Goal: Task Accomplishment & Management: Complete application form

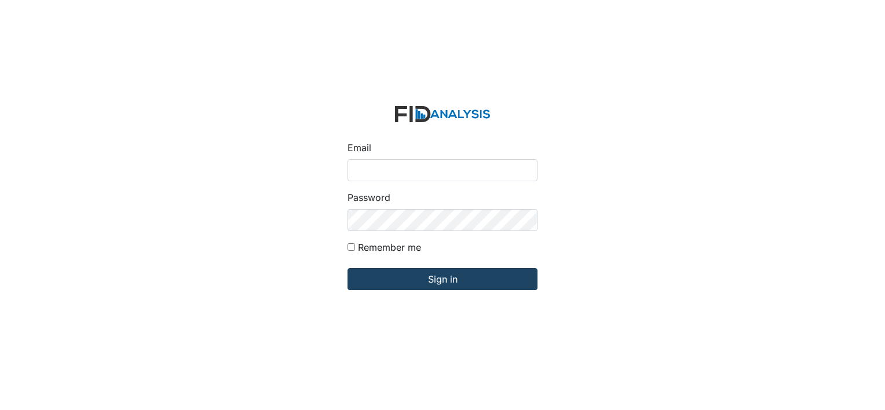
type input "[EMAIL_ADDRESS][DOMAIN_NAME]"
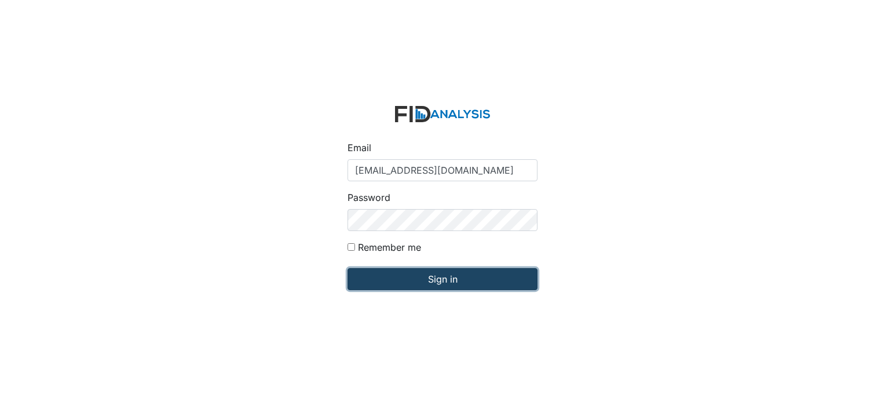
click at [414, 282] on input "Sign in" at bounding box center [442, 279] width 190 height 22
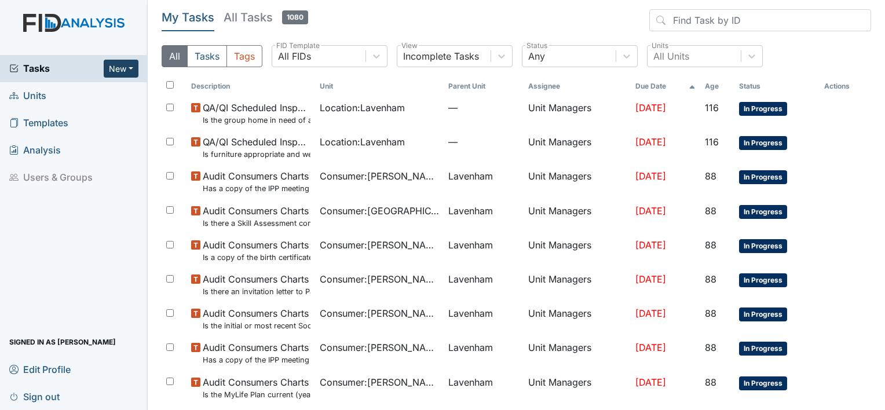
click at [129, 68] on button "New" at bounding box center [121, 69] width 35 height 18
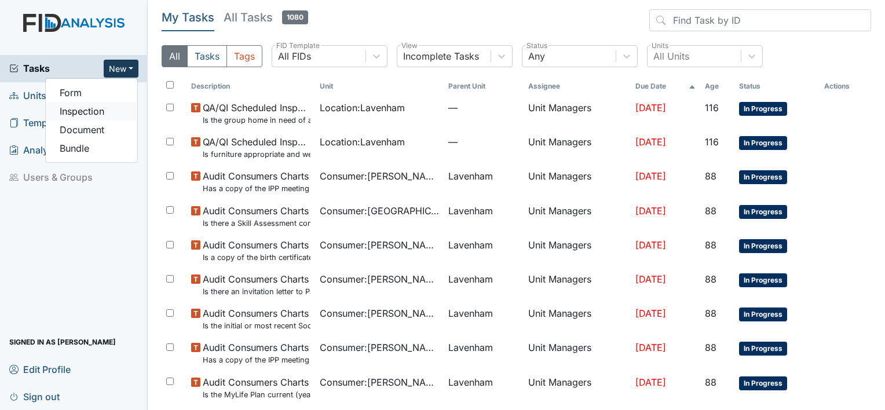
click at [88, 115] on link "Inspection" at bounding box center [91, 111] width 91 height 19
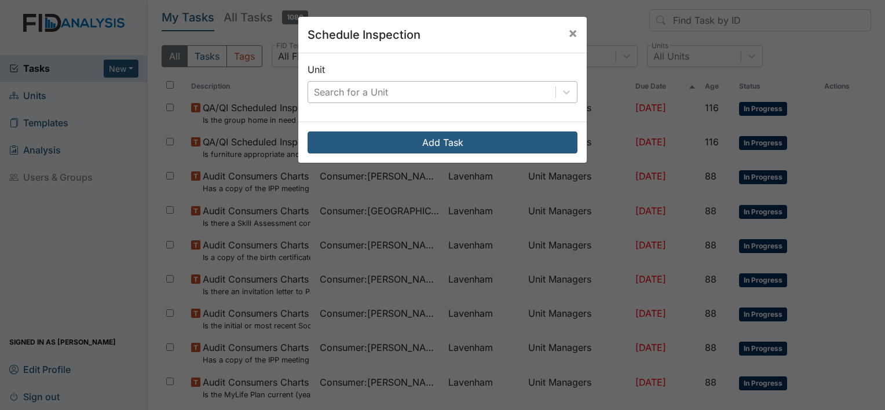
click at [426, 95] on div "Search for a Unit" at bounding box center [431, 92] width 247 height 21
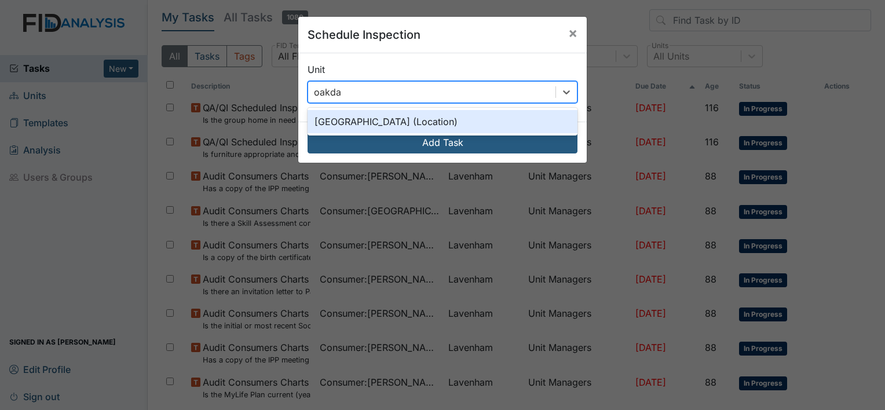
type input "oakdale"
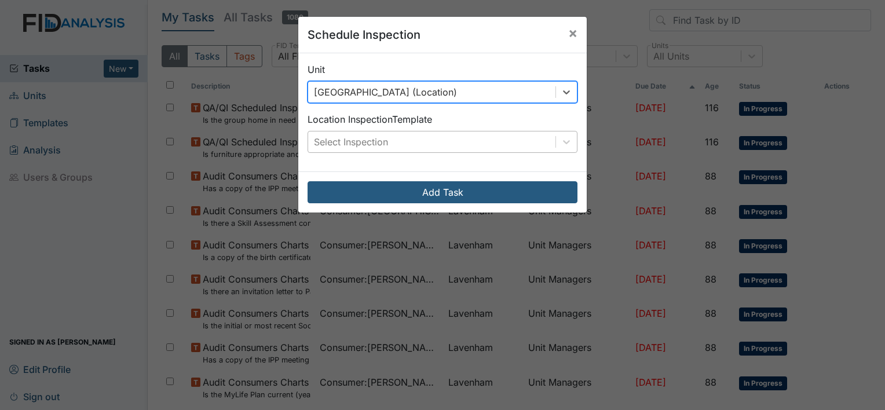
click at [377, 138] on div "Select Inspection" at bounding box center [351, 142] width 74 height 14
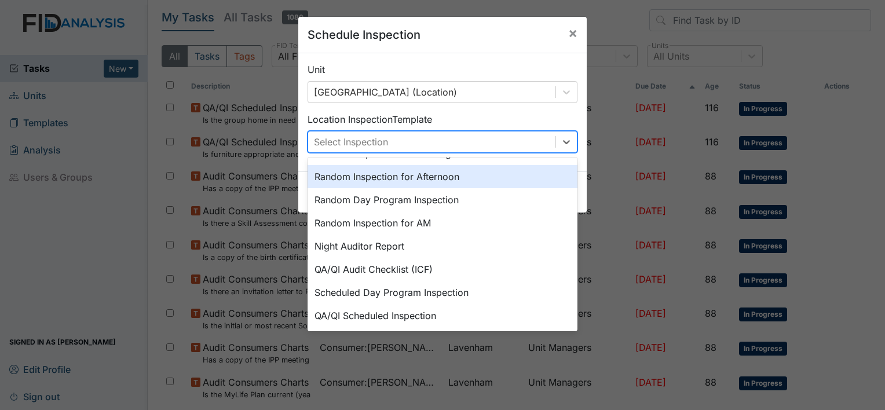
scroll to position [116, 0]
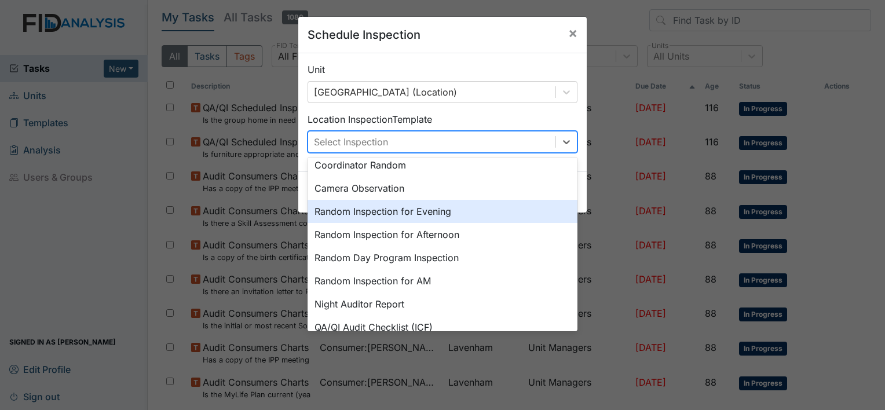
click at [389, 212] on div "Random Inspection for Evening" at bounding box center [442, 211] width 270 height 23
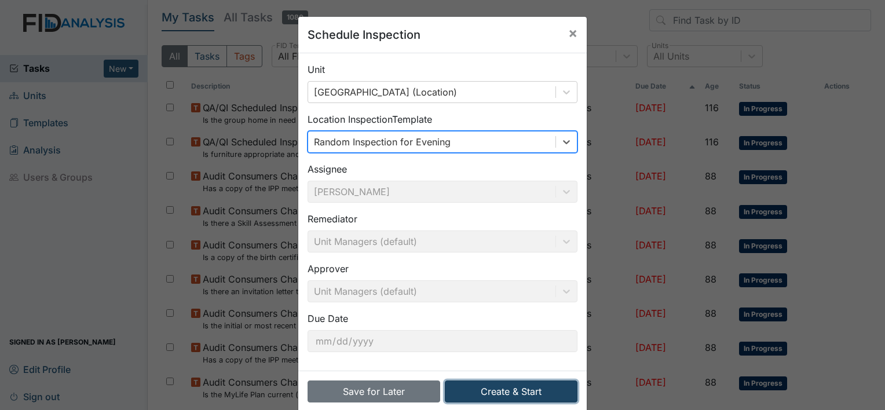
click at [529, 393] on button "Create & Start" at bounding box center [511, 391] width 133 height 22
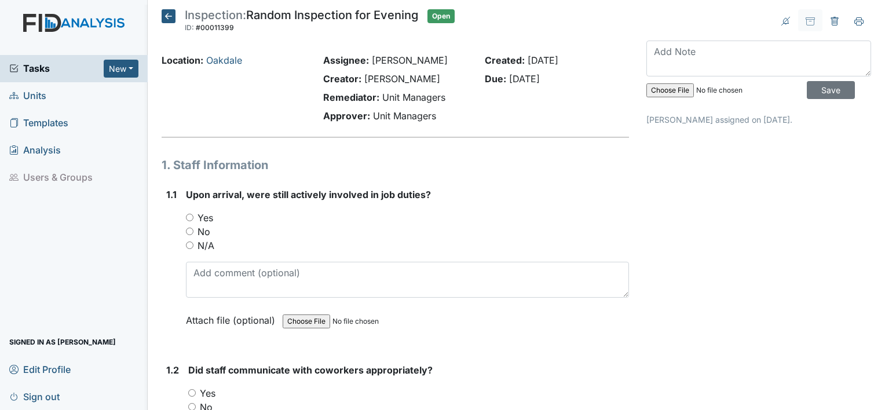
click at [190, 218] on input "Yes" at bounding box center [190, 218] width 8 height 8
radio input "true"
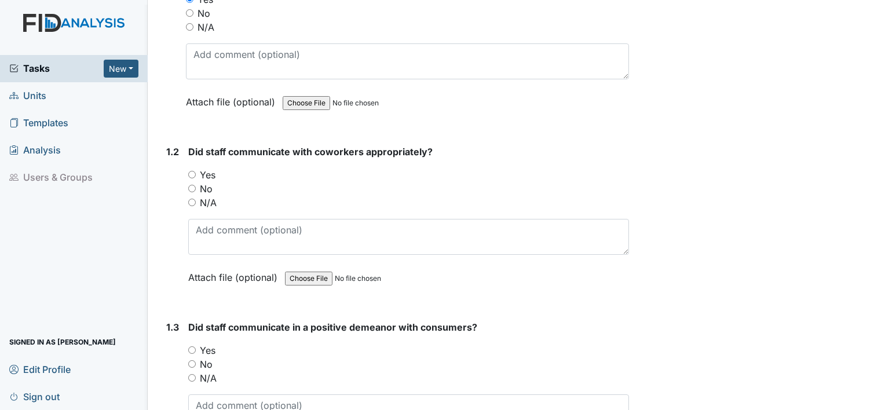
scroll to position [232, 0]
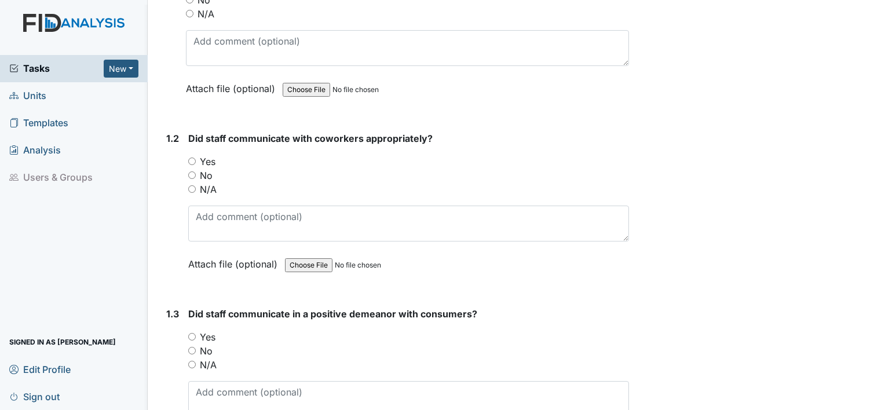
click at [192, 162] on input "Yes" at bounding box center [192, 161] width 8 height 8
radio input "true"
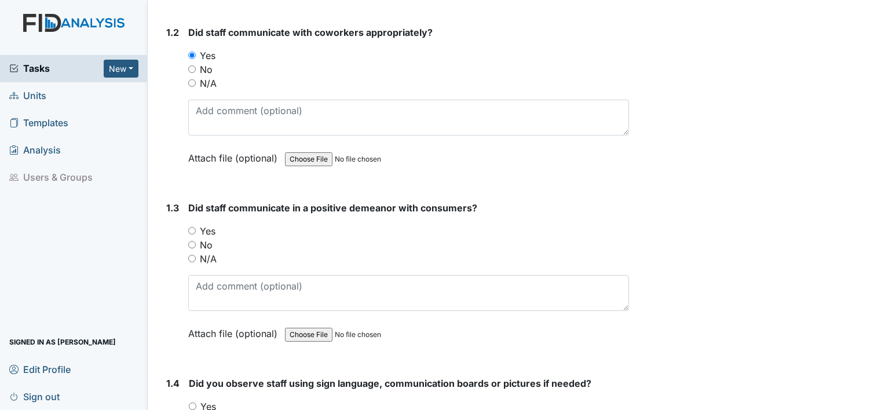
scroll to position [405, 0]
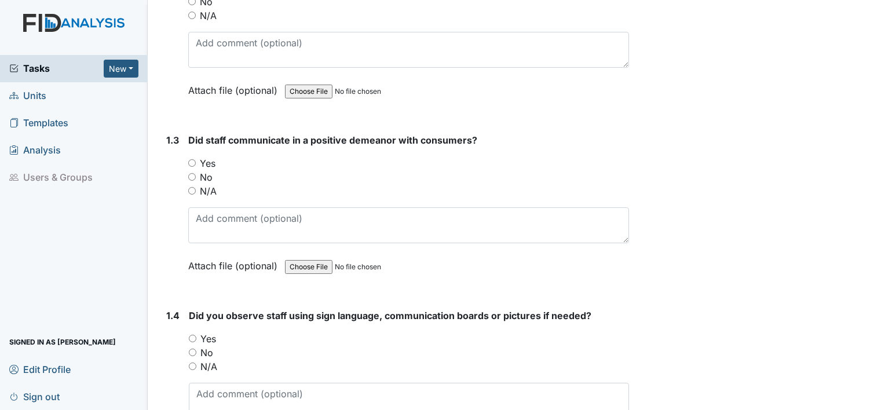
click at [188, 162] on div "1.3 Did staff communicate in a positive demeanor with consumers? You must selec…" at bounding box center [395, 211] width 467 height 157
click at [193, 164] on input "Yes" at bounding box center [192, 163] width 8 height 8
radio input "true"
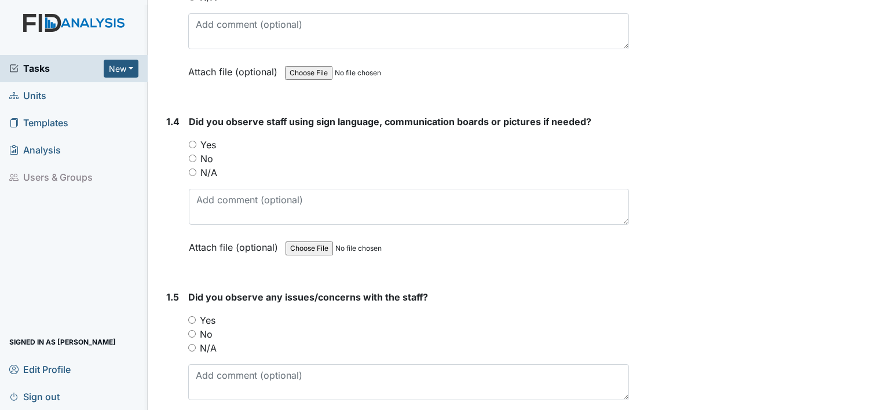
scroll to position [637, 0]
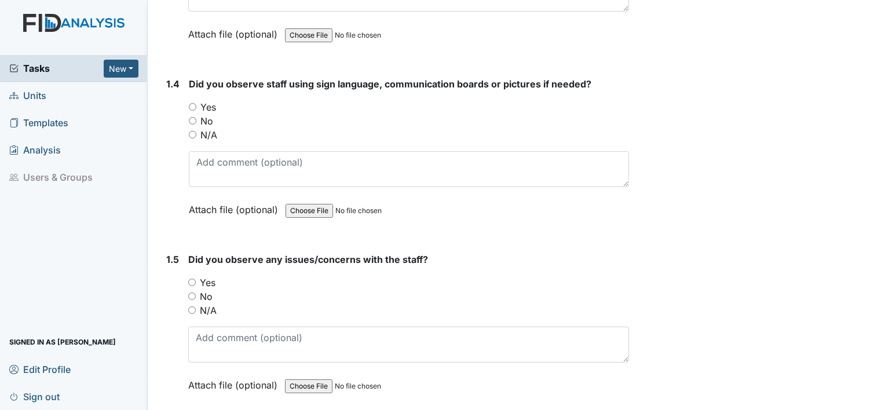
click at [192, 107] on input "Yes" at bounding box center [193, 107] width 8 height 8
radio input "true"
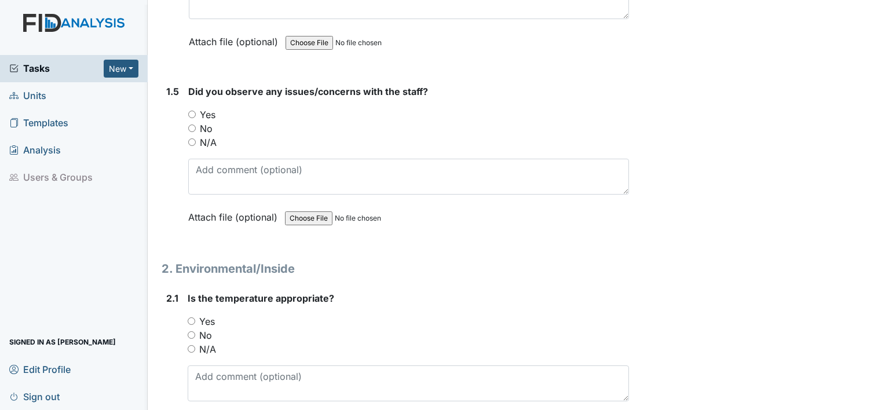
scroll to position [810, 0]
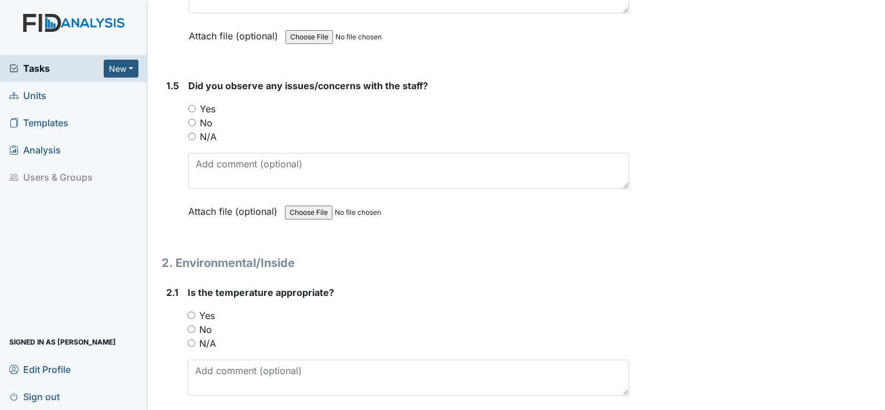
click at [190, 119] on input "No" at bounding box center [192, 123] width 8 height 8
radio input "true"
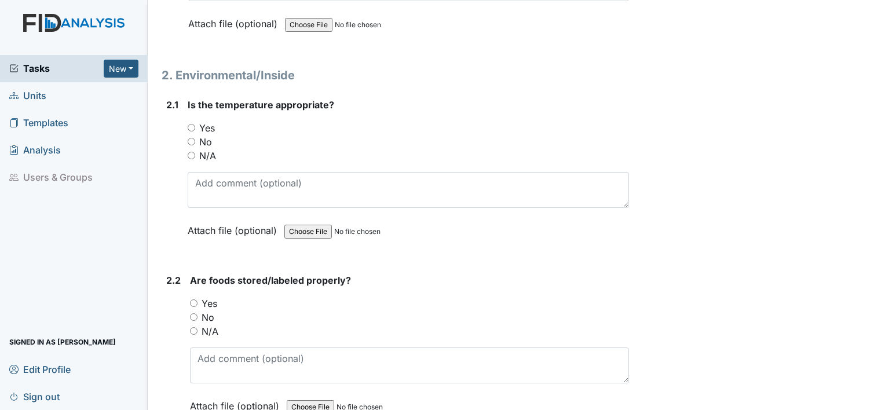
scroll to position [1042, 0]
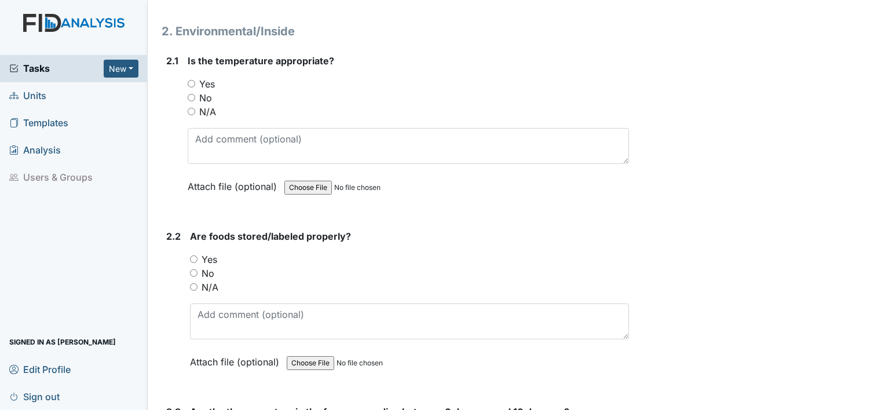
click at [188, 81] on input "Yes" at bounding box center [192, 84] width 8 height 8
radio input "true"
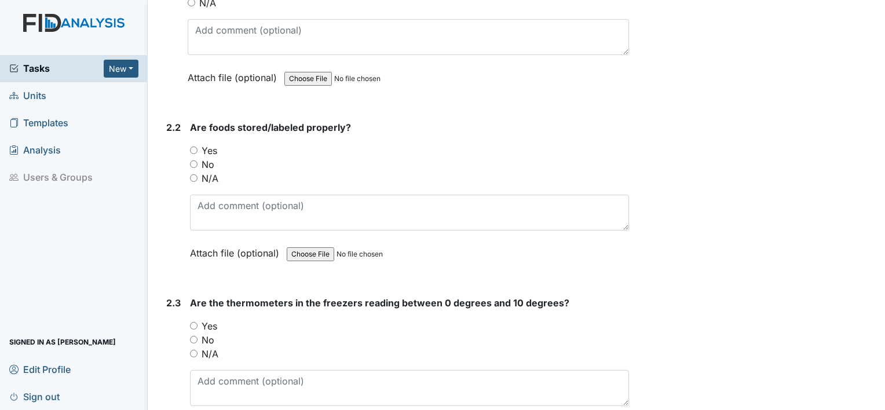
scroll to position [1216, 0]
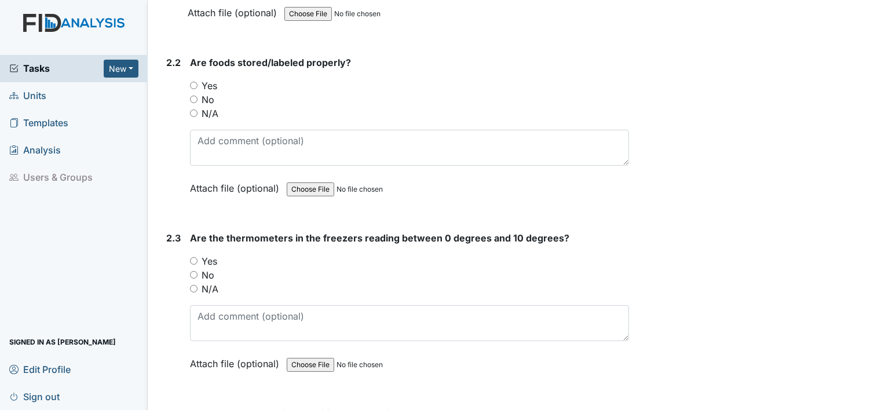
drag, startPoint x: 203, startPoint y: 72, endPoint x: 197, endPoint y: 78, distance: 8.6
drag, startPoint x: 197, startPoint y: 78, endPoint x: 604, endPoint y: 92, distance: 407.2
click at [604, 93] on div "No" at bounding box center [409, 100] width 439 height 14
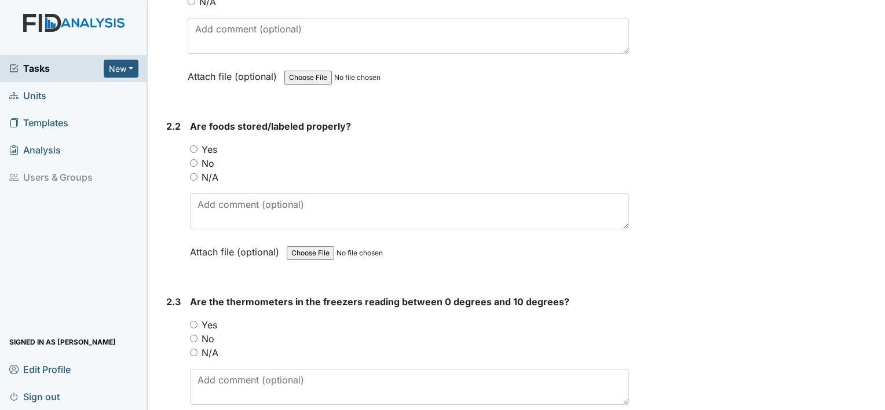
scroll to position [1158, 0]
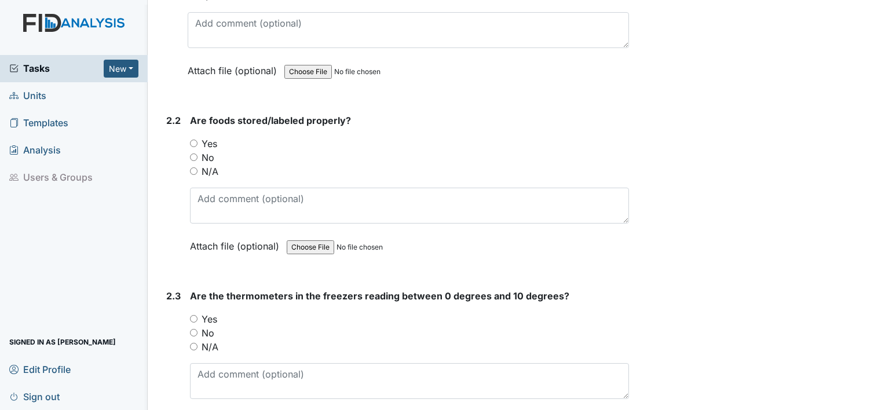
click at [195, 140] on input "Yes" at bounding box center [194, 144] width 8 height 8
radio input "true"
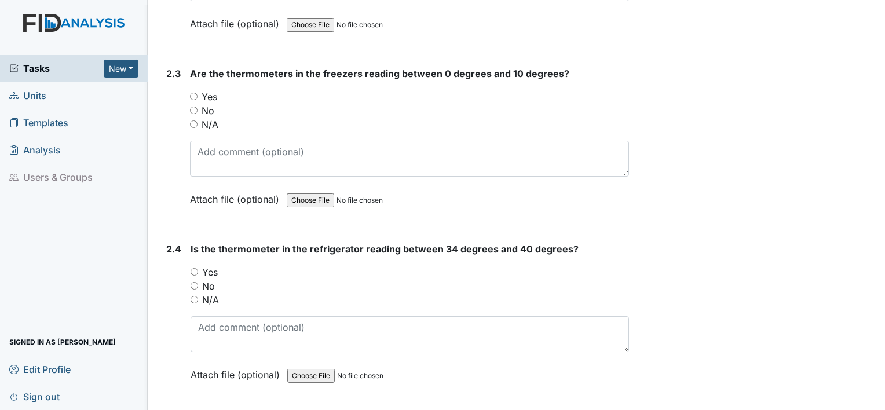
scroll to position [1389, 0]
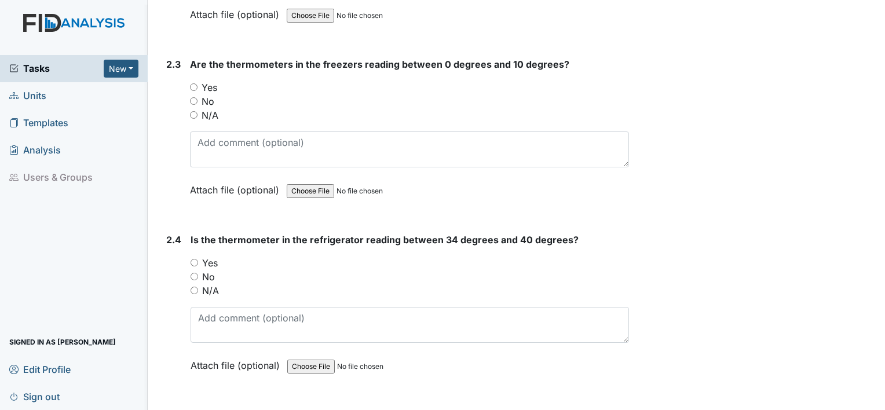
click at [195, 83] on input "Yes" at bounding box center [194, 87] width 8 height 8
radio input "true"
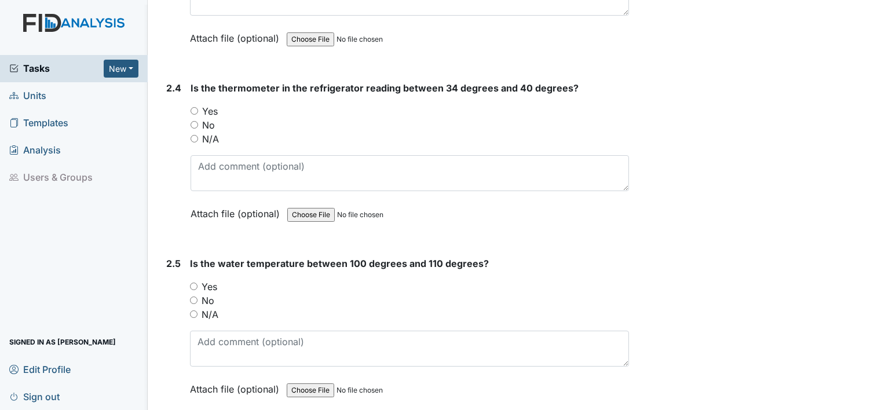
scroll to position [1563, 0]
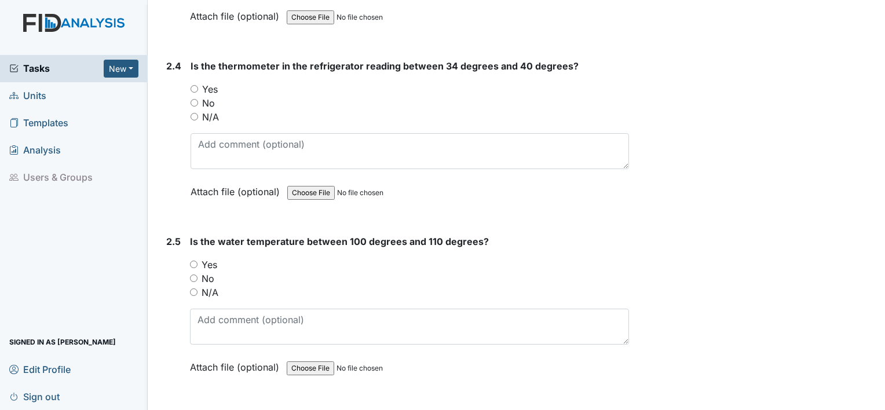
click at [193, 85] on input "Yes" at bounding box center [194, 89] width 8 height 8
radio input "true"
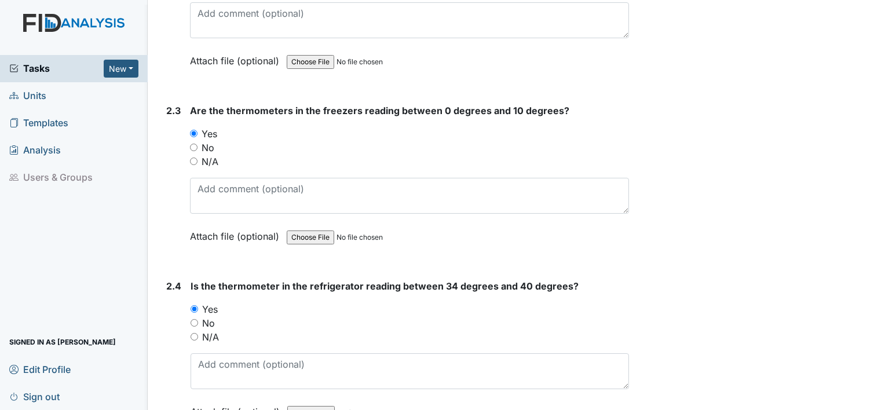
scroll to position [1331, 0]
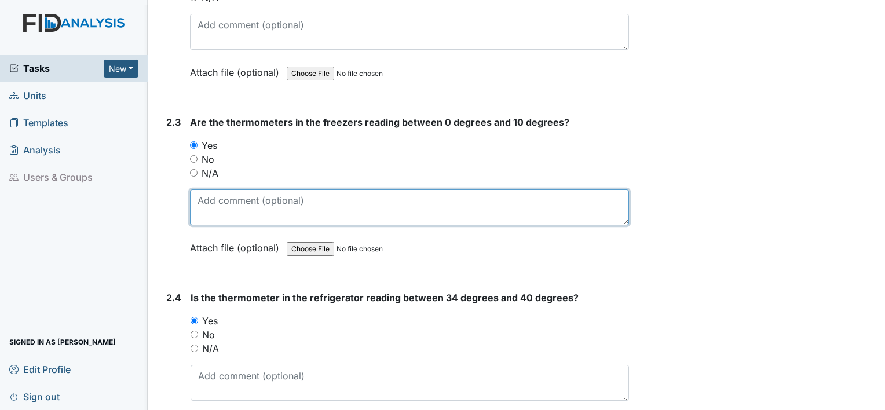
click at [233, 190] on textarea at bounding box center [409, 207] width 439 height 36
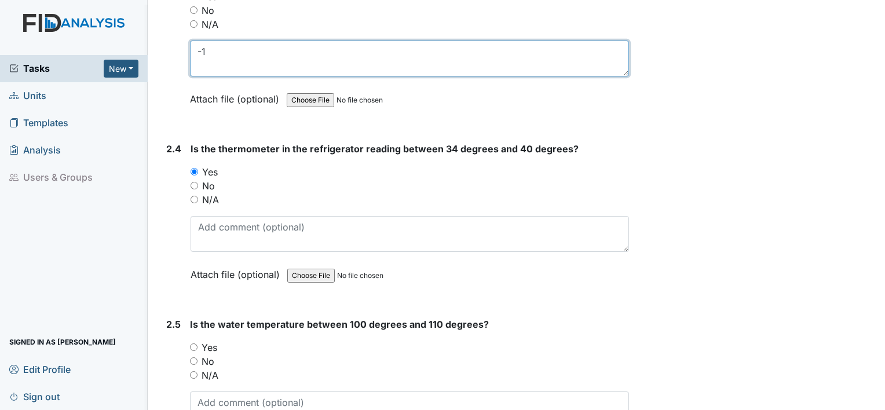
scroll to position [1505, 0]
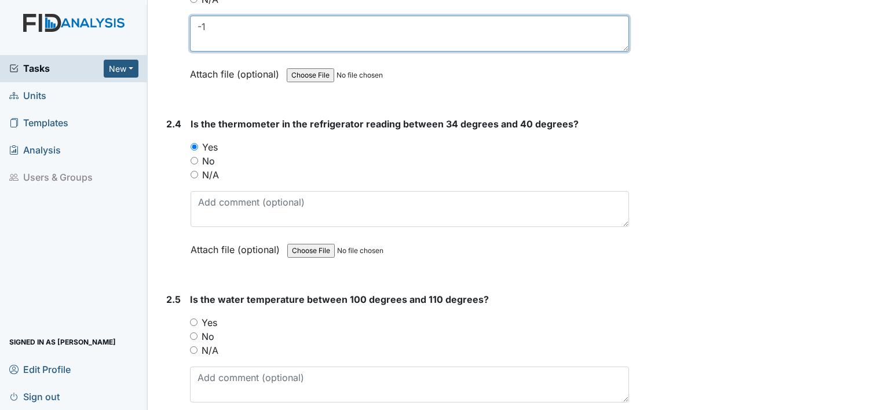
type textarea "-1"
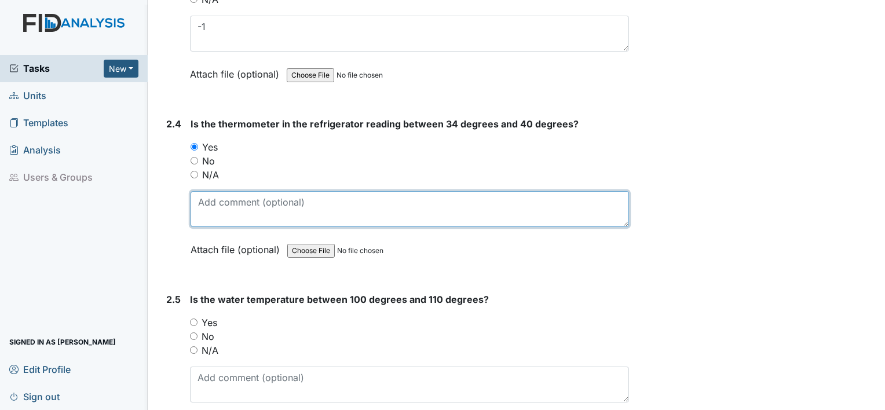
click at [264, 199] on textarea at bounding box center [409, 209] width 438 height 36
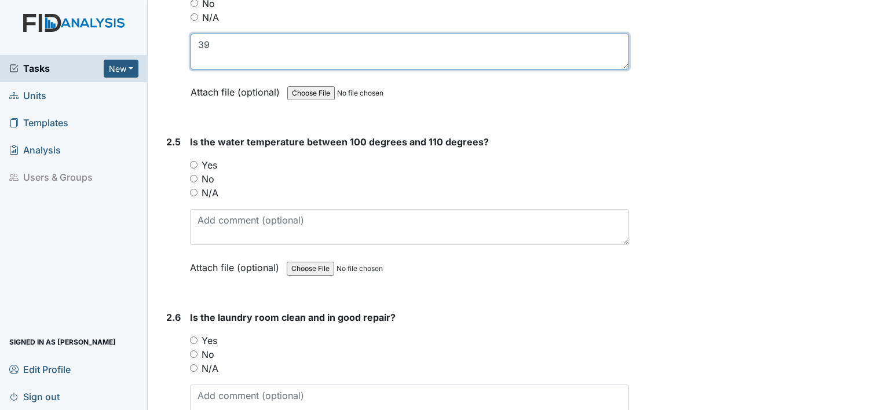
scroll to position [1679, 0]
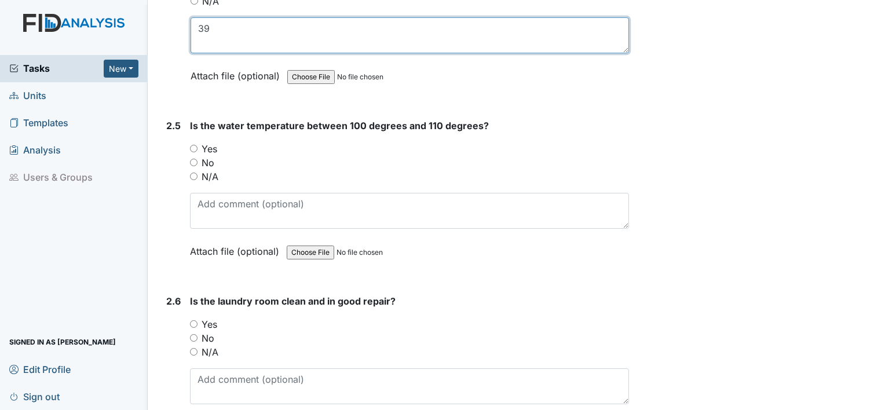
type textarea "39"
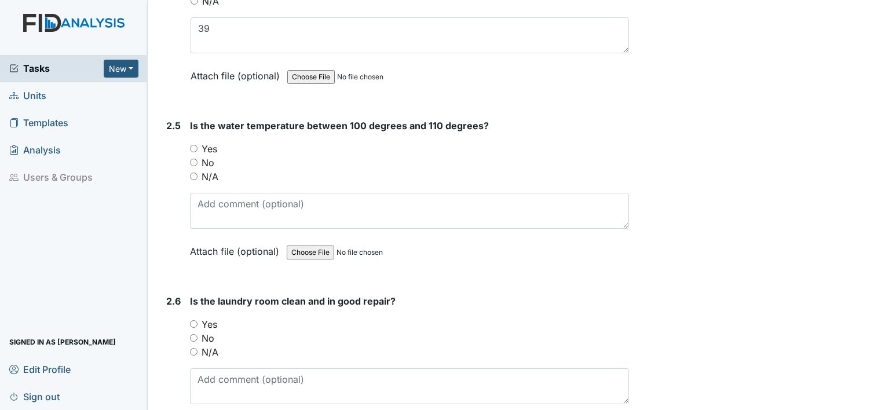
click at [190, 145] on input "Yes" at bounding box center [194, 149] width 8 height 8
radio input "true"
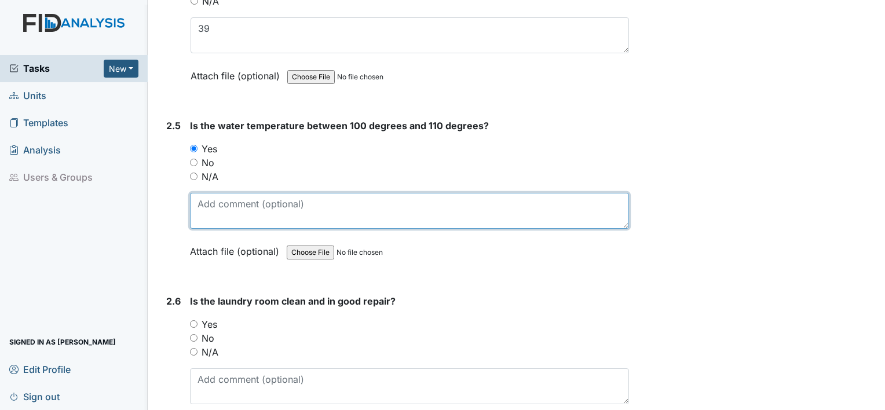
click at [230, 206] on textarea at bounding box center [409, 211] width 439 height 36
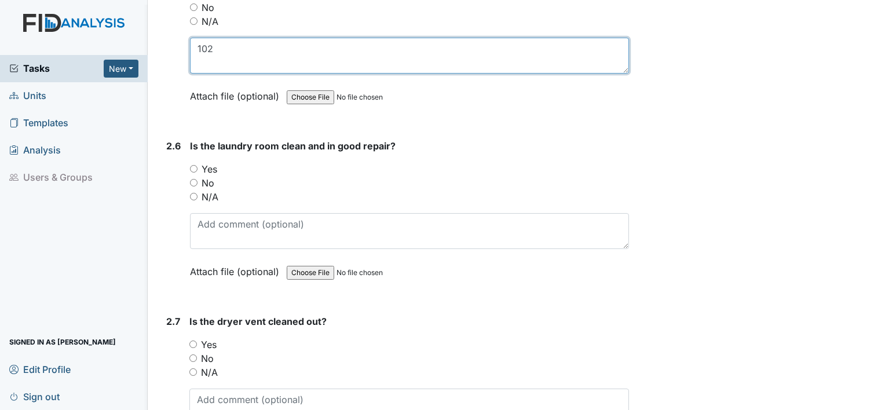
scroll to position [1852, 0]
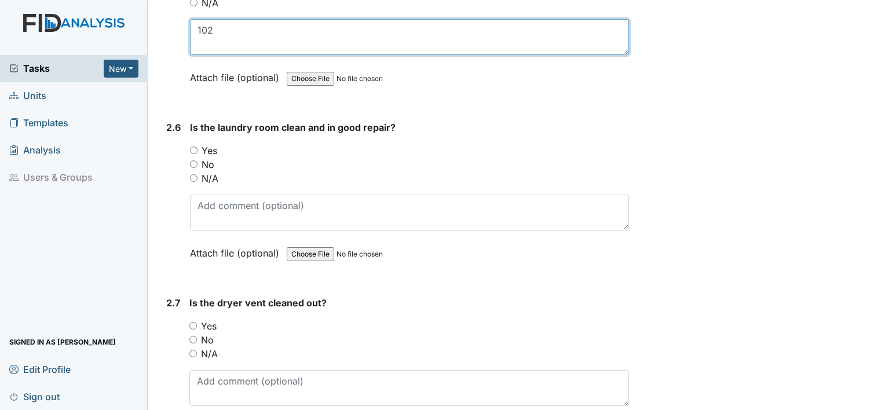
type textarea "102"
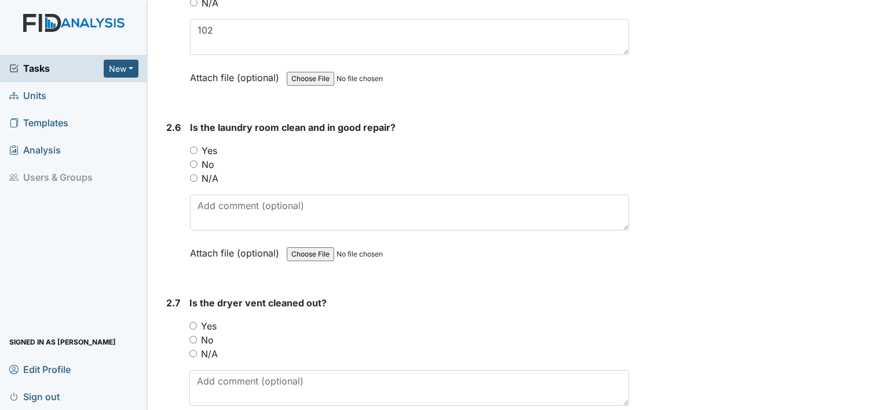
click at [190, 146] on input "Yes" at bounding box center [194, 150] width 8 height 8
radio input "true"
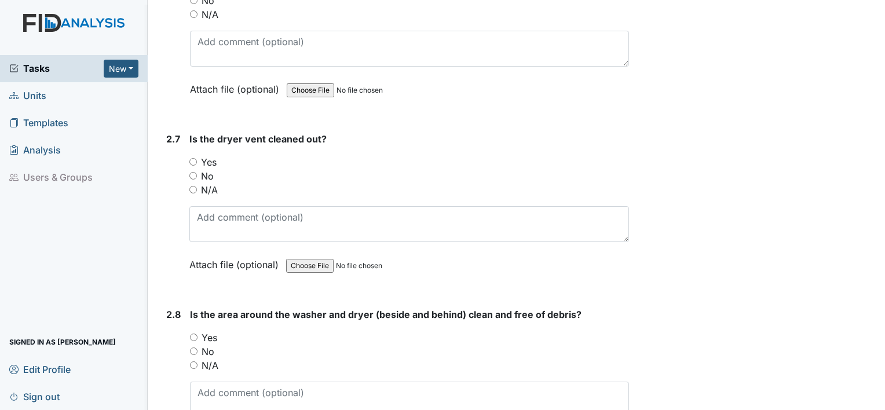
scroll to position [2026, 0]
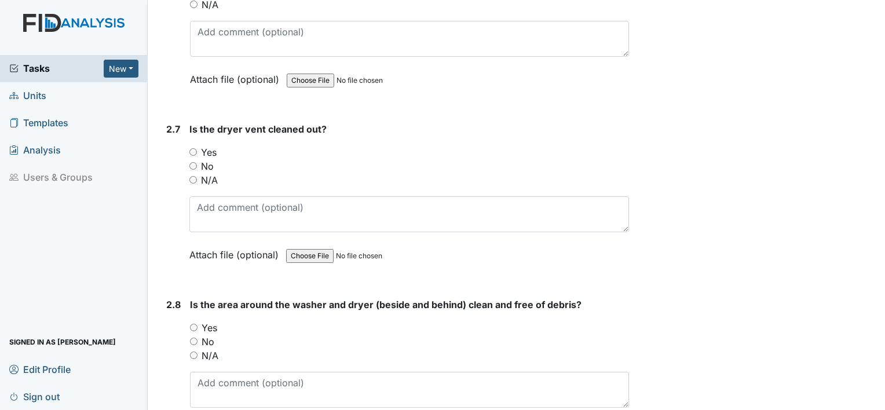
click at [192, 148] on input "Yes" at bounding box center [193, 152] width 8 height 8
radio input "true"
drag, startPoint x: 192, startPoint y: 144, endPoint x: 186, endPoint y: 146, distance: 7.0
drag, startPoint x: 186, startPoint y: 146, endPoint x: 478, endPoint y: 141, distance: 292.4
click at [478, 145] on div "Yes" at bounding box center [408, 152] width 439 height 14
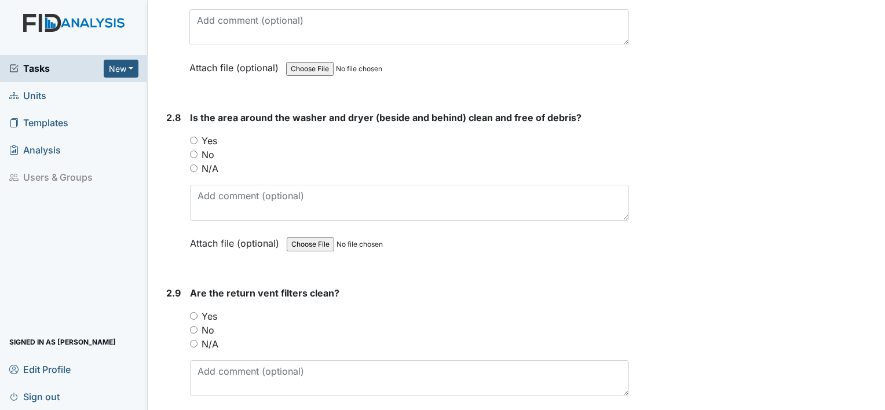
scroll to position [2258, 0]
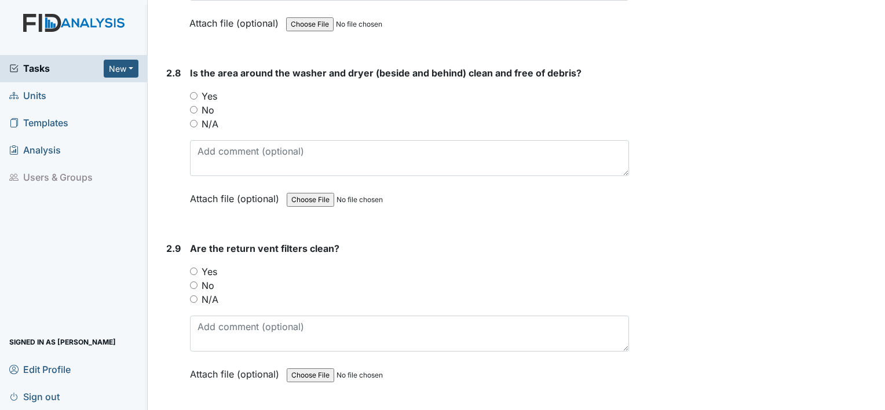
click at [193, 92] on input "Yes" at bounding box center [194, 96] width 8 height 8
radio input "true"
click at [196, 267] on input "Yes" at bounding box center [194, 271] width 8 height 8
radio input "true"
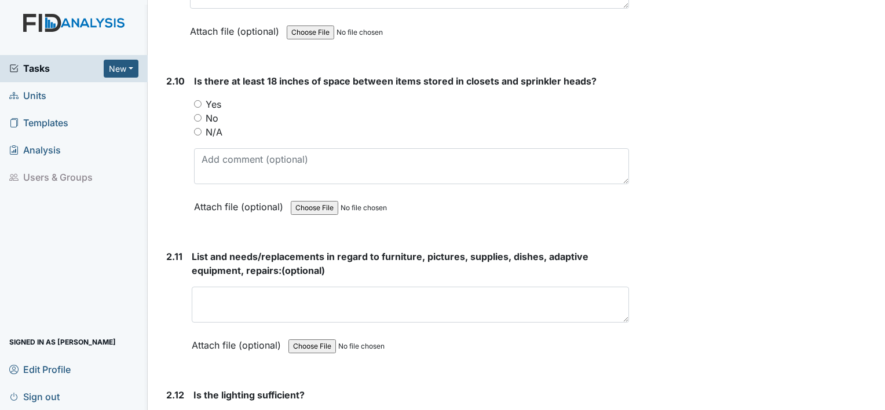
scroll to position [2605, 0]
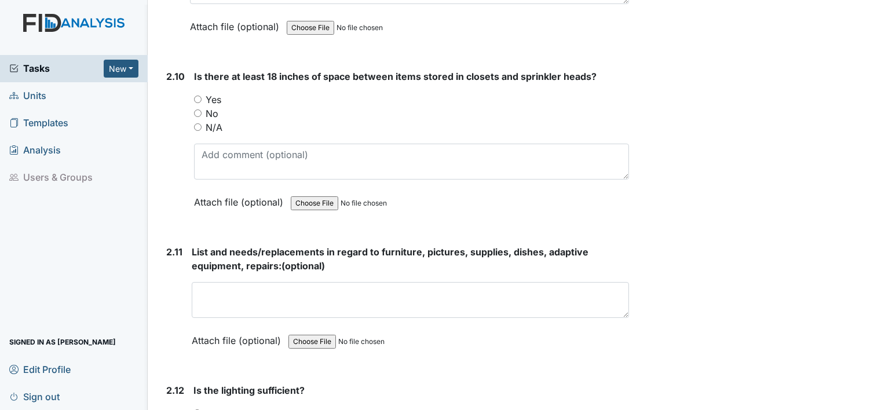
click at [195, 123] on input "N/A" at bounding box center [198, 127] width 8 height 8
radio input "true"
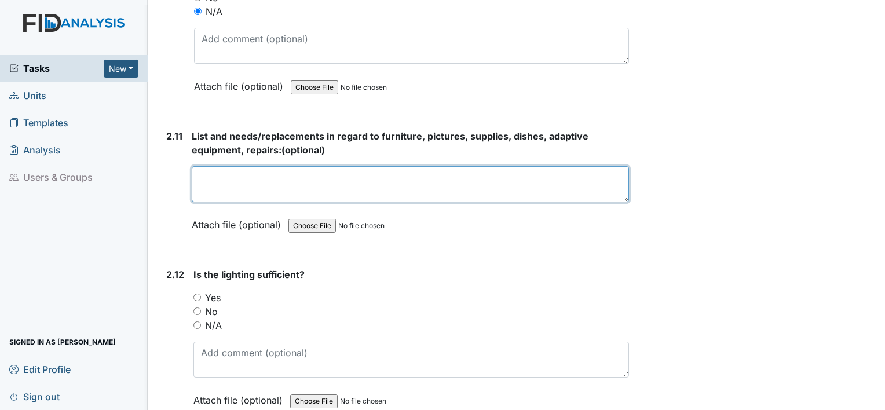
click at [306, 166] on textarea at bounding box center [410, 184] width 437 height 36
type textarea "n"
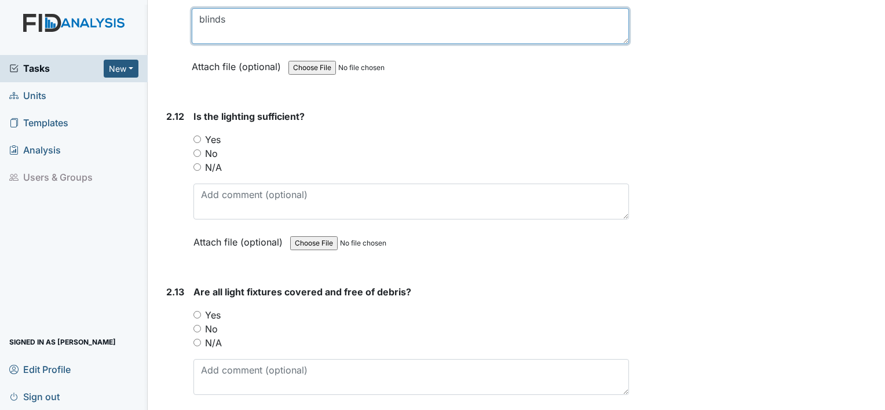
scroll to position [2894, 0]
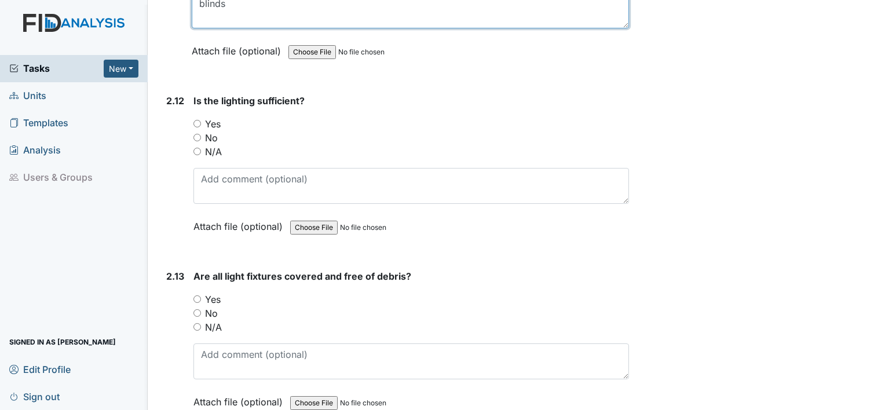
type textarea "blinds"
click at [197, 120] on input "Yes" at bounding box center [197, 124] width 8 height 8
radio input "true"
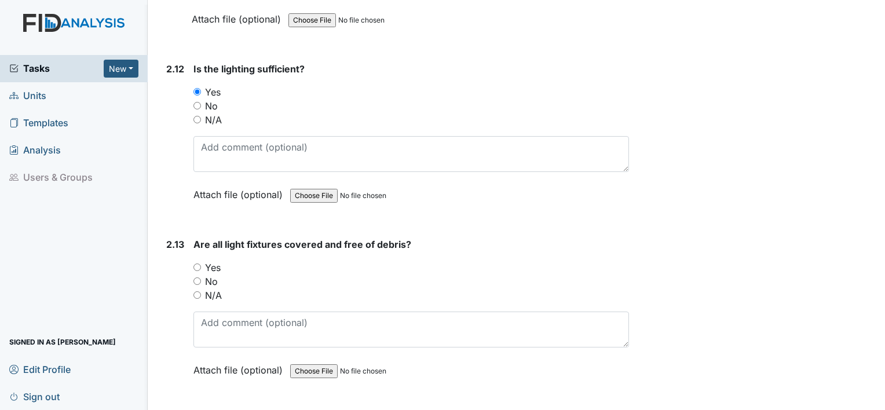
scroll to position [2952, 0]
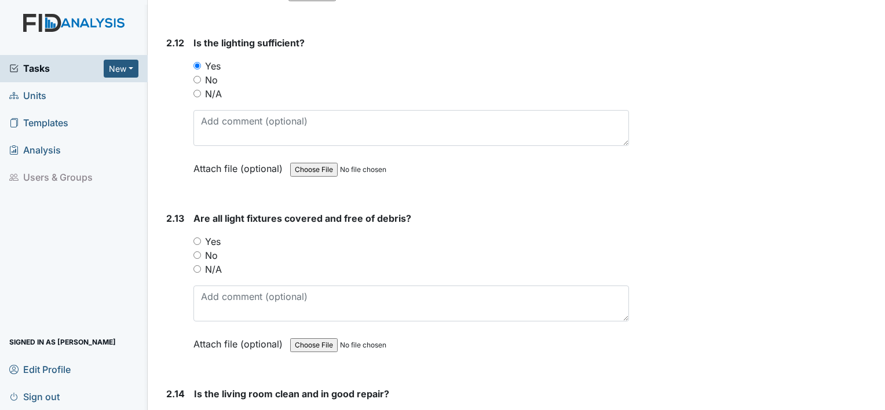
click at [196, 237] on input "Yes" at bounding box center [197, 241] width 8 height 8
radio input "true"
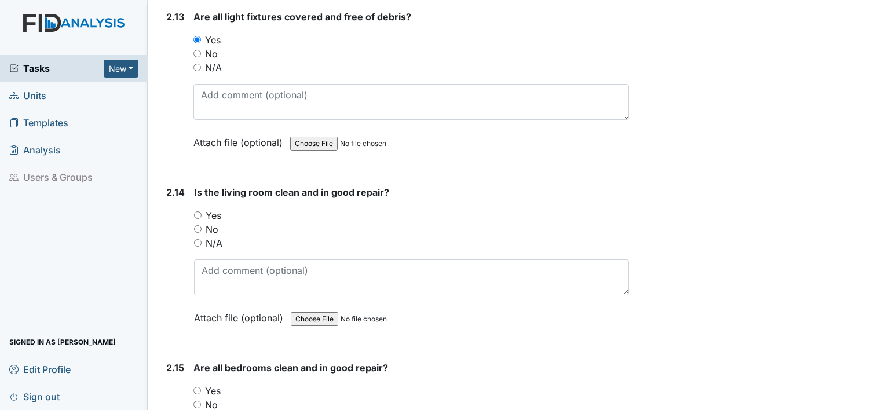
scroll to position [3184, 0]
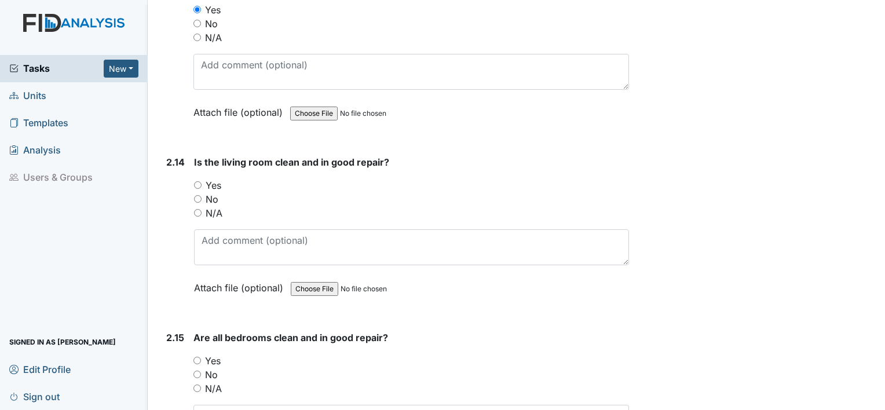
click at [194, 181] on input "Yes" at bounding box center [198, 185] width 8 height 8
radio input "true"
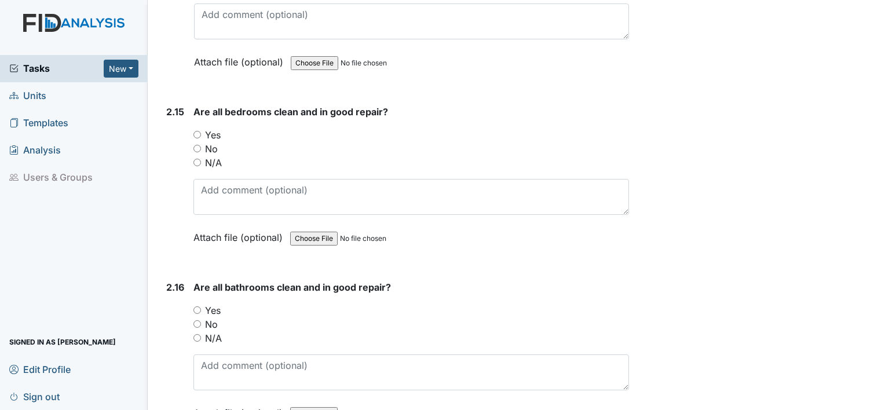
scroll to position [3415, 0]
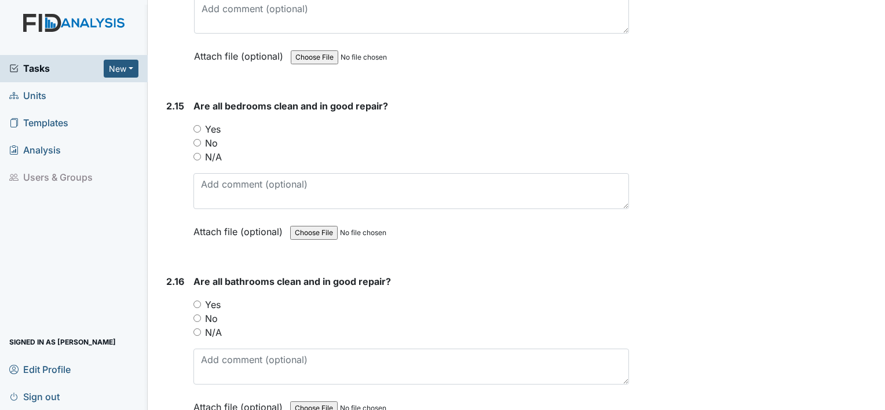
click at [195, 125] on input "Yes" at bounding box center [197, 129] width 8 height 8
radio input "true"
click at [196, 300] on input "Yes" at bounding box center [197, 304] width 8 height 8
radio input "true"
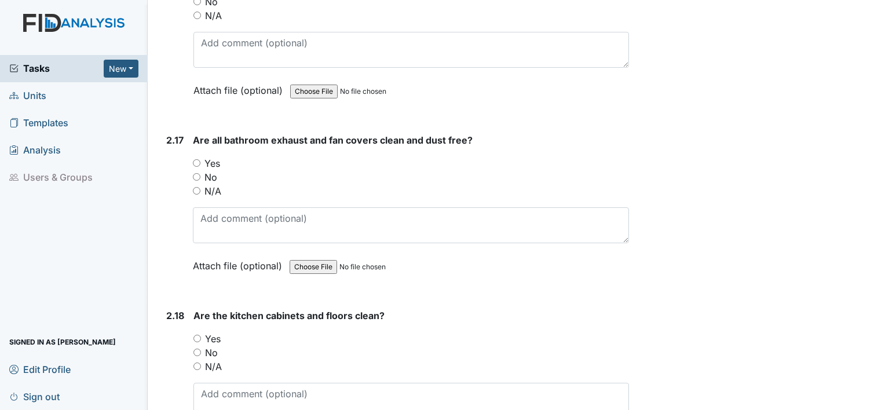
scroll to position [3763, 0]
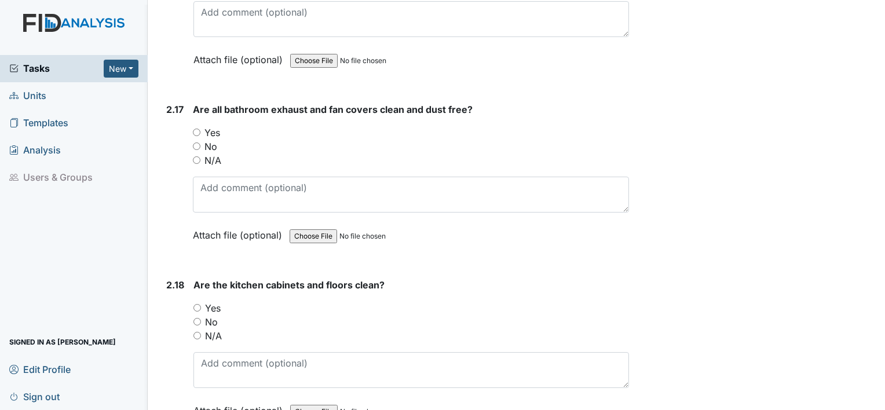
click at [193, 129] on input "Yes" at bounding box center [197, 133] width 8 height 8
radio input "true"
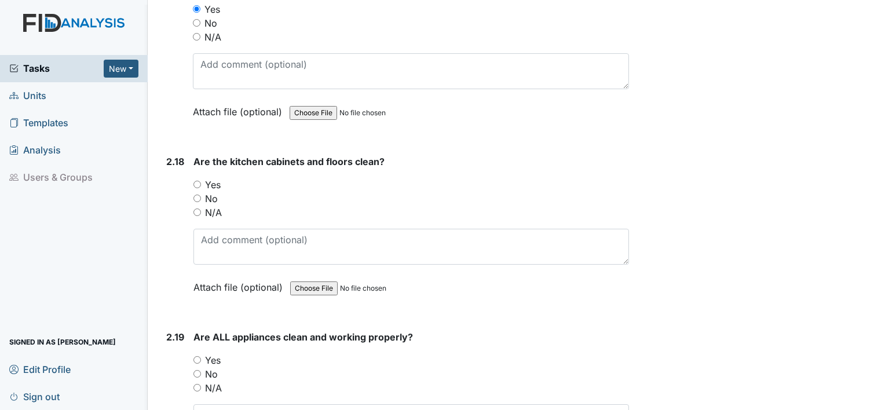
scroll to position [3936, 0]
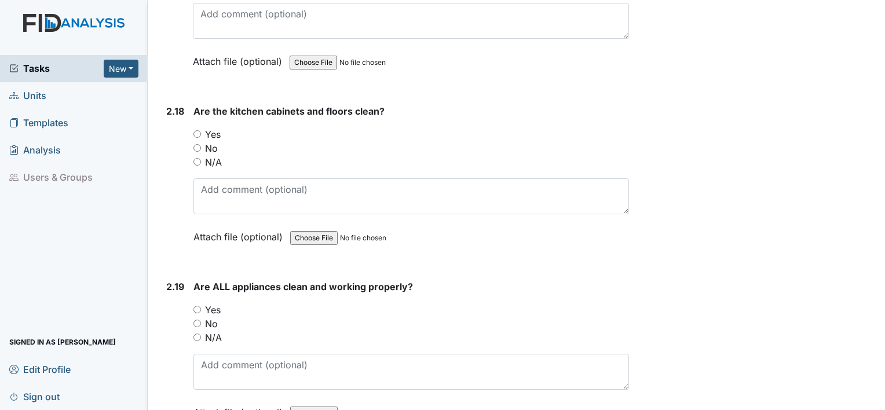
click at [189, 120] on div "2.18 Are the kitchen cabinets and floors clean? You must select one of the belo…" at bounding box center [395, 182] width 467 height 157
click at [199, 130] on input "Yes" at bounding box center [197, 134] width 8 height 8
radio input "true"
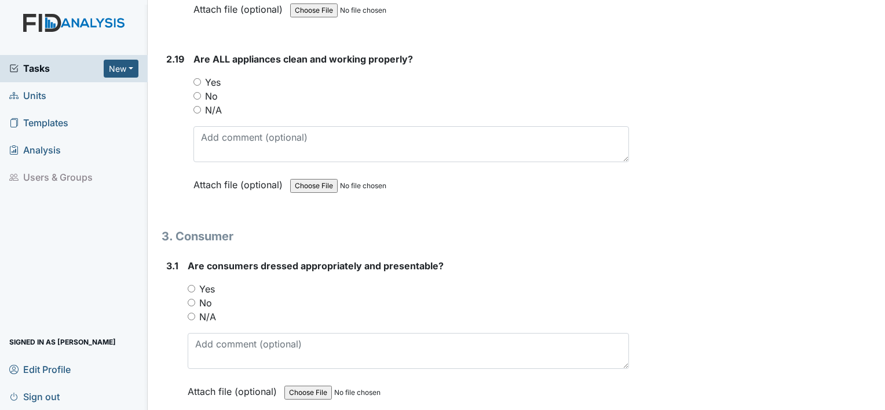
scroll to position [4168, 0]
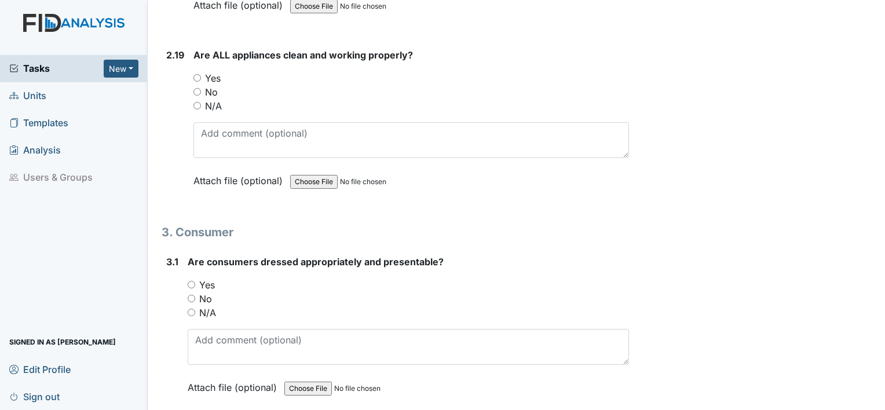
click at [196, 74] on input "Yes" at bounding box center [197, 78] width 8 height 8
radio input "true"
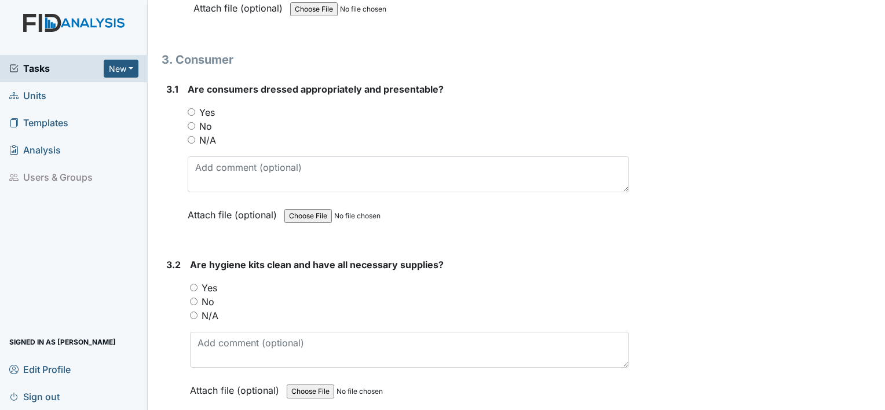
scroll to position [4342, 0]
click at [186, 95] on div "3.1 Are consumers dressed appropriately and presentable? You must select one of…" at bounding box center [395, 159] width 467 height 157
click at [190, 107] on input "Yes" at bounding box center [192, 111] width 8 height 8
radio input "true"
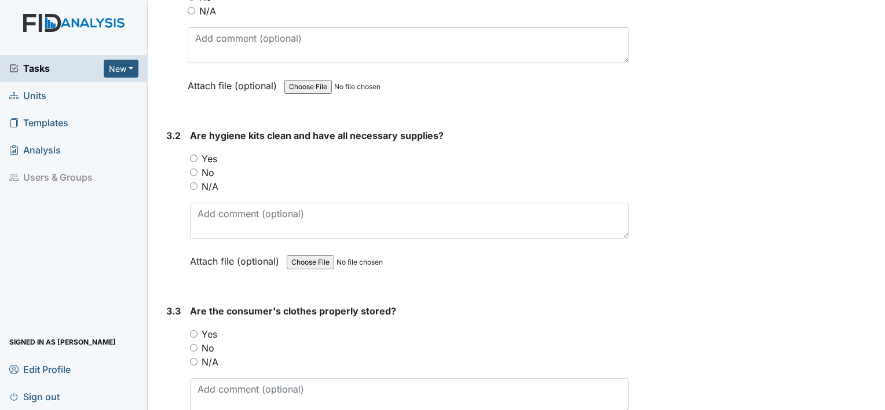
scroll to position [4515, 0]
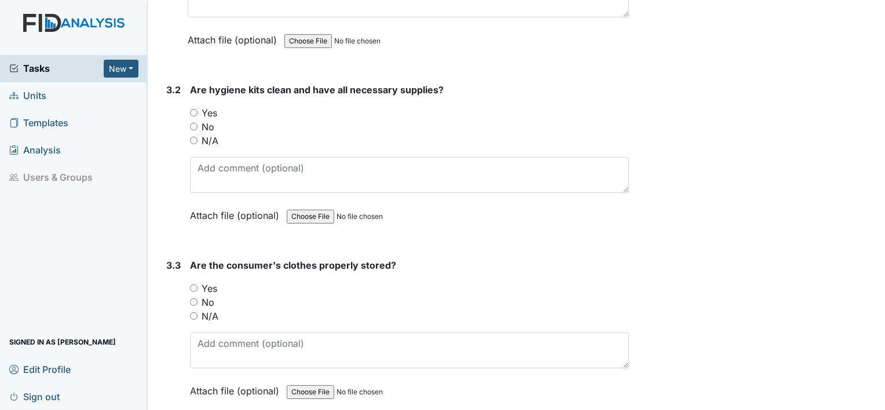
click at [195, 109] on input "Yes" at bounding box center [194, 113] width 8 height 8
radio input "true"
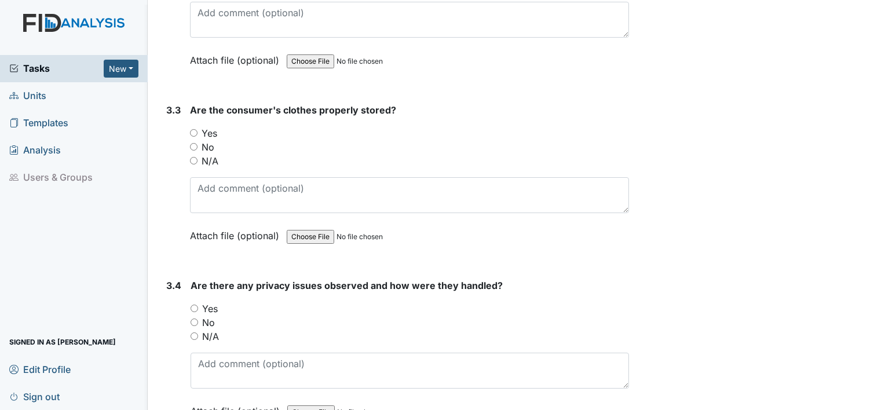
scroll to position [4689, 0]
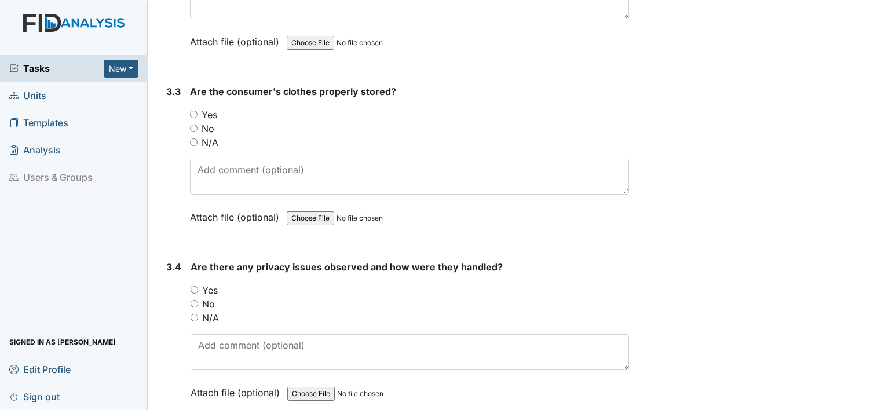
drag, startPoint x: 221, startPoint y: 84, endPoint x: 496, endPoint y: 76, distance: 274.5
click at [496, 85] on strong "Are the consumer's clothes properly stored?" at bounding box center [409, 92] width 439 height 14
click at [194, 111] on input "Yes" at bounding box center [194, 115] width 8 height 8
radio input "true"
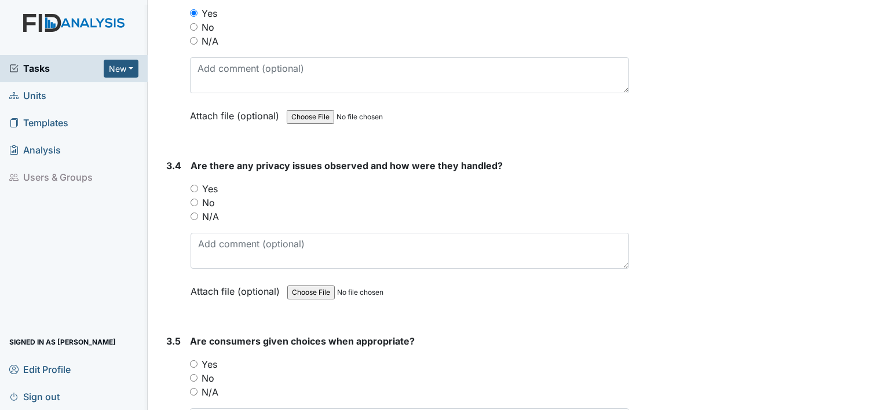
scroll to position [4805, 0]
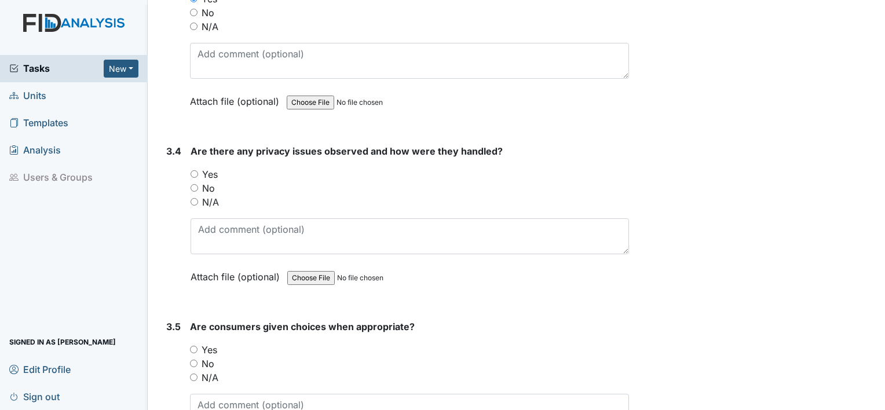
click at [193, 184] on input "No" at bounding box center [194, 188] width 8 height 8
radio input "true"
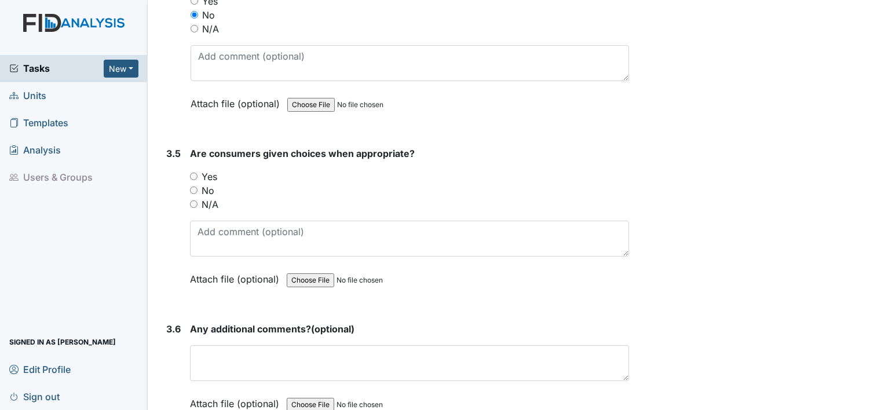
scroll to position [4978, 0]
click at [192, 172] on input "Yes" at bounding box center [194, 176] width 8 height 8
radio input "true"
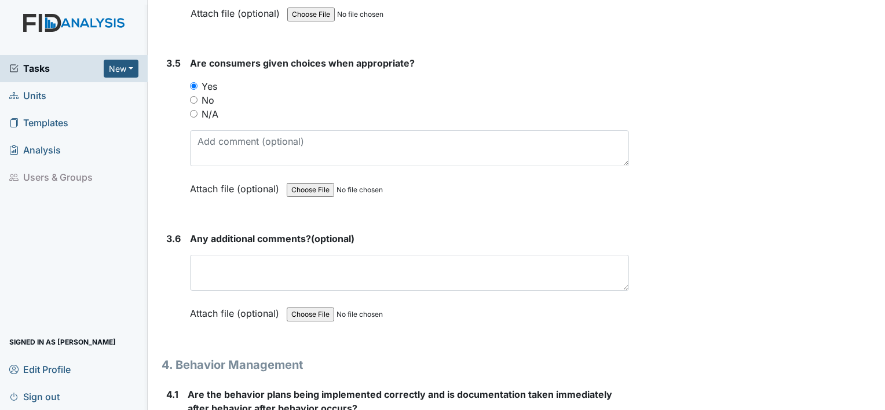
scroll to position [5094, 0]
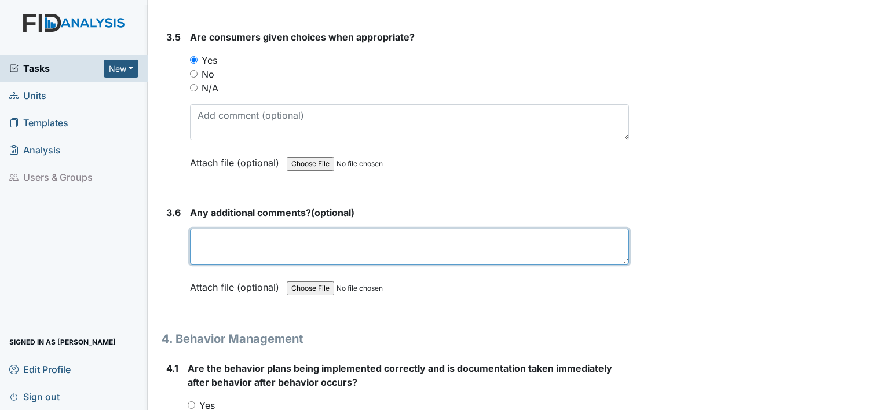
click at [254, 229] on textarea at bounding box center [409, 247] width 439 height 36
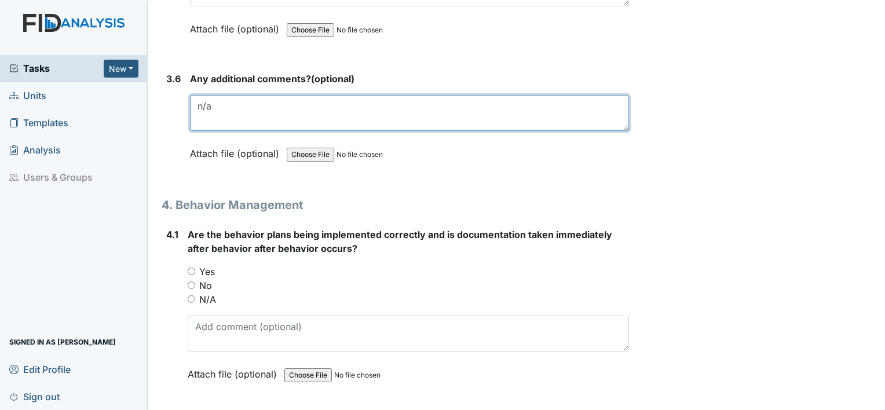
scroll to position [5326, 0]
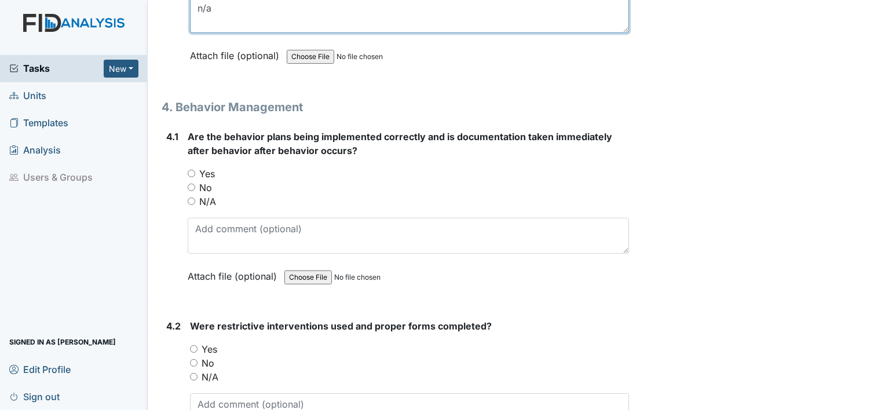
type textarea "n/a"
click at [193, 197] on input "N/A" at bounding box center [192, 201] width 8 height 8
radio input "true"
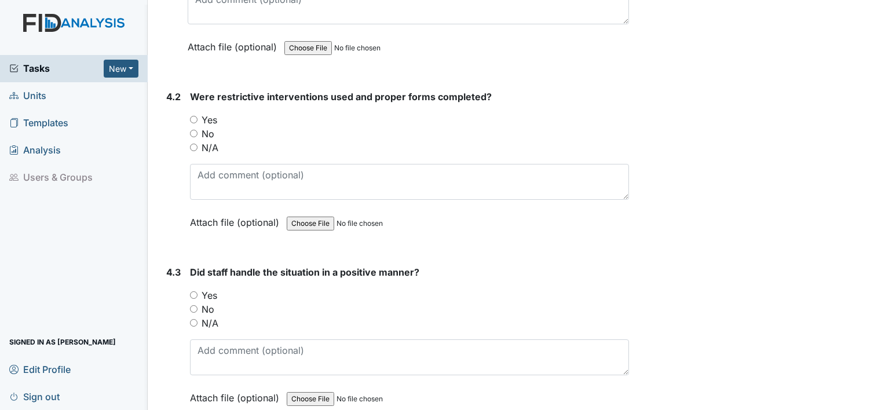
scroll to position [5557, 0]
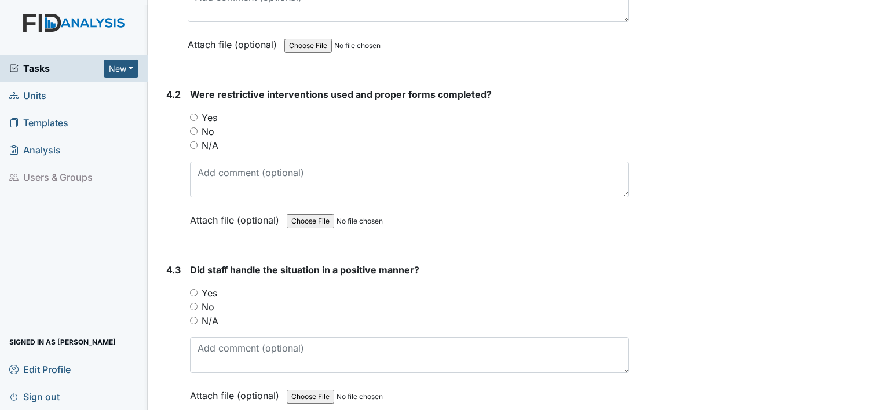
click at [192, 127] on input "No" at bounding box center [194, 131] width 8 height 8
radio input "true"
click at [195, 317] on input "N/A" at bounding box center [194, 321] width 8 height 8
radio input "true"
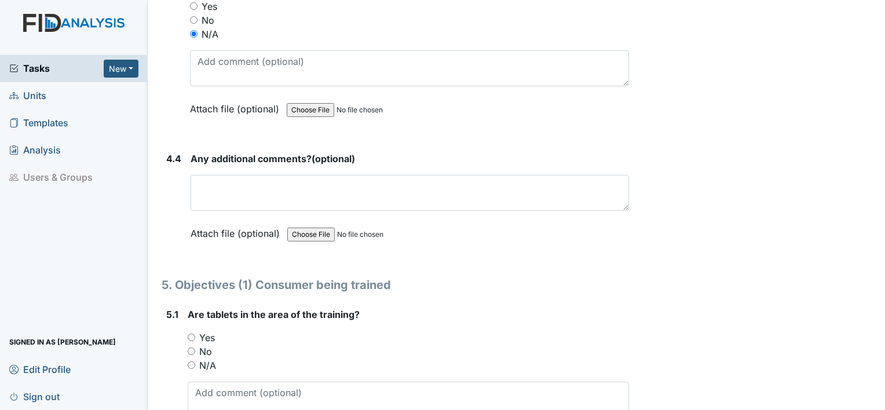
scroll to position [5847, 0]
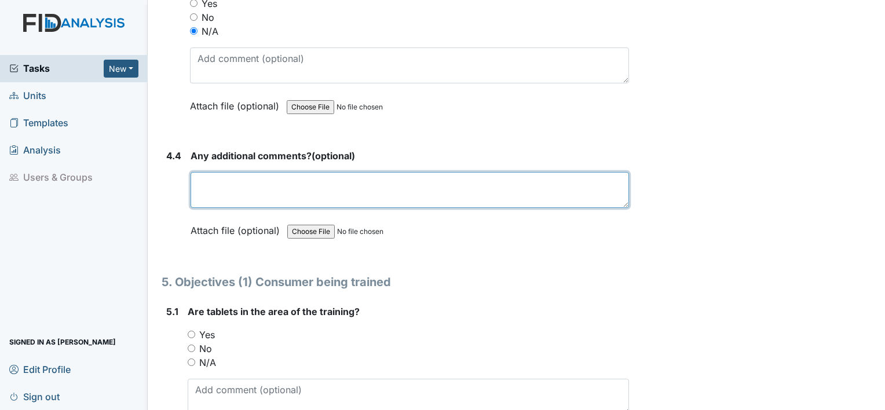
click at [216, 174] on textarea at bounding box center [409, 190] width 438 height 36
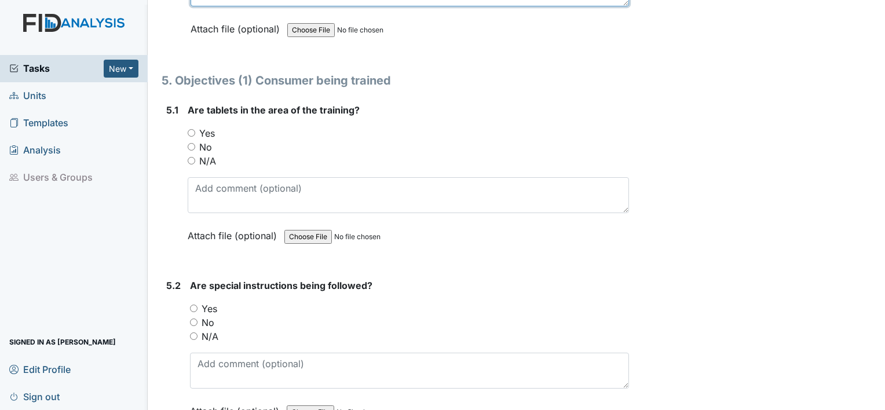
scroll to position [6078, 0]
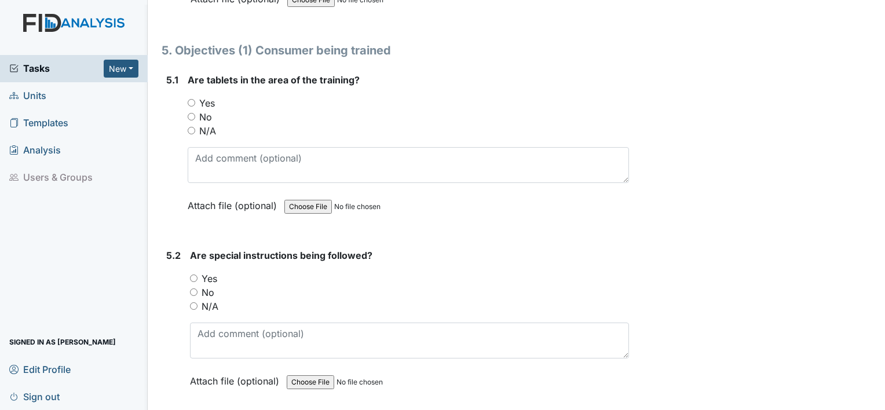
type textarea "n/a"
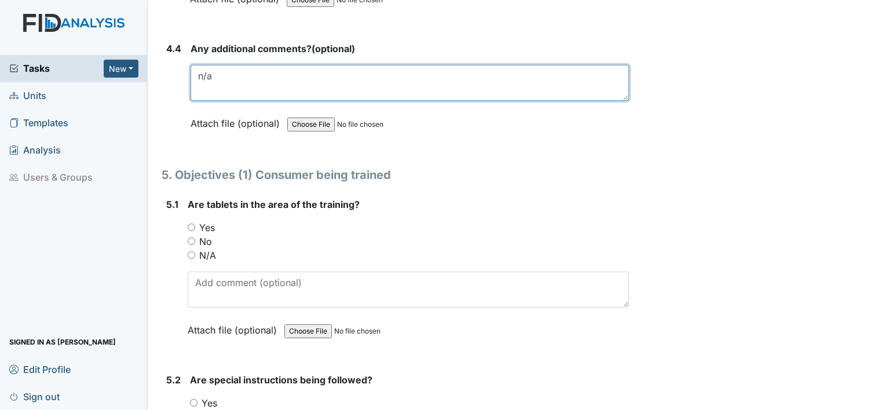
scroll to position [5905, 0]
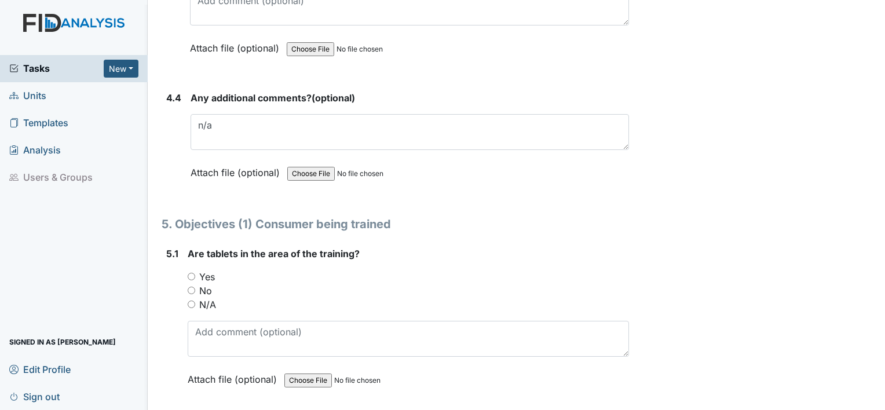
click at [190, 300] on input "N/A" at bounding box center [192, 304] width 8 height 8
radio input "true"
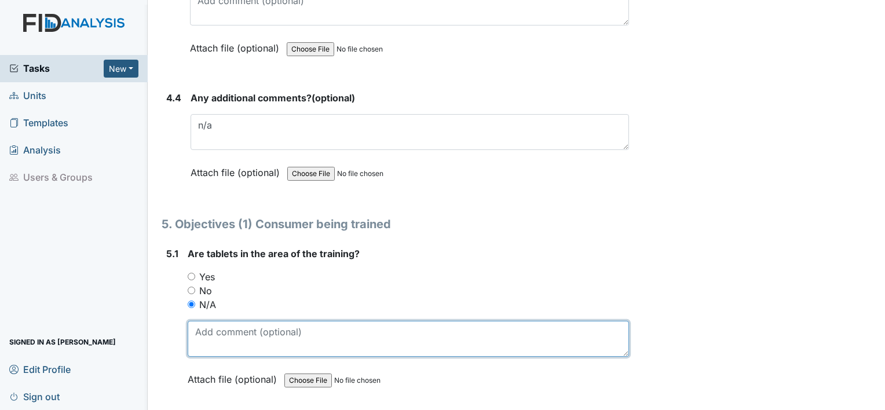
click at [274, 321] on textarea at bounding box center [408, 339] width 441 height 36
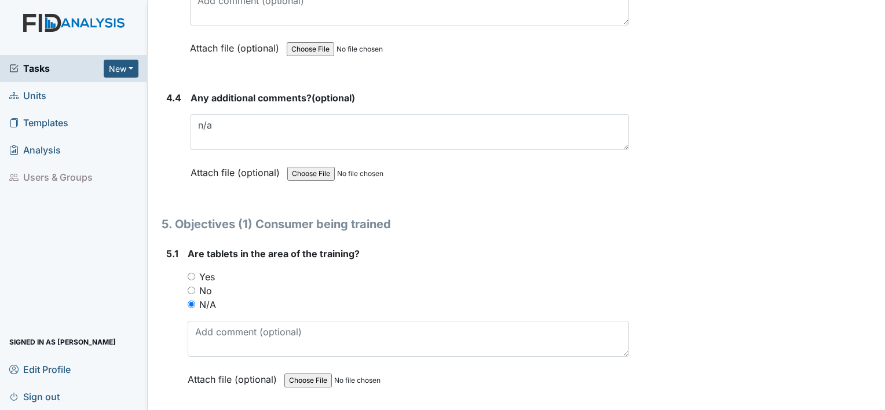
click at [189, 273] on input "Yes" at bounding box center [192, 277] width 8 height 8
radio input "true"
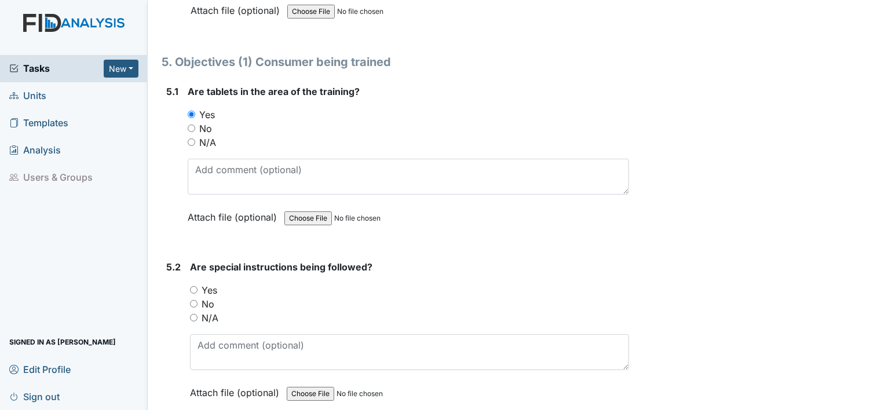
scroll to position [6136, 0]
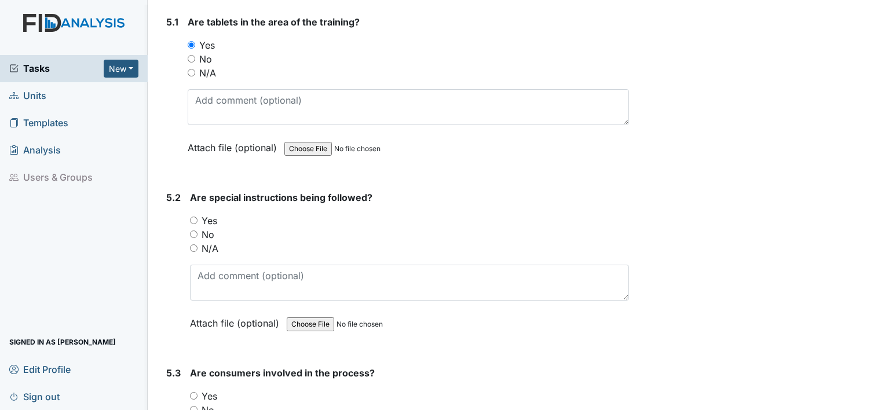
click at [193, 216] on input "Yes" at bounding box center [194, 220] width 8 height 8
radio input "true"
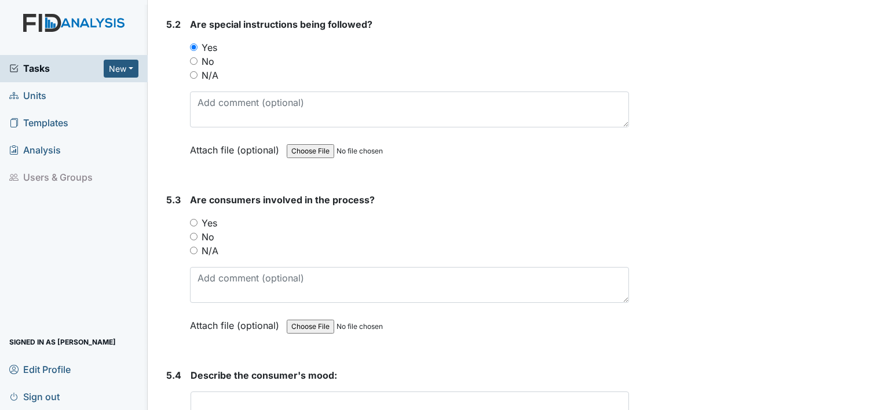
scroll to position [6310, 0]
click at [188, 202] on div "5.3 Are consumers involved in the process? You must select one of the below opt…" at bounding box center [395, 270] width 467 height 157
click at [192, 218] on input "Yes" at bounding box center [194, 222] width 8 height 8
radio input "true"
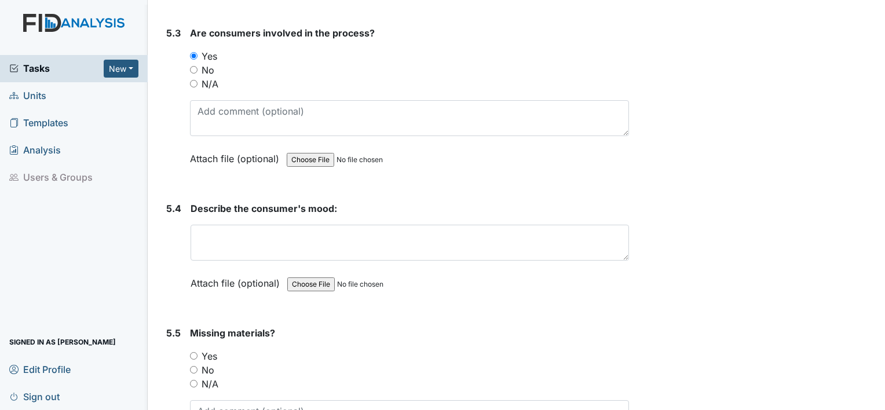
scroll to position [6483, 0]
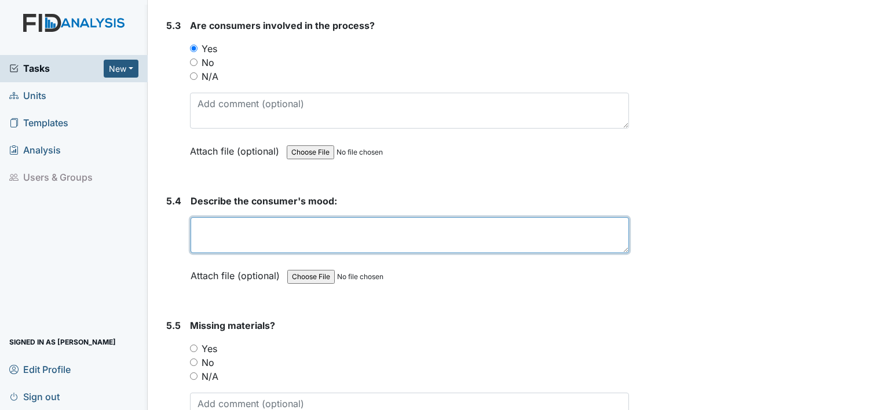
click at [261, 217] on textarea at bounding box center [409, 235] width 438 height 36
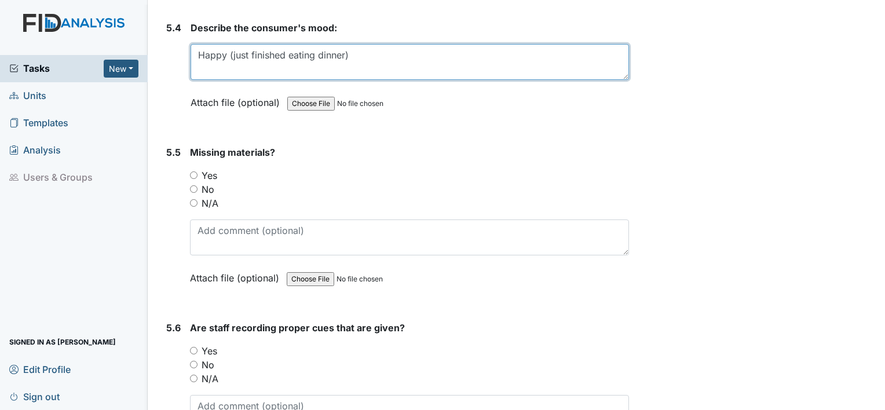
scroll to position [6657, 0]
type textarea "Happy (just finished eating dinner)"
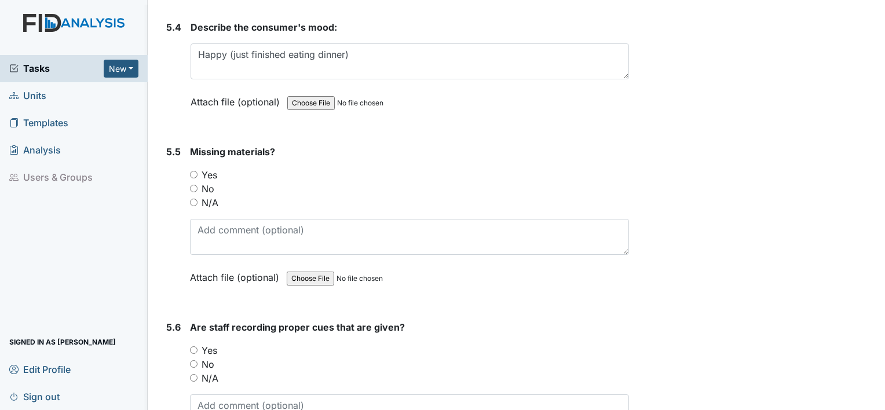
click at [190, 185] on input "No" at bounding box center [194, 189] width 8 height 8
radio input "true"
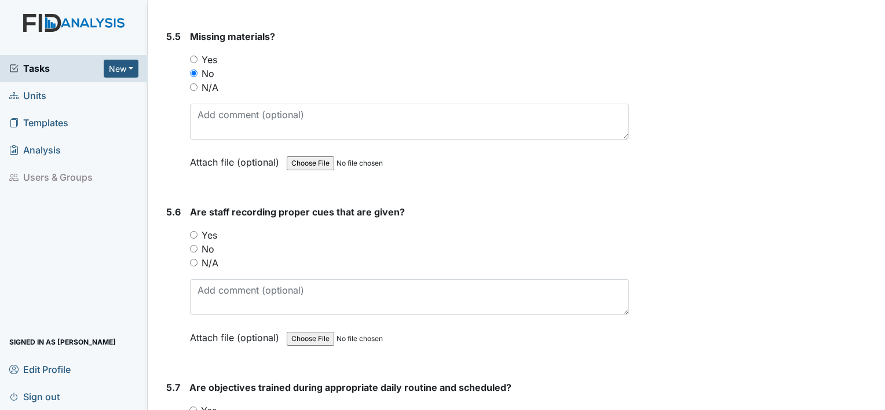
scroll to position [6773, 0]
click at [190, 230] on input "Yes" at bounding box center [194, 234] width 8 height 8
radio input "true"
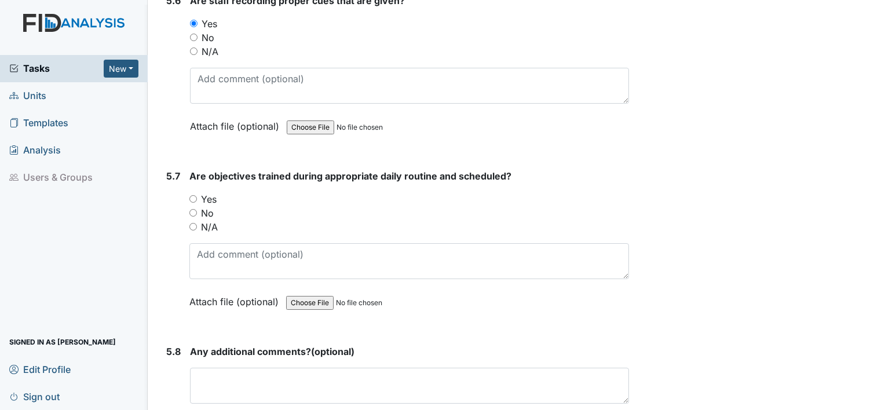
scroll to position [7004, 0]
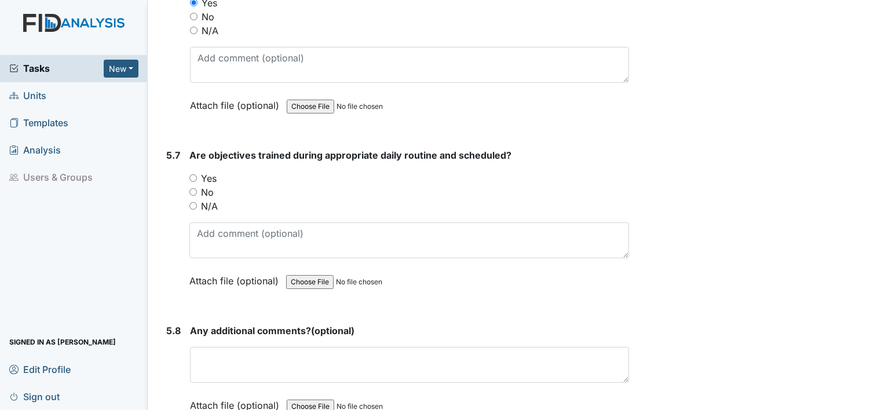
click at [192, 174] on input "Yes" at bounding box center [193, 178] width 8 height 8
radio input "true"
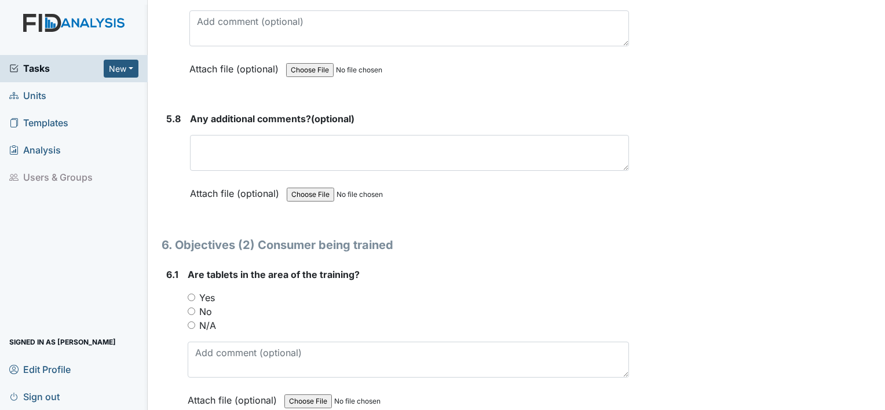
scroll to position [7236, 0]
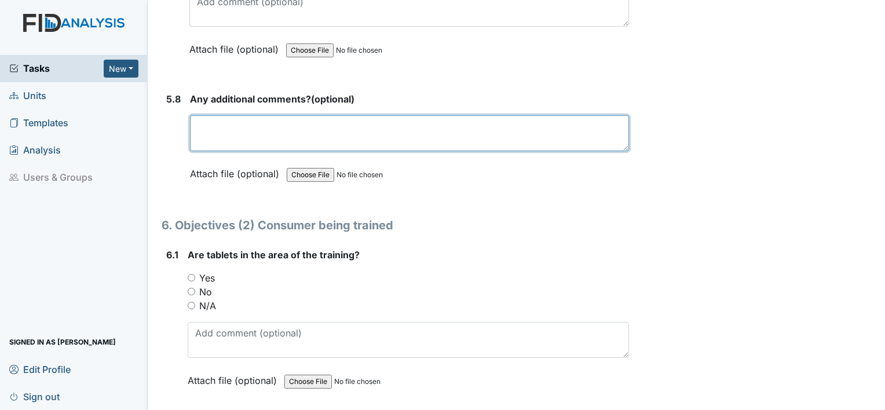
click at [267, 115] on textarea at bounding box center [409, 133] width 439 height 36
type textarea "o"
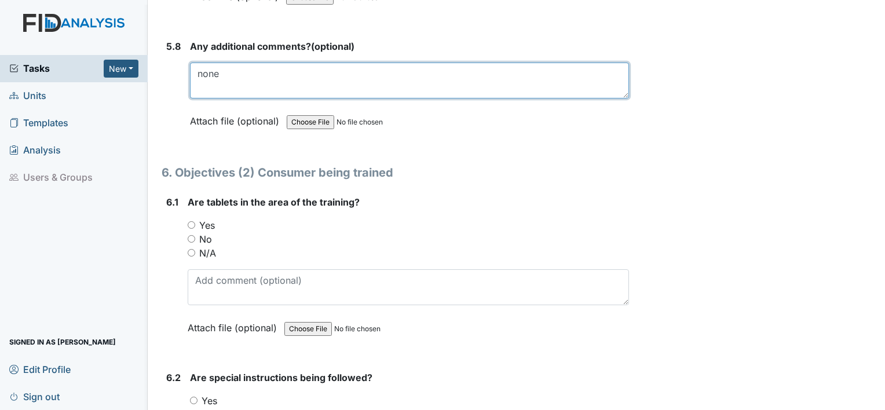
scroll to position [7352, 0]
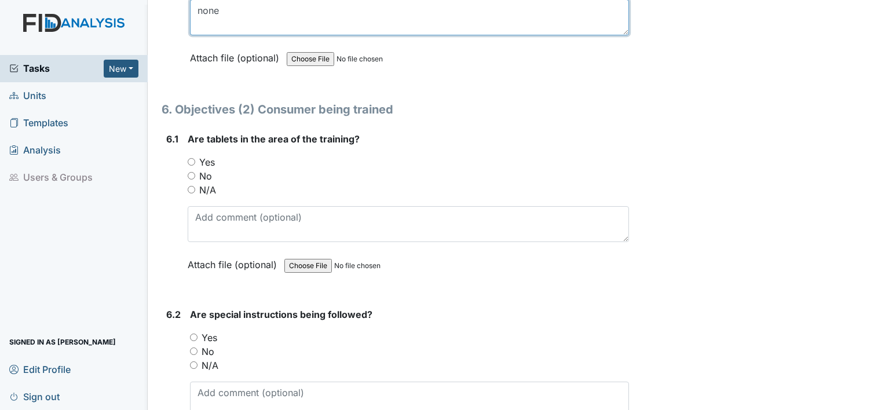
type textarea "none"
click at [193, 186] on input "N/A" at bounding box center [192, 190] width 8 height 8
radio input "true"
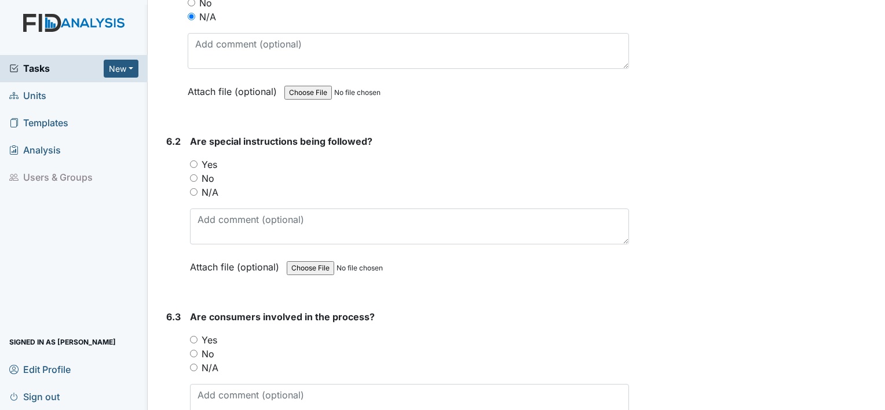
scroll to position [7525, 0]
click at [193, 188] on input "N/A" at bounding box center [194, 192] width 8 height 8
radio input "true"
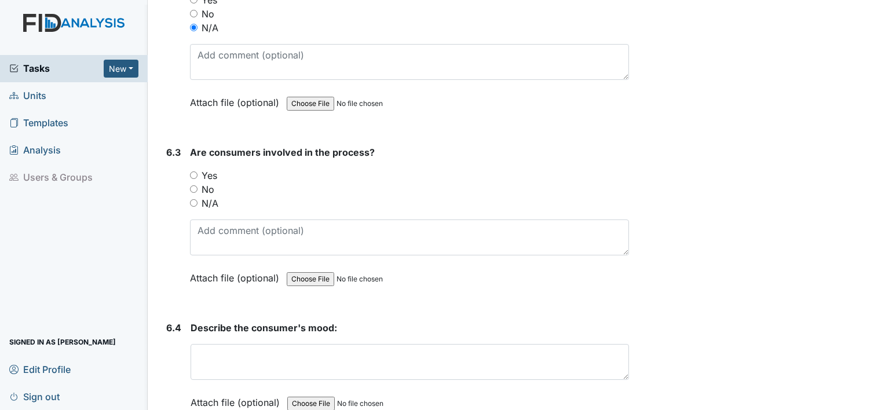
scroll to position [7699, 0]
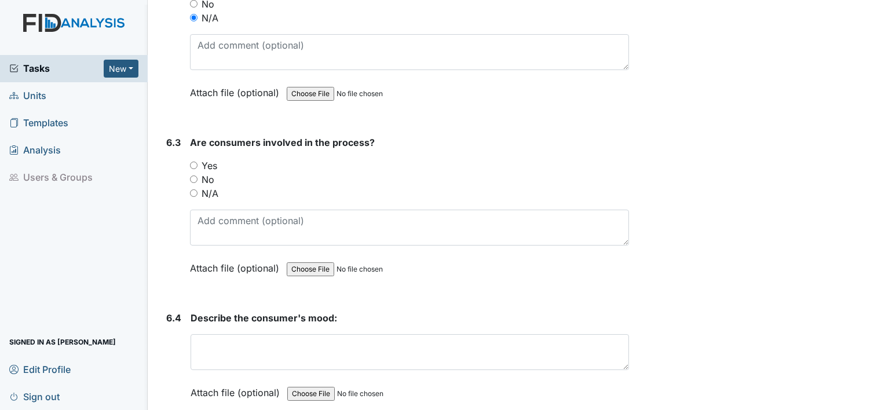
click at [193, 189] on input "N/A" at bounding box center [194, 193] width 8 height 8
radio input "true"
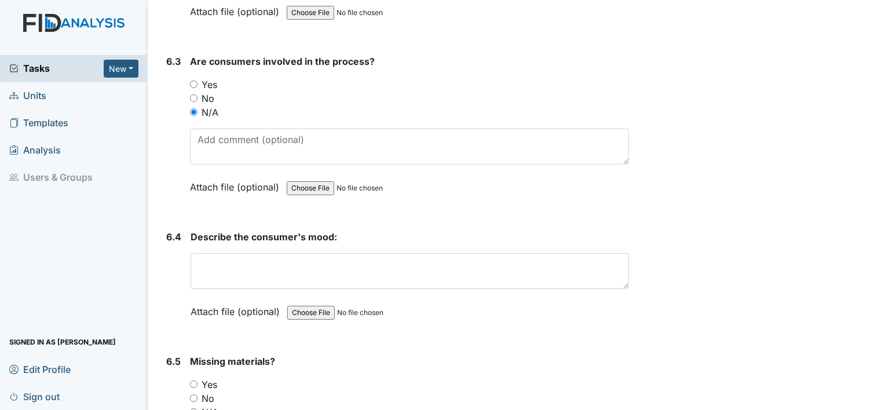
scroll to position [7815, 0]
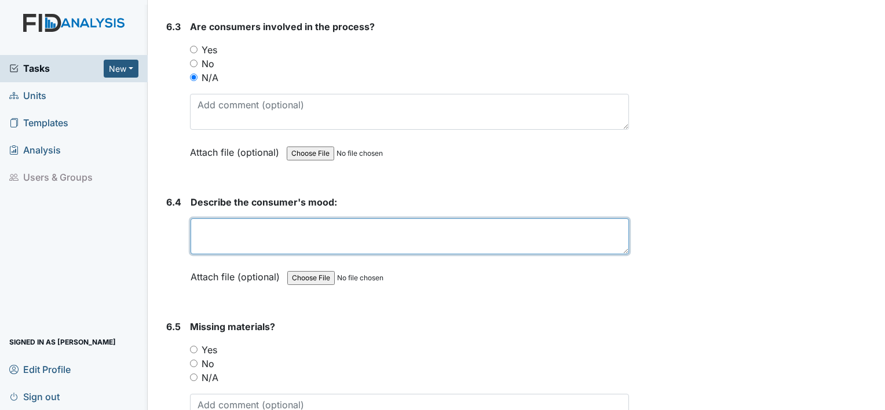
click at [210, 218] on textarea at bounding box center [409, 236] width 438 height 36
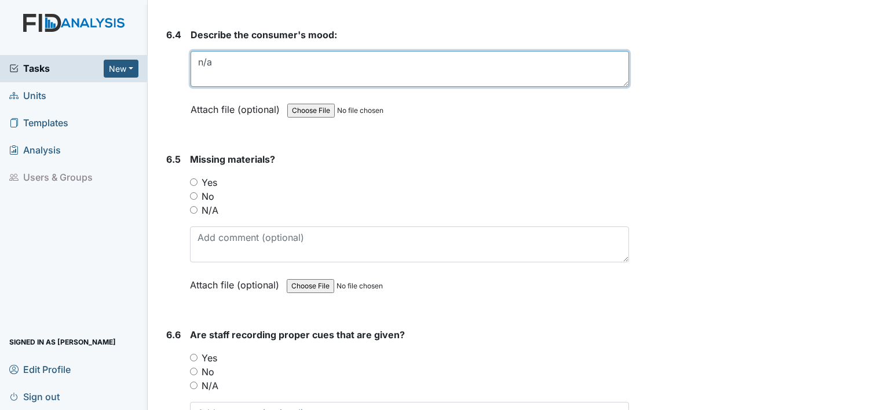
scroll to position [7988, 0]
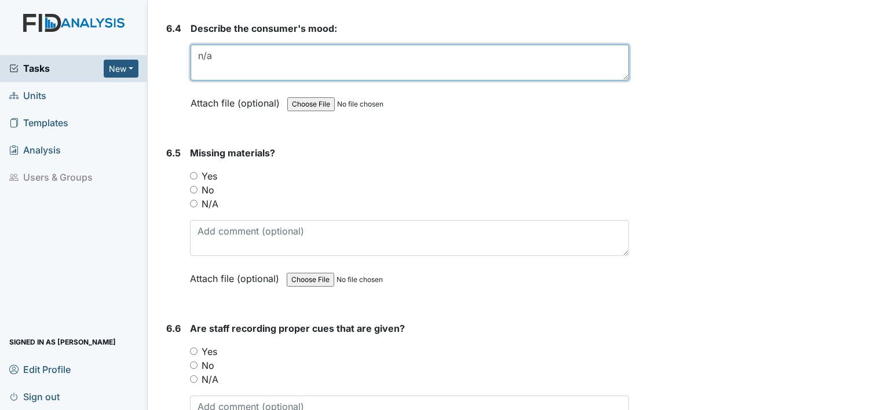
type textarea "n/a"
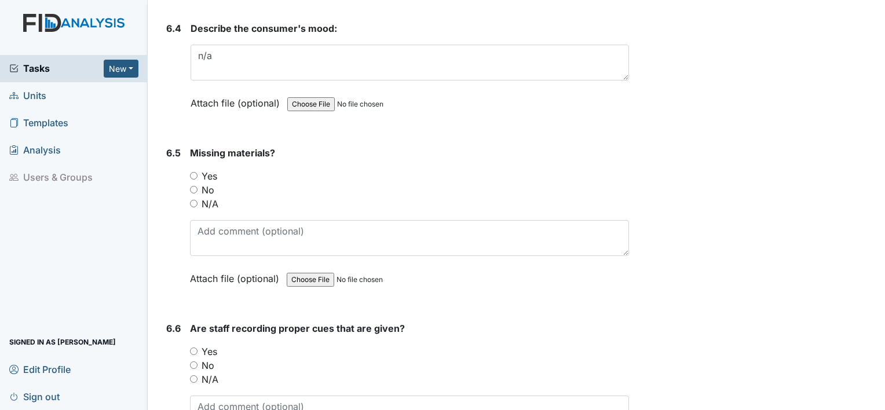
click at [195, 200] on input "N/A" at bounding box center [194, 204] width 8 height 8
radio input "true"
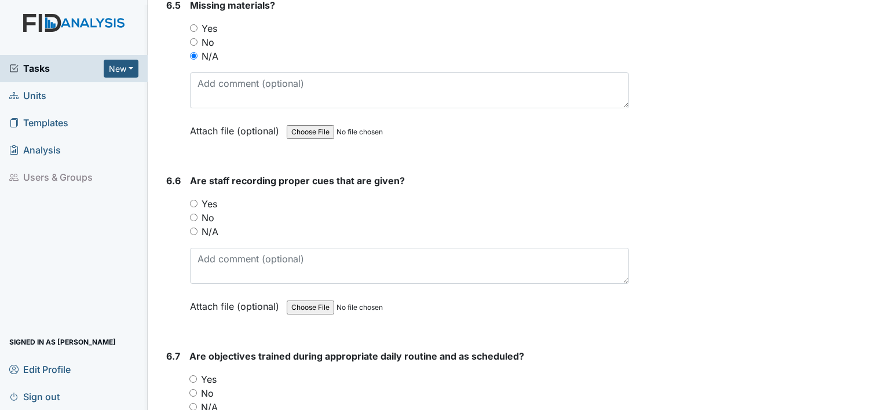
scroll to position [8162, 0]
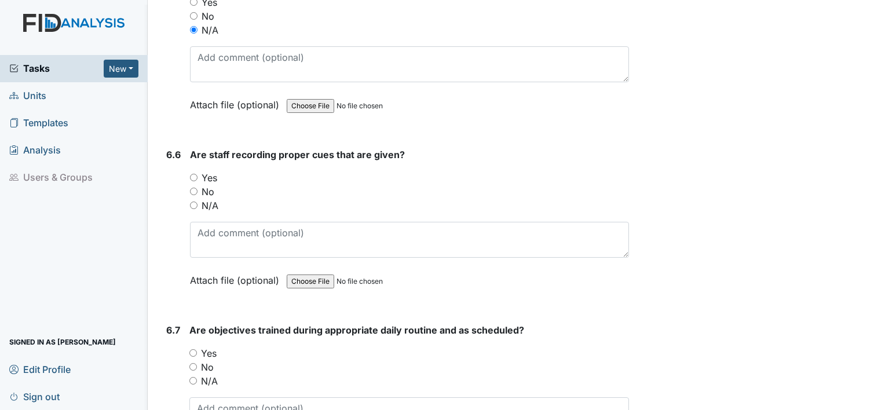
click at [192, 201] on input "N/A" at bounding box center [194, 205] width 8 height 8
radio input "true"
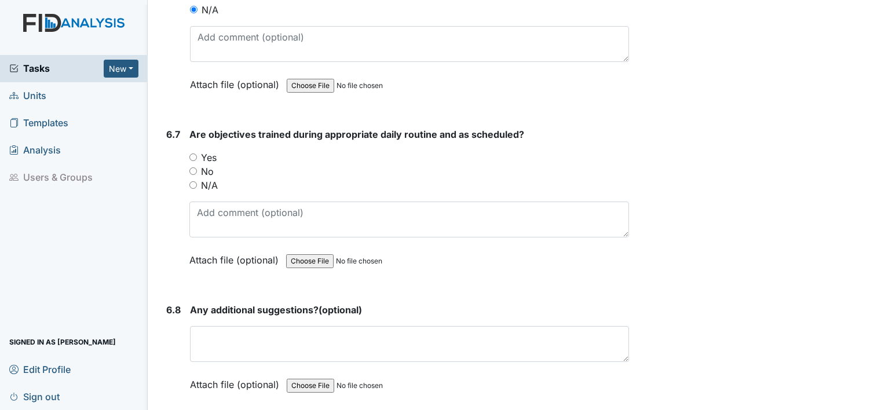
scroll to position [8394, 0]
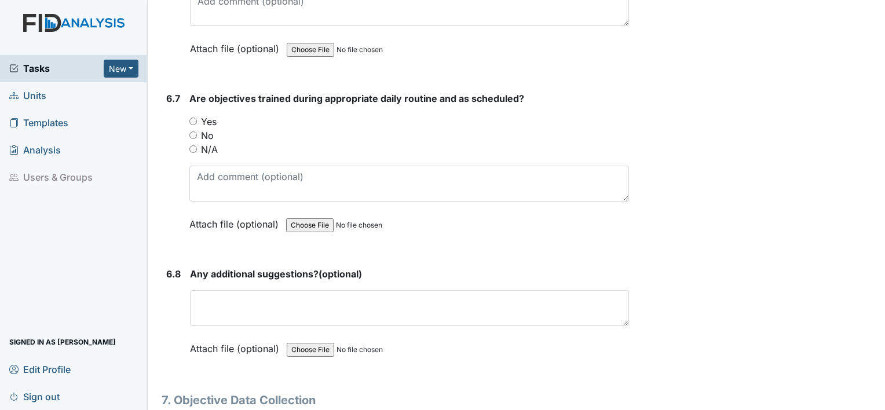
click at [193, 145] on input "N/A" at bounding box center [193, 149] width 8 height 8
radio input "true"
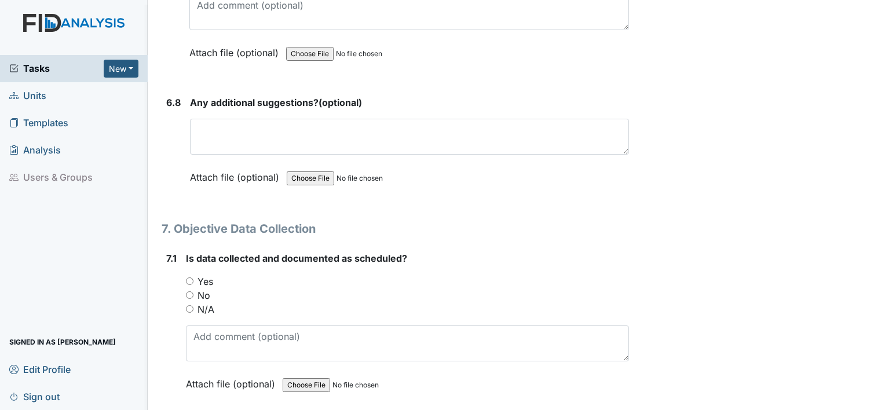
scroll to position [8567, 0]
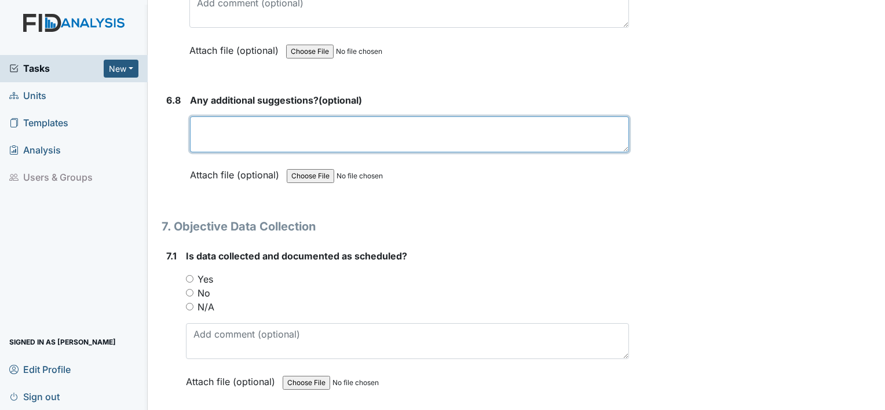
drag, startPoint x: 273, startPoint y: 113, endPoint x: 278, endPoint y: 110, distance: 6.3
click at [274, 116] on textarea at bounding box center [409, 134] width 439 height 36
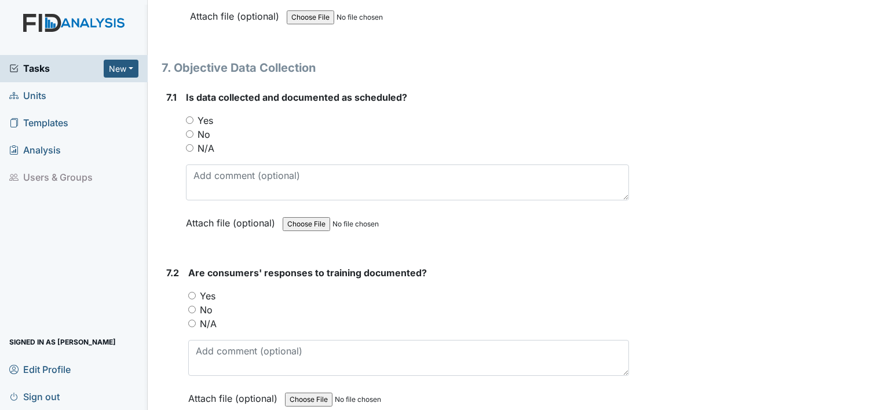
scroll to position [8741, 0]
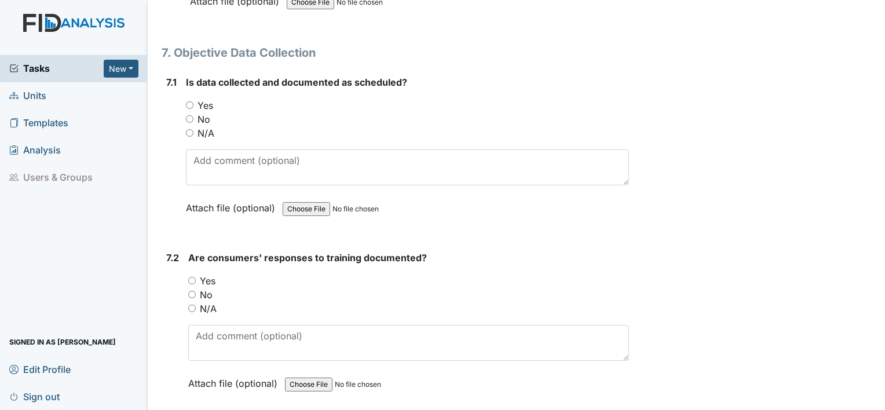
type textarea "n/a"
click at [186, 101] on input "Yes" at bounding box center [190, 105] width 8 height 8
radio input "true"
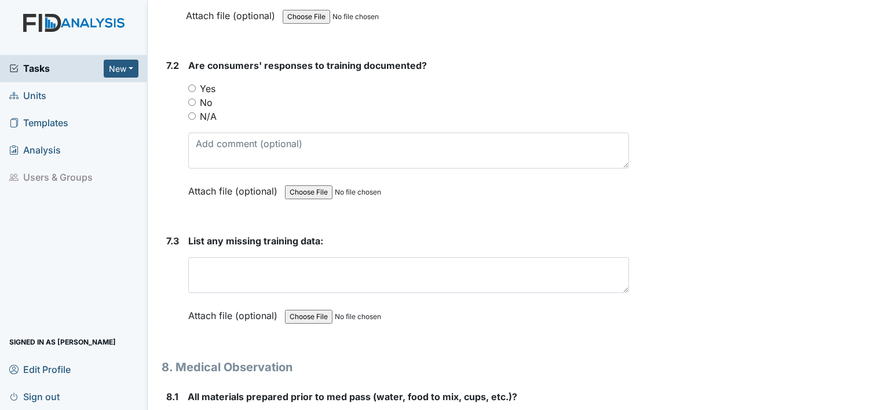
scroll to position [8915, 0]
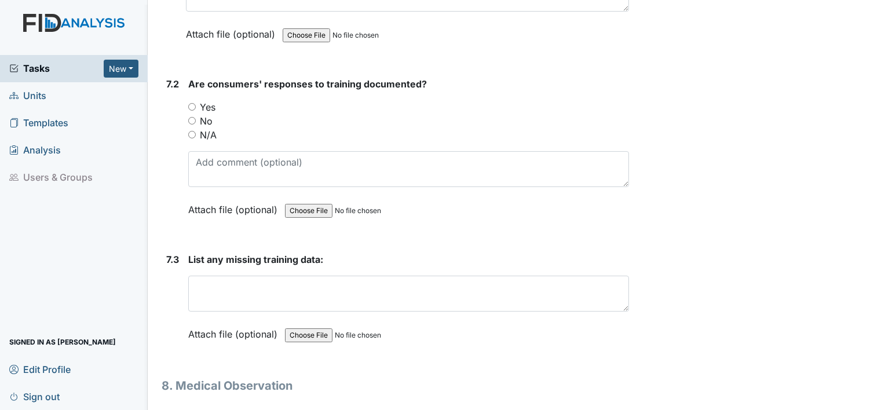
click at [190, 103] on input "Yes" at bounding box center [192, 107] width 8 height 8
radio input "true"
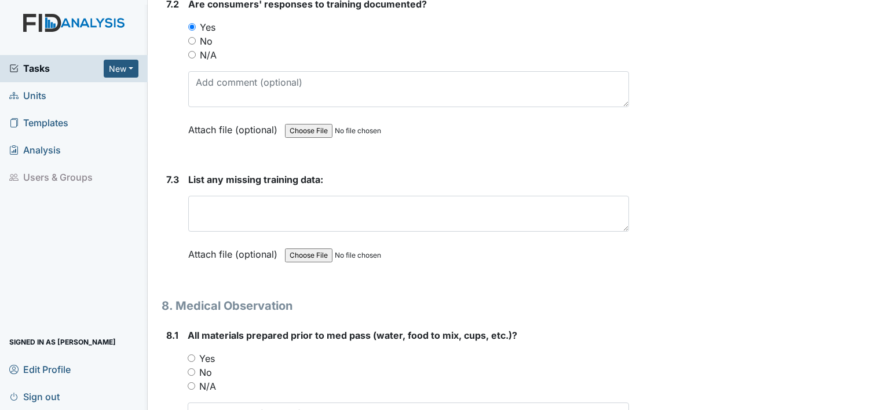
scroll to position [9030, 0]
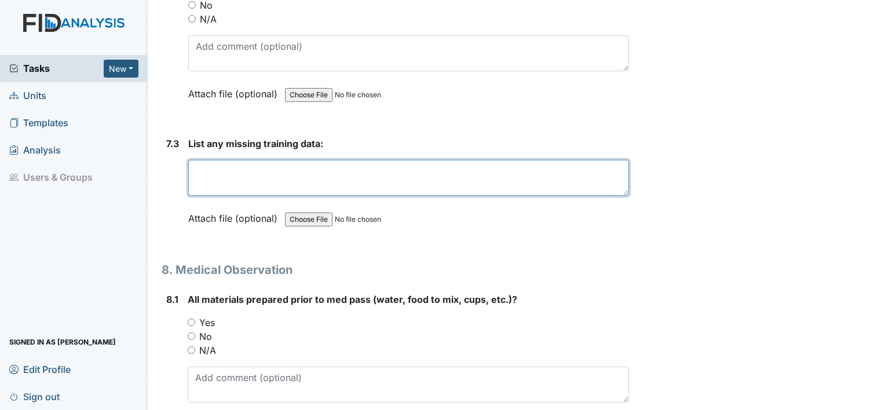
click at [275, 160] on textarea at bounding box center [408, 178] width 441 height 36
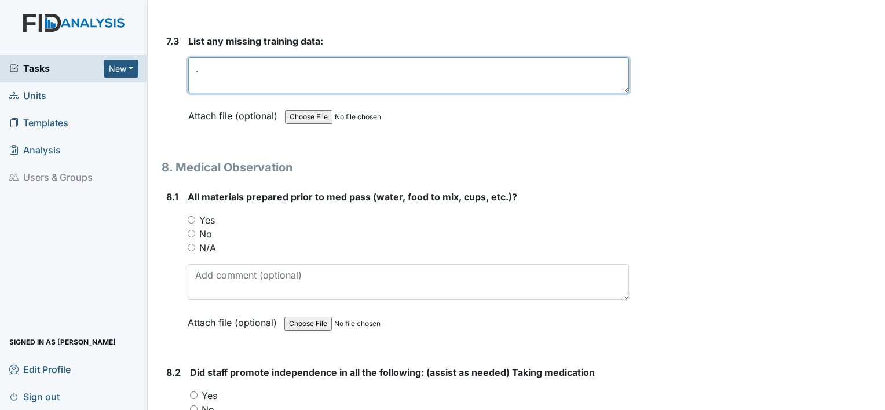
scroll to position [9146, 0]
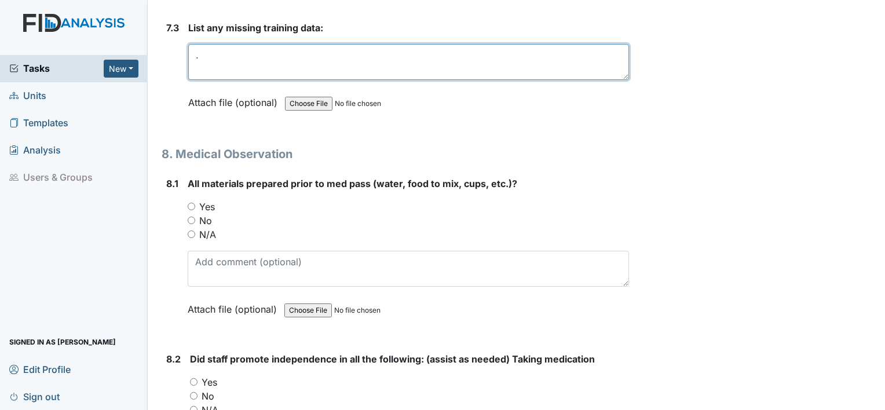
type textarea "."
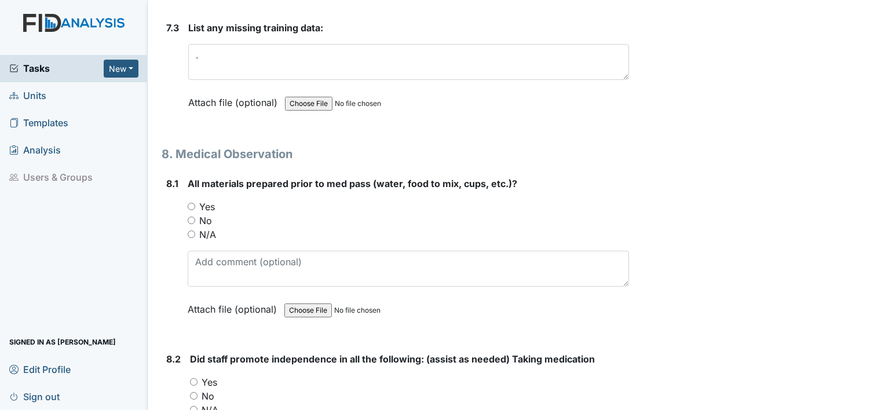
click at [191, 203] on input "Yes" at bounding box center [192, 207] width 8 height 8
radio input "true"
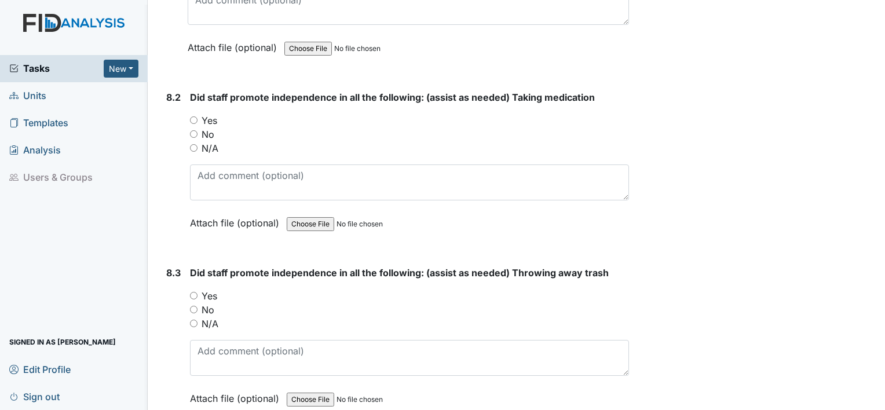
scroll to position [9436, 0]
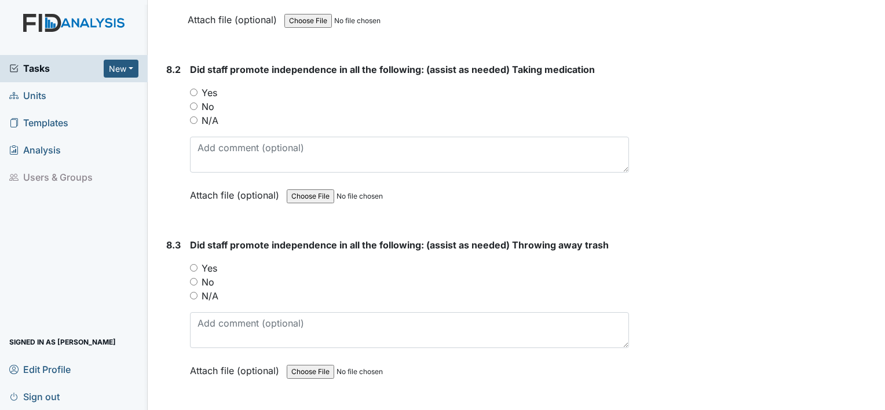
click at [194, 89] on input "Yes" at bounding box center [194, 93] width 8 height 8
radio input "true"
click at [195, 264] on input "Yes" at bounding box center [194, 268] width 8 height 8
radio input "true"
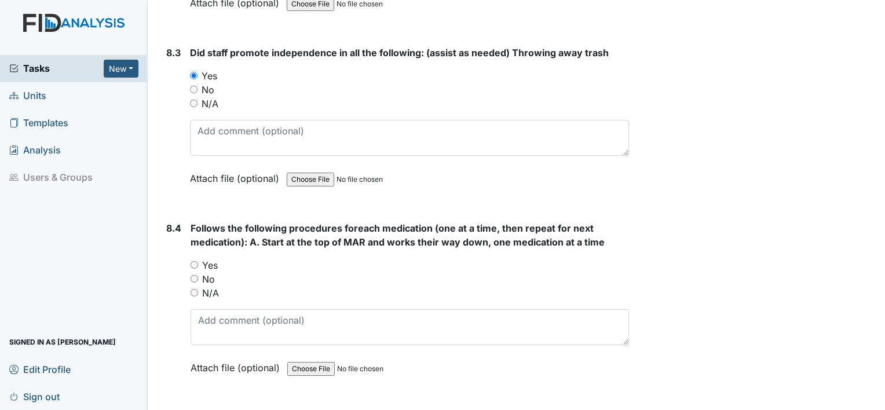
scroll to position [9667, 0]
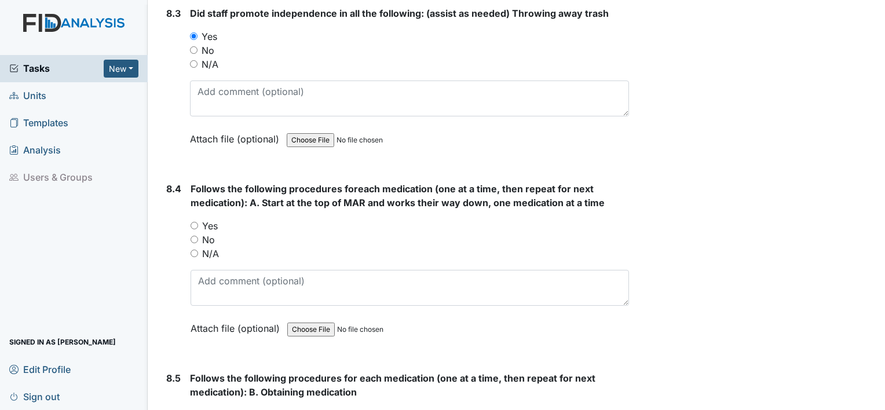
click at [192, 222] on input "Yes" at bounding box center [194, 226] width 8 height 8
radio input "true"
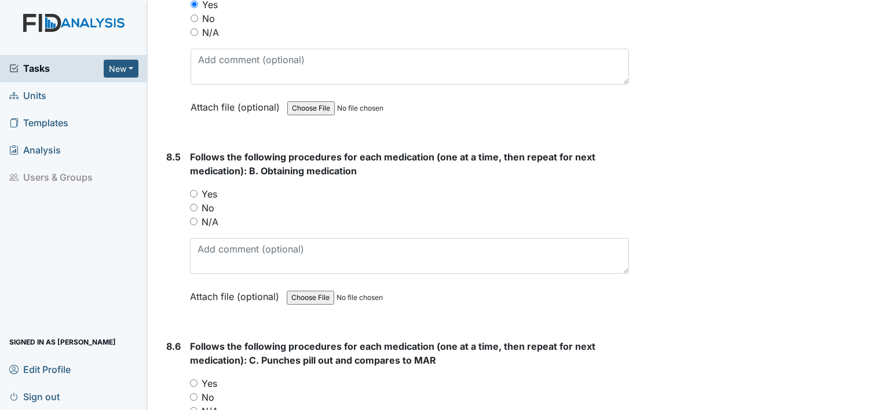
scroll to position [9899, 0]
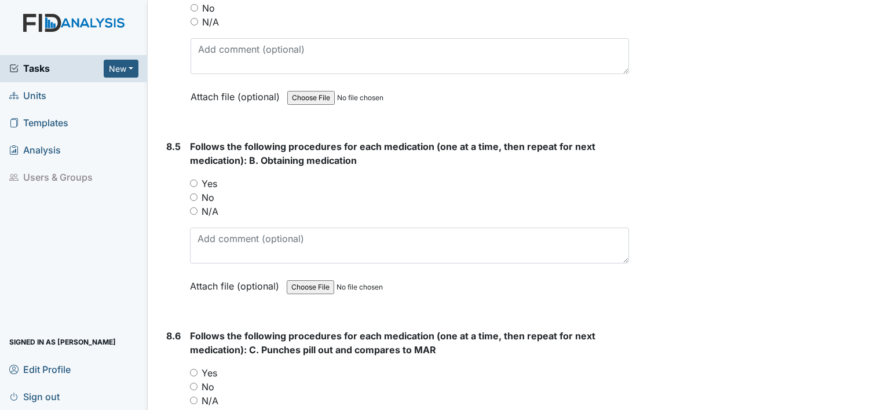
click at [195, 179] on input "Yes" at bounding box center [194, 183] width 8 height 8
radio input "true"
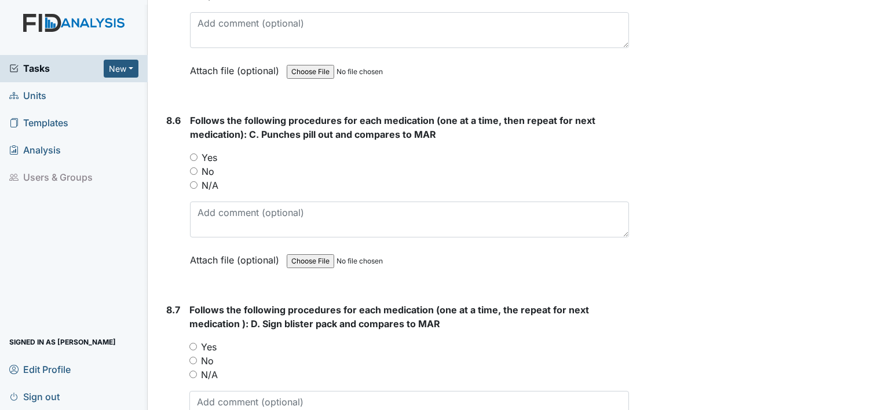
scroll to position [10130, 0]
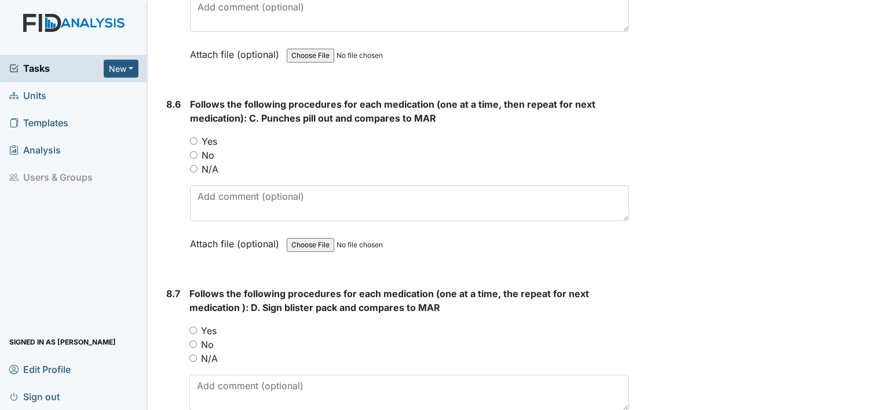
click at [192, 137] on input "Yes" at bounding box center [194, 141] width 8 height 8
radio input "true"
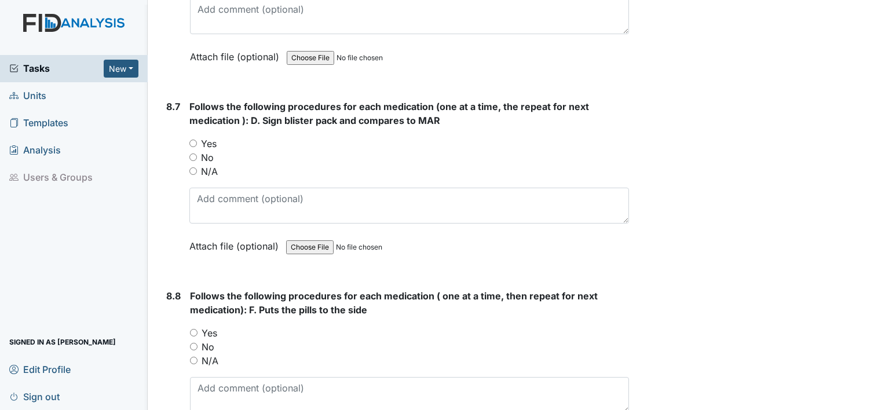
scroll to position [10362, 0]
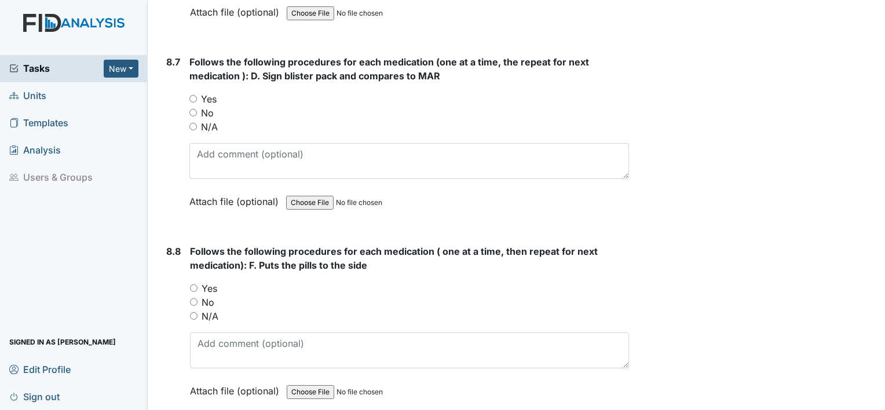
click at [188, 61] on div "8.7 Follows the following procedures for each medication (one at a time, the re…" at bounding box center [395, 140] width 467 height 171
click at [190, 95] on input "Yes" at bounding box center [193, 99] width 8 height 8
radio input "true"
click at [191, 284] on input "Yes" at bounding box center [194, 288] width 8 height 8
radio input "true"
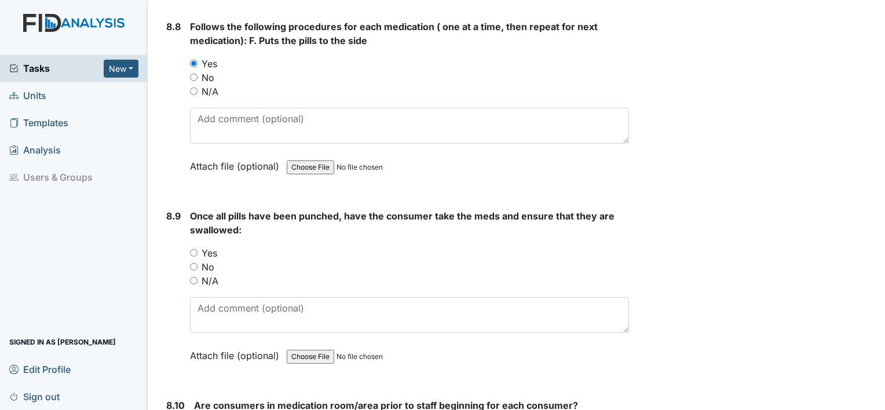
scroll to position [10593, 0]
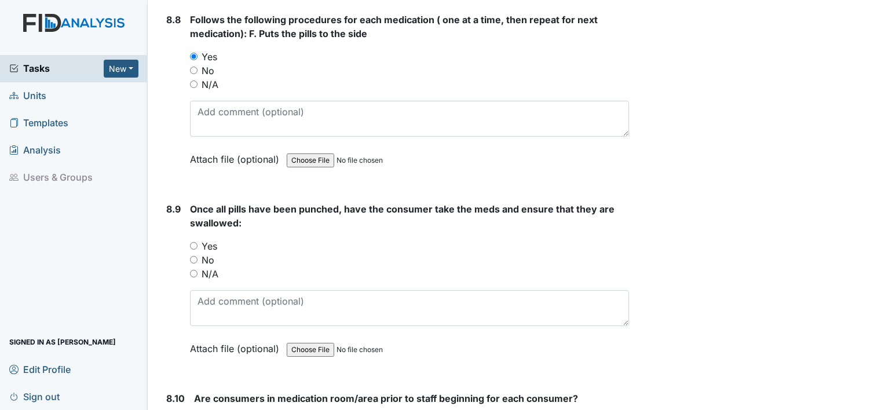
click at [192, 242] on input "Yes" at bounding box center [194, 246] width 8 height 8
radio input "true"
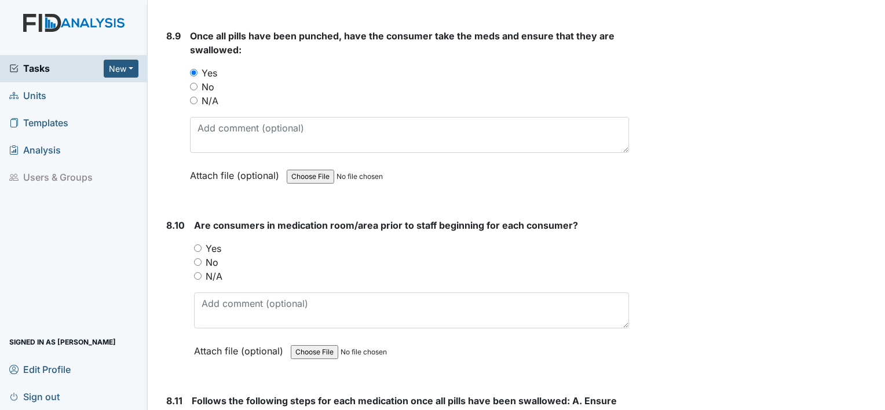
scroll to position [10767, 0]
click at [196, 244] on input "Yes" at bounding box center [198, 248] width 8 height 8
radio input "true"
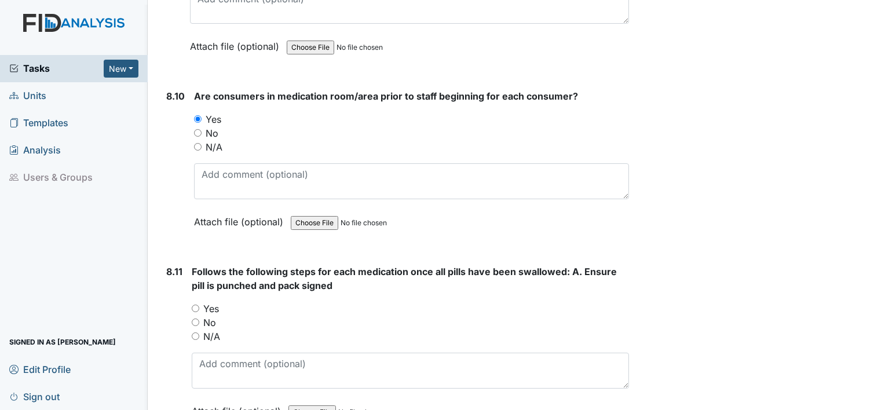
scroll to position [10999, 0]
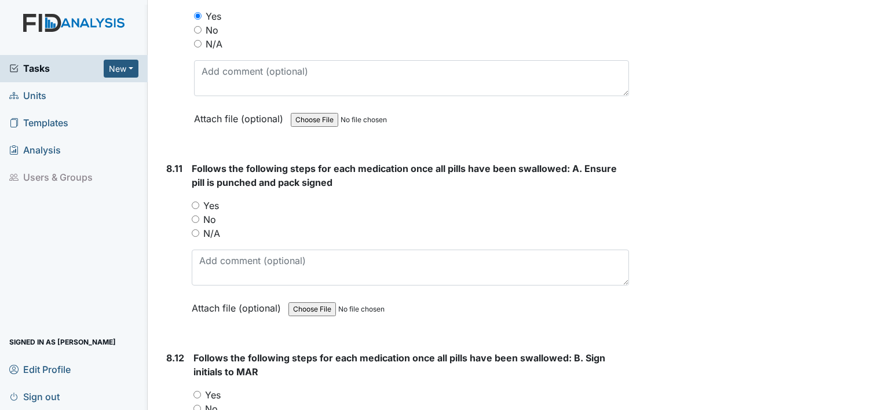
click at [193, 201] on input "Yes" at bounding box center [196, 205] width 8 height 8
radio input "true"
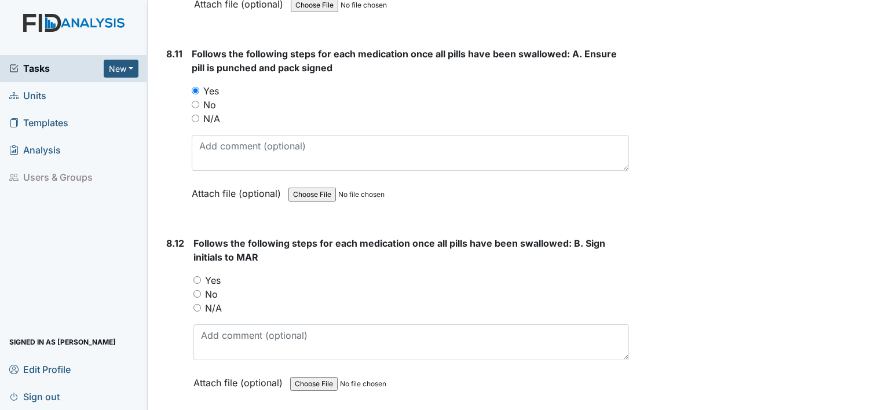
scroll to position [11114, 0]
click at [197, 275] on input "Yes" at bounding box center [197, 279] width 8 height 8
radio input "true"
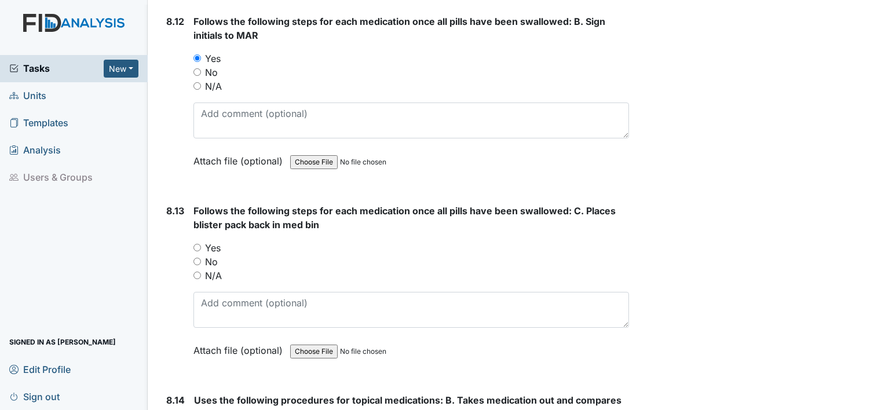
scroll to position [11346, 0]
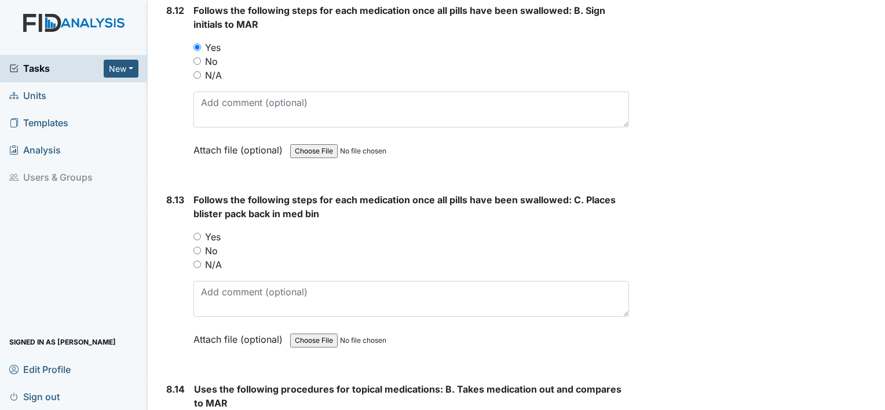
click at [193, 233] on input "Yes" at bounding box center [197, 237] width 8 height 8
radio input "true"
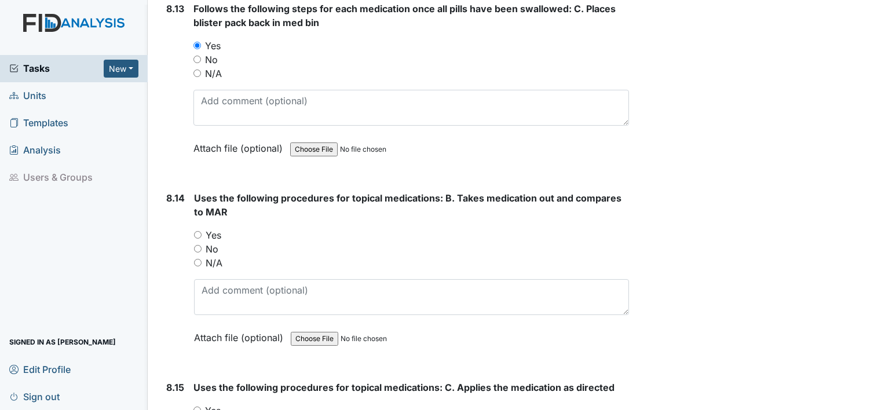
scroll to position [11578, 0]
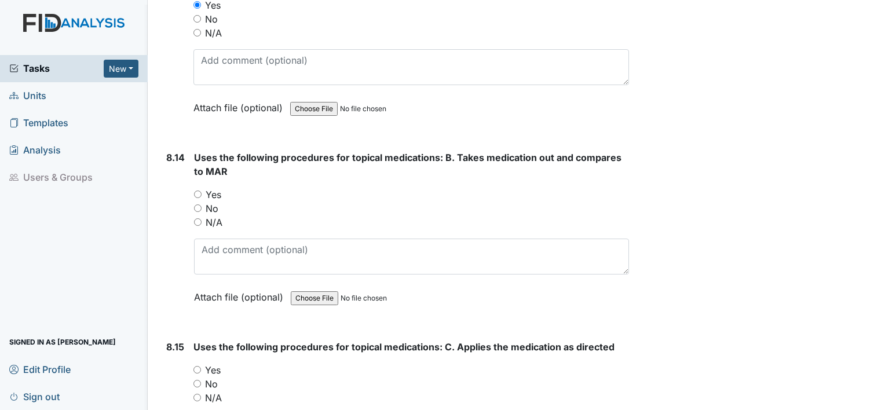
click at [197, 190] on input "Yes" at bounding box center [198, 194] width 8 height 8
radio input "true"
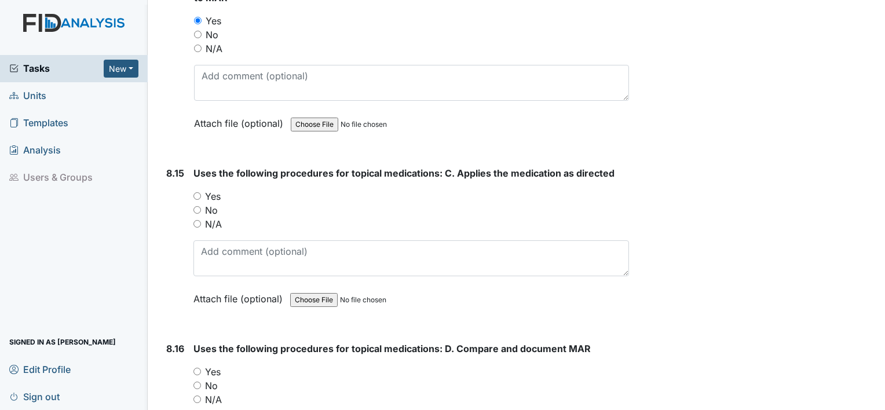
scroll to position [11809, 0]
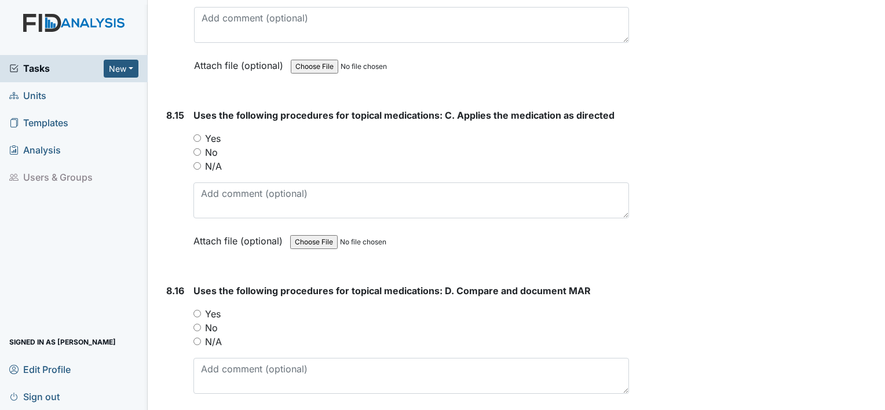
click at [196, 134] on input "Yes" at bounding box center [197, 138] width 8 height 8
radio input "true"
click at [191, 284] on div "8.16 Uses the following procedures for topical medications: D. Compare and docu…" at bounding box center [395, 362] width 467 height 157
click at [199, 310] on input "Yes" at bounding box center [197, 314] width 8 height 8
radio input "true"
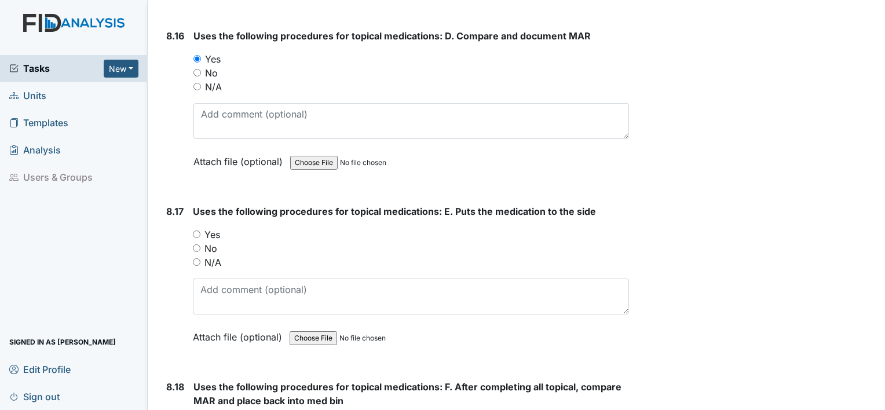
scroll to position [12099, 0]
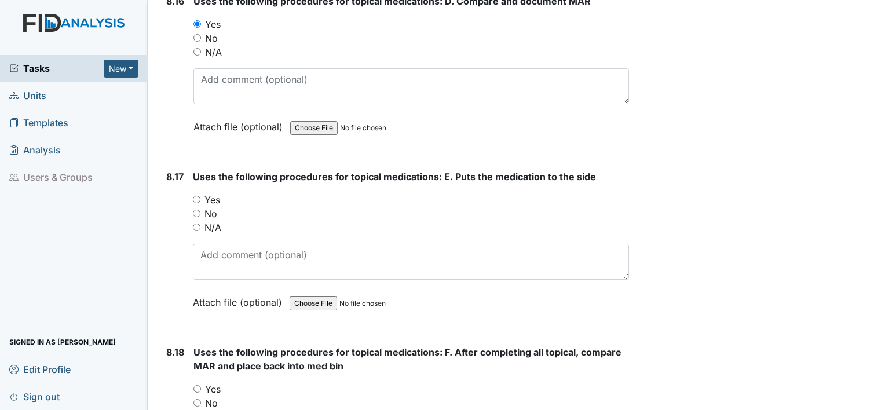
click at [197, 196] on input "Yes" at bounding box center [197, 200] width 8 height 8
radio input "true"
click at [197, 385] on input "Yes" at bounding box center [197, 389] width 8 height 8
radio input "true"
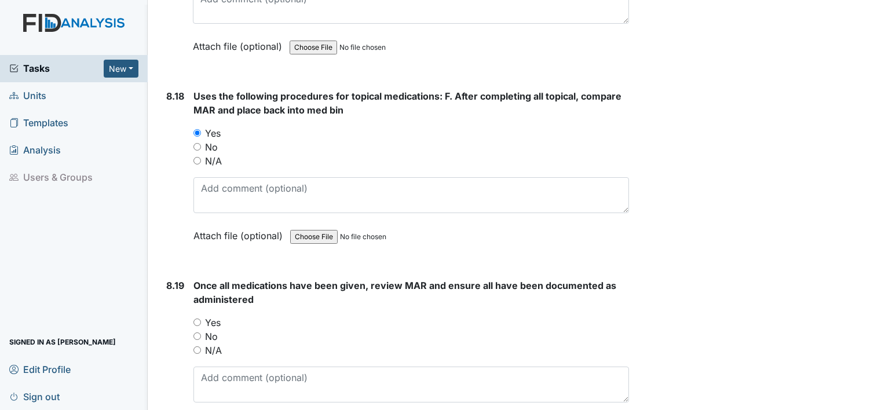
scroll to position [12388, 0]
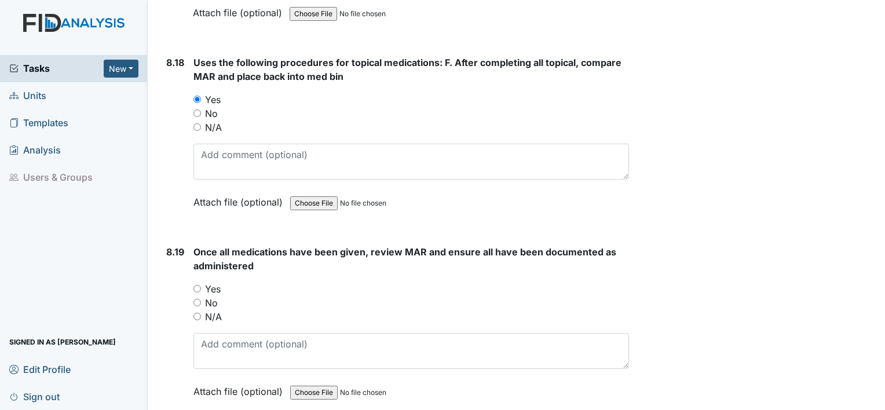
click at [195, 285] on input "Yes" at bounding box center [197, 289] width 8 height 8
radio input "true"
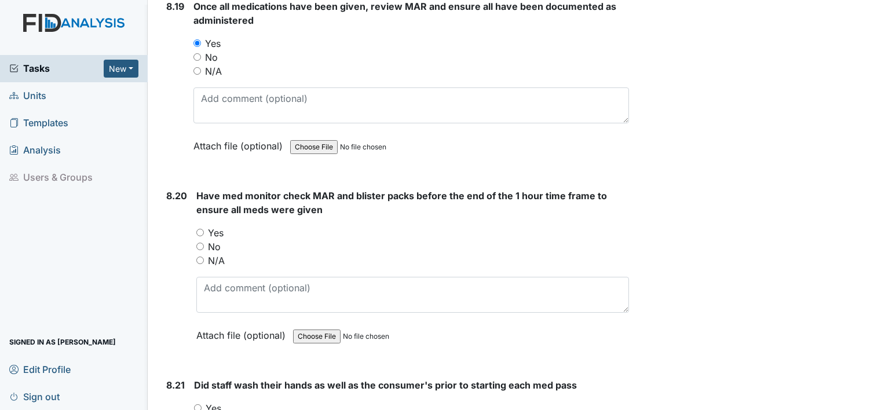
scroll to position [12677, 0]
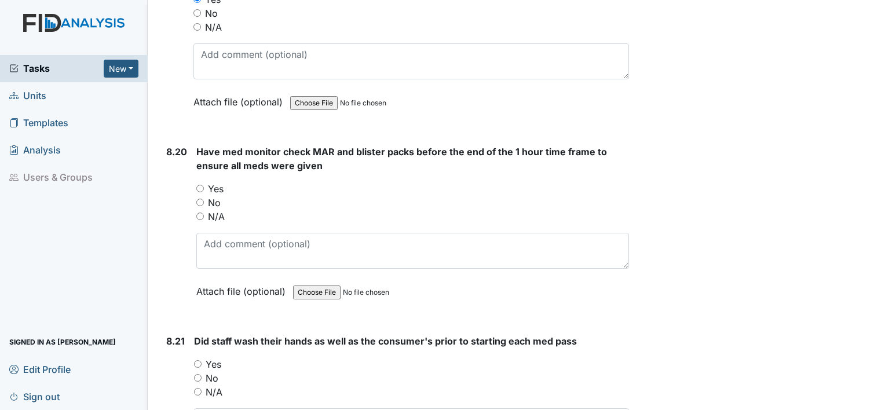
click at [202, 185] on input "Yes" at bounding box center [200, 189] width 8 height 8
radio input "true"
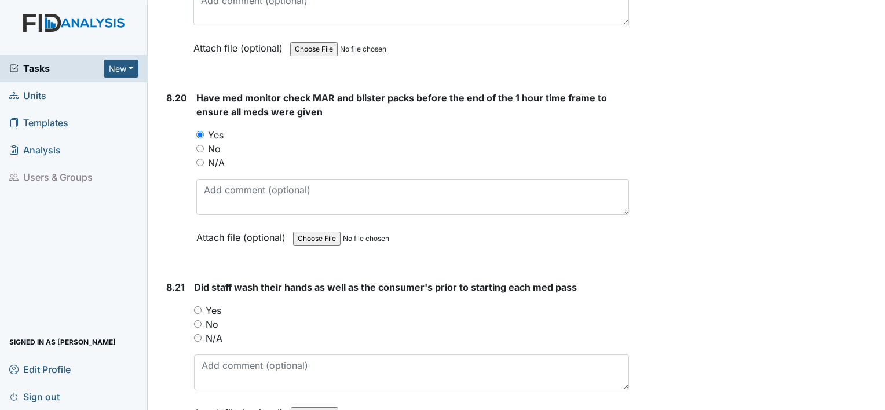
scroll to position [12851, 0]
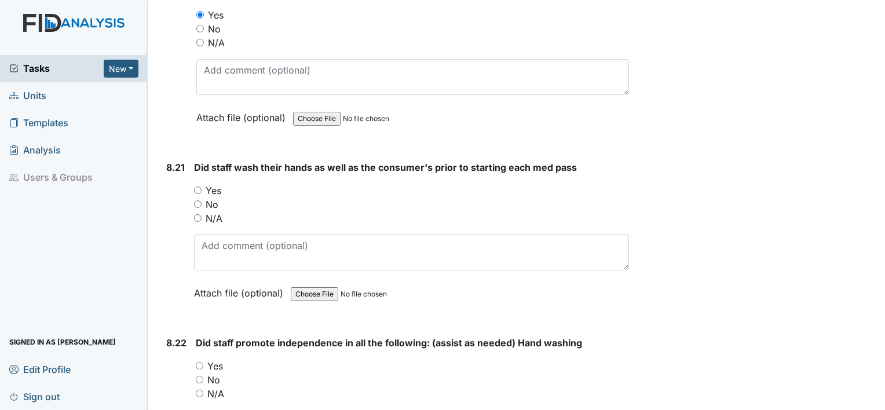
click at [196, 186] on input "Yes" at bounding box center [198, 190] width 8 height 8
radio input "true"
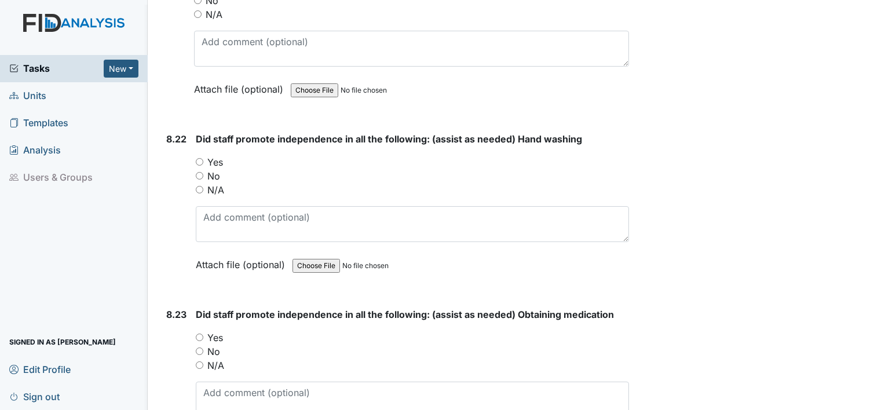
scroll to position [13083, 0]
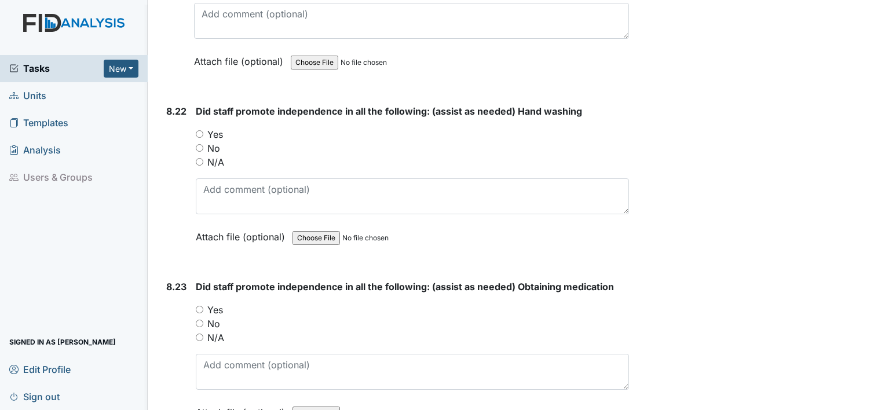
click at [200, 130] on input "Yes" at bounding box center [200, 134] width 8 height 8
radio input "true"
drag, startPoint x: 251, startPoint y: 145, endPoint x: 708, endPoint y: 157, distance: 456.9
click at [197, 306] on input "Yes" at bounding box center [200, 310] width 8 height 8
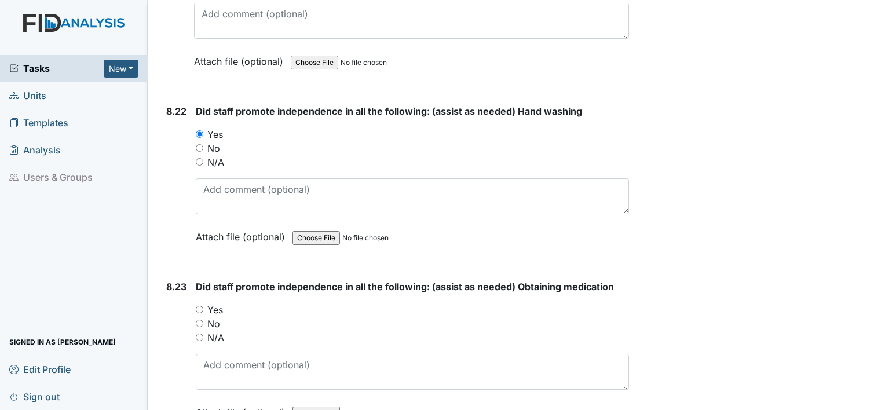
radio input "true"
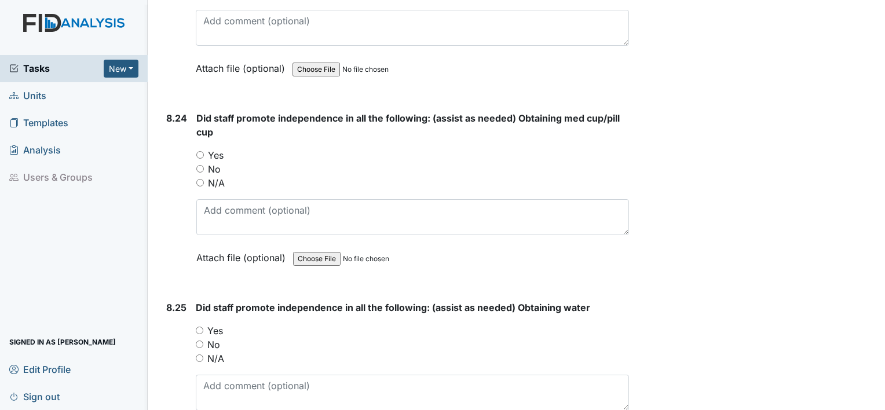
scroll to position [13430, 0]
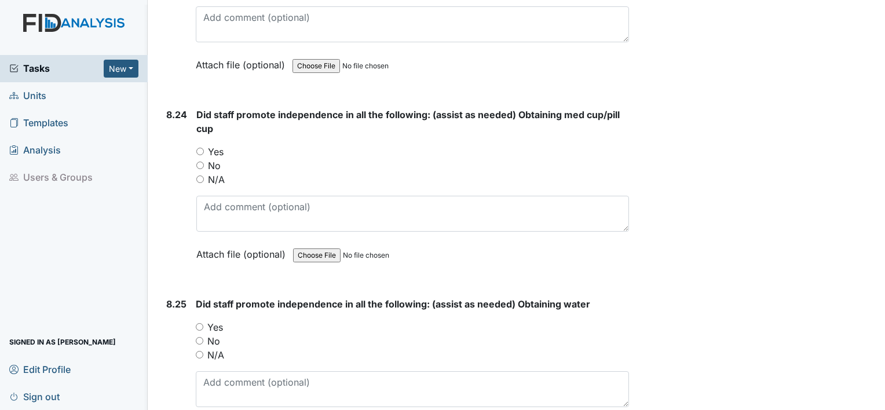
click at [200, 148] on input "Yes" at bounding box center [200, 152] width 8 height 8
radio input "true"
click at [198, 323] on input "Yes" at bounding box center [200, 327] width 8 height 8
radio input "true"
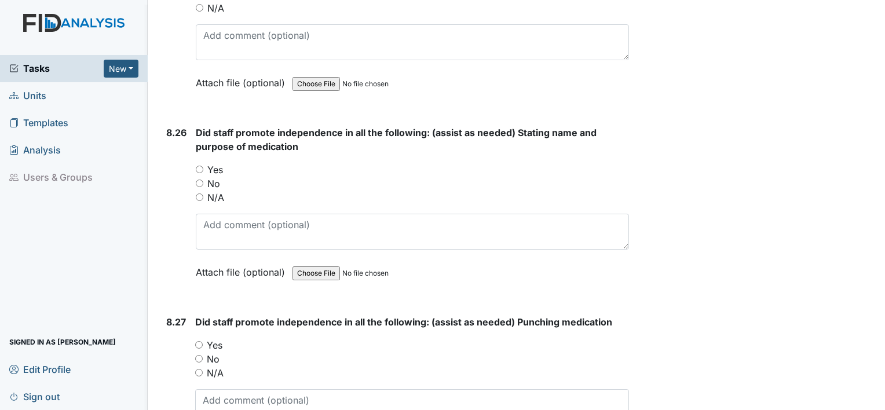
scroll to position [13777, 0]
click at [201, 165] on input "Yes" at bounding box center [200, 169] width 8 height 8
radio input "true"
drag, startPoint x: 203, startPoint y: 123, endPoint x: 192, endPoint y: 134, distance: 16.0
drag, startPoint x: 192, startPoint y: 134, endPoint x: 516, endPoint y: 160, distance: 324.6
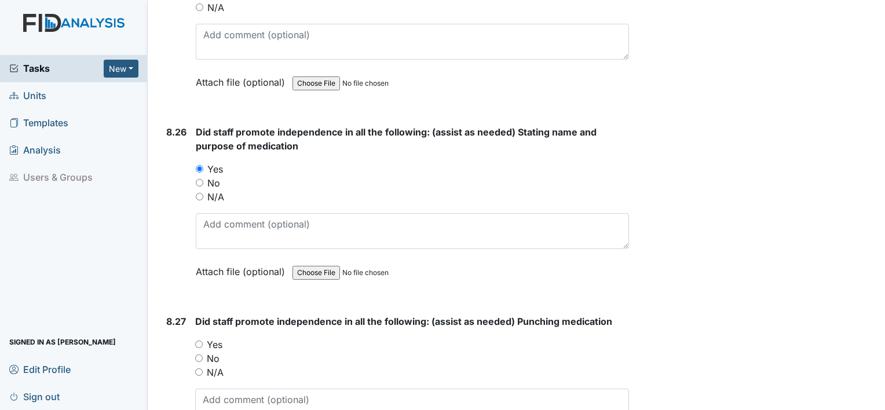
click at [516, 160] on div "Did staff promote independence in all the following: (assist as needed) Stating…" at bounding box center [412, 206] width 433 height 162
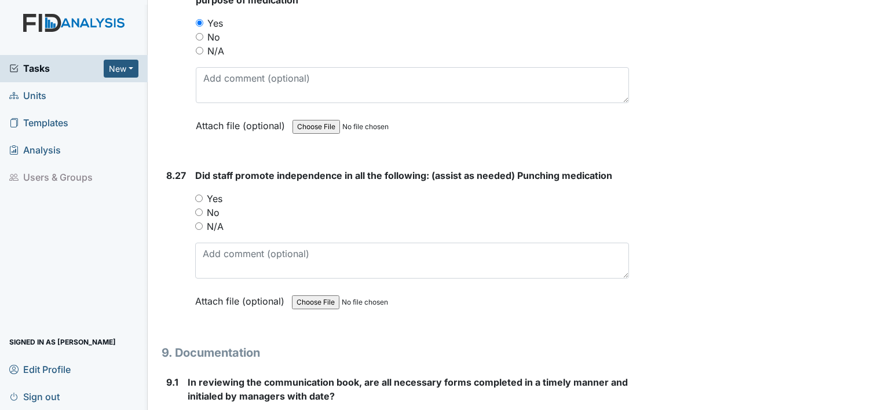
scroll to position [13951, 0]
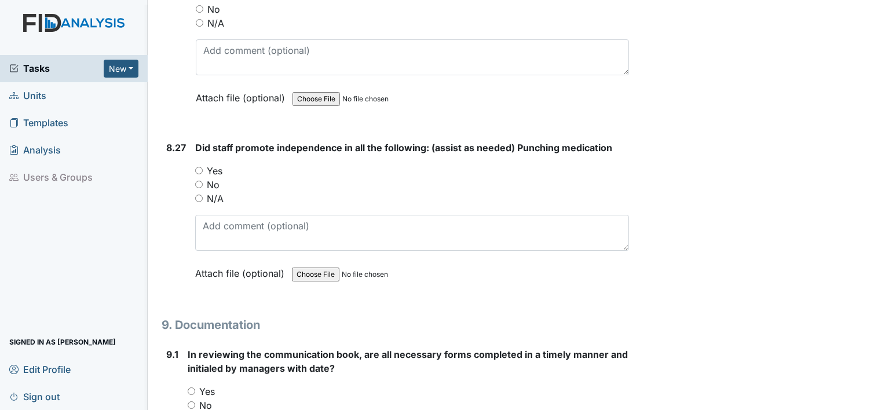
click at [201, 167] on input "Yes" at bounding box center [199, 171] width 8 height 8
radio input "true"
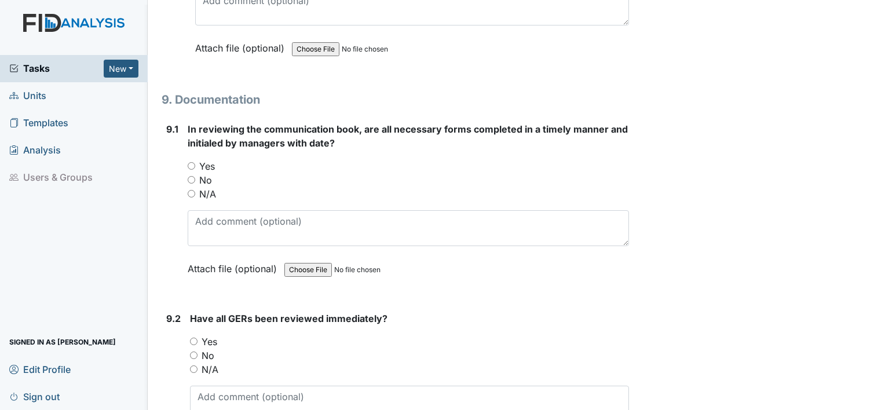
scroll to position [14182, 0]
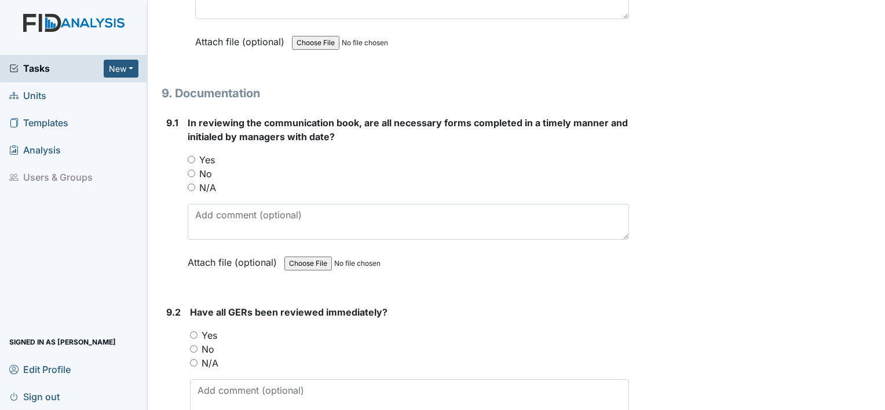
click at [192, 156] on input "Yes" at bounding box center [192, 160] width 8 height 8
radio input "true"
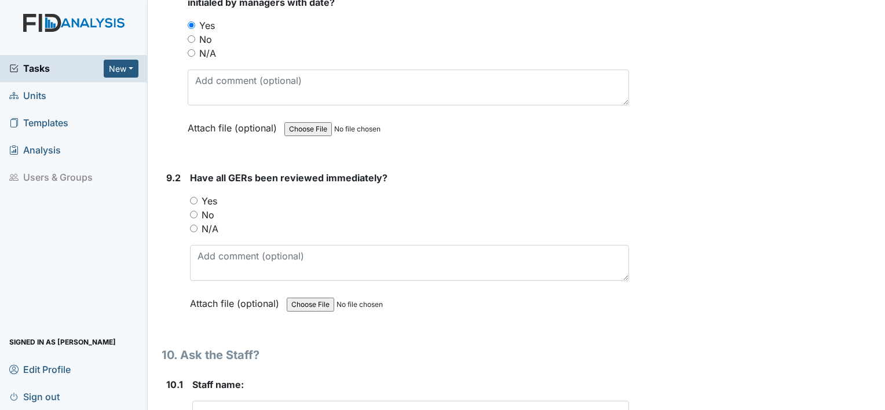
scroll to position [14356, 0]
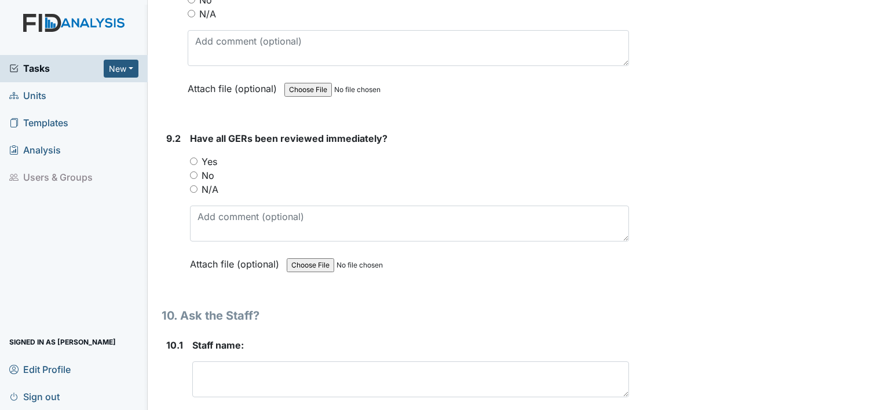
click at [193, 157] on input "Yes" at bounding box center [194, 161] width 8 height 8
radio input "true"
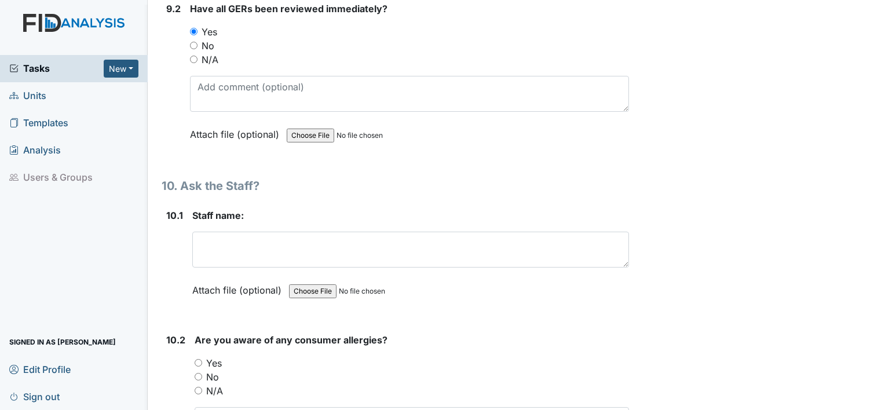
scroll to position [14530, 0]
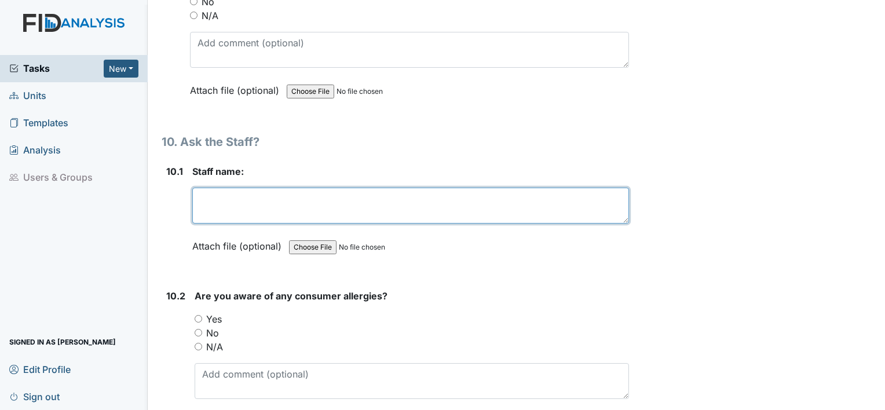
click at [238, 188] on textarea at bounding box center [410, 206] width 436 height 36
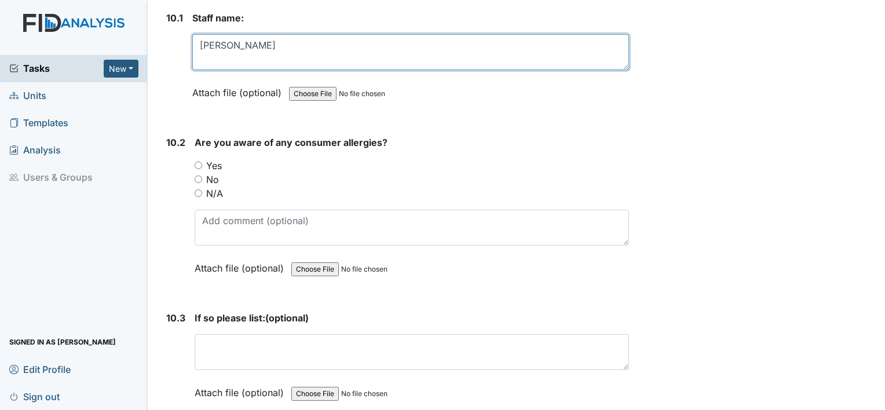
scroll to position [14703, 0]
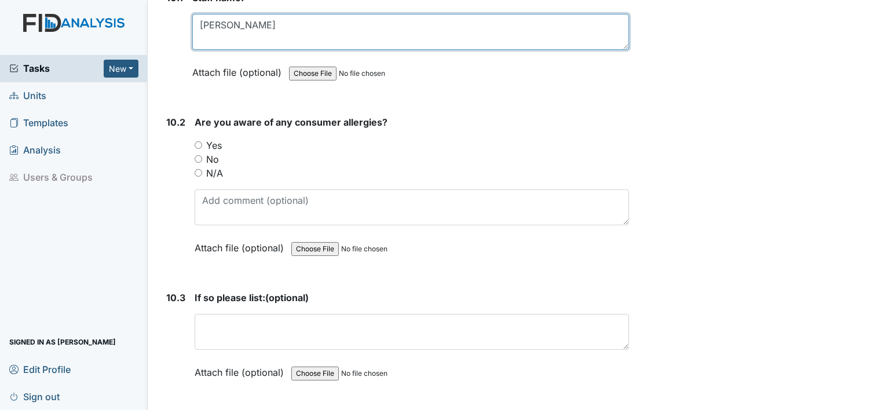
type textarea "Gaetano Cappiello"
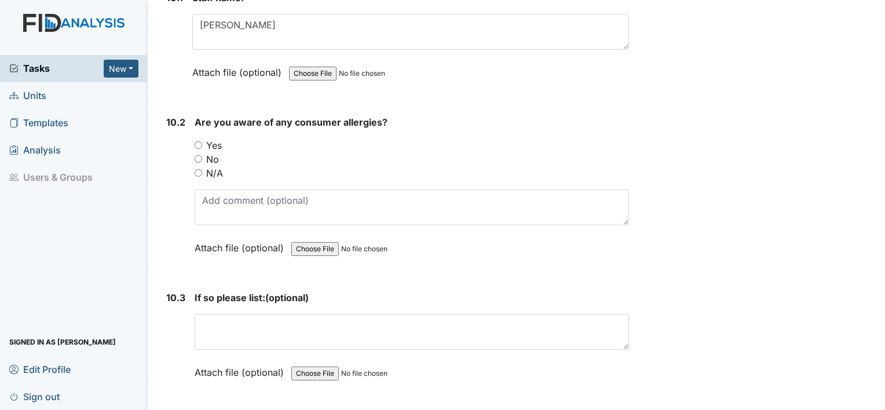
click at [196, 141] on input "Yes" at bounding box center [199, 145] width 8 height 8
radio input "true"
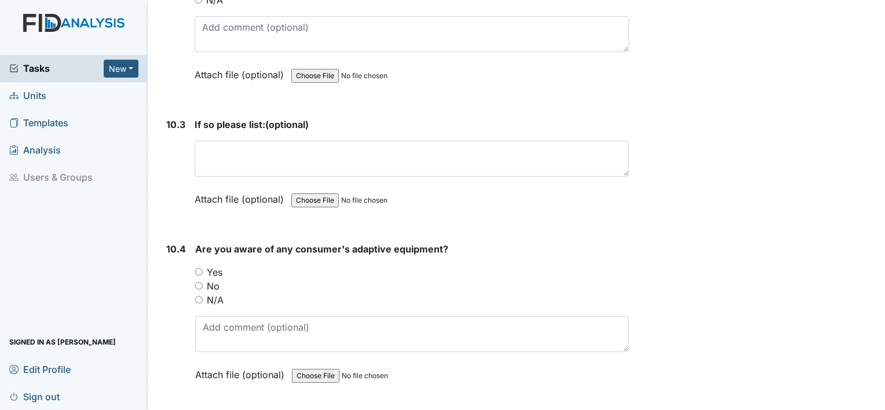
scroll to position [14877, 0]
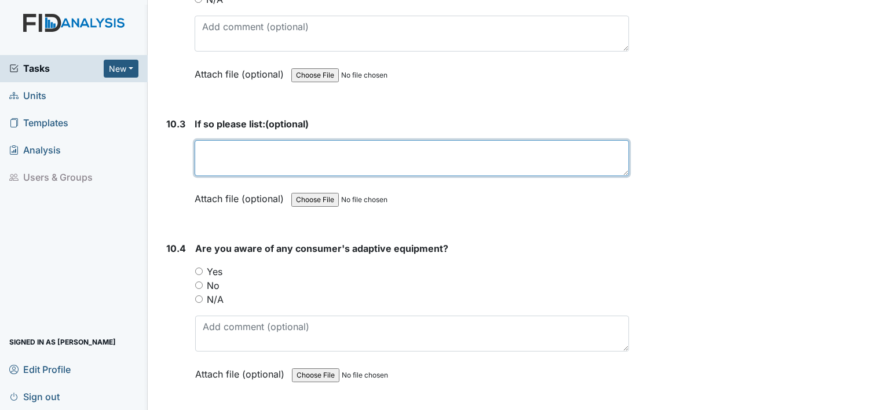
click at [248, 140] on textarea at bounding box center [412, 158] width 434 height 36
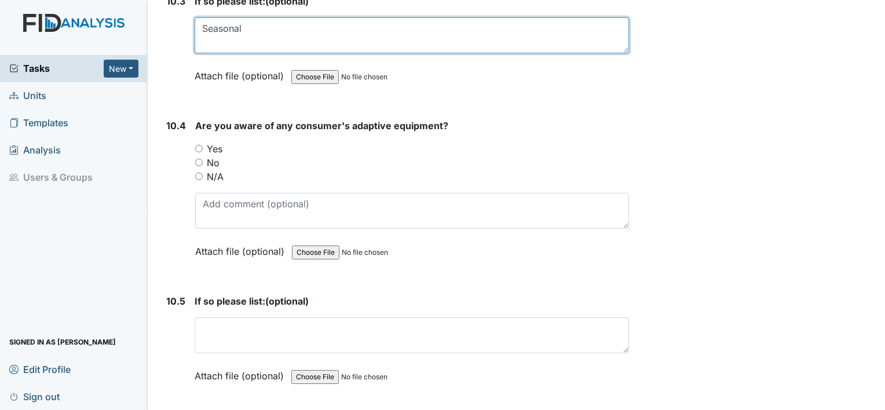
scroll to position [15051, 0]
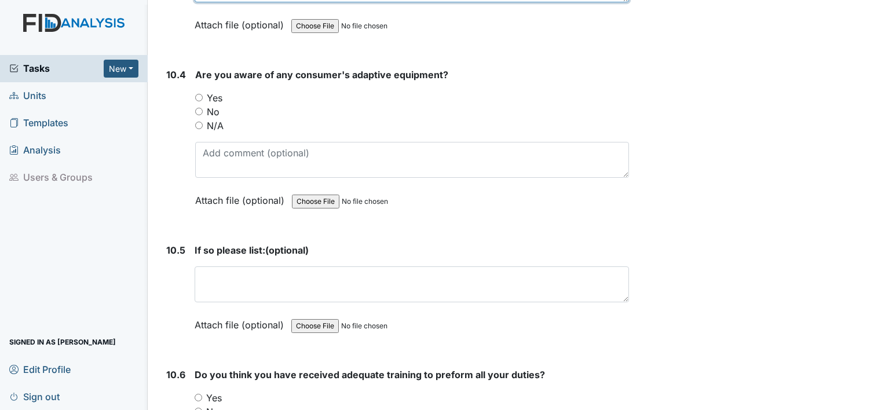
type textarea "Seasonal"
click at [196, 94] on input "Yes" at bounding box center [199, 98] width 8 height 8
radio input "true"
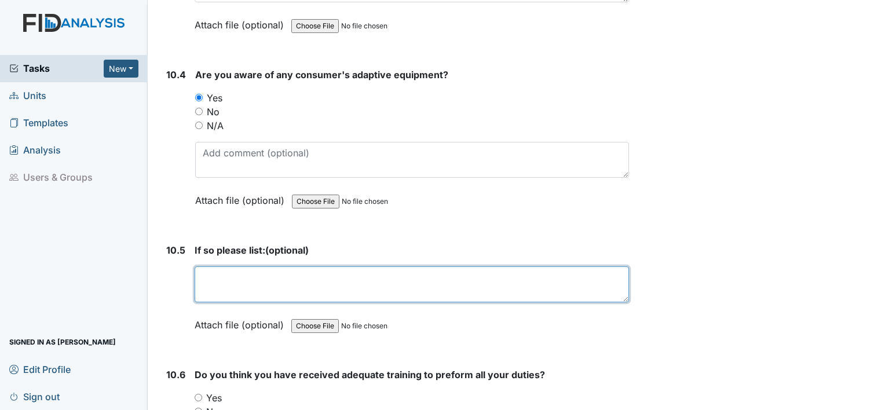
click at [238, 266] on textarea at bounding box center [412, 284] width 434 height 36
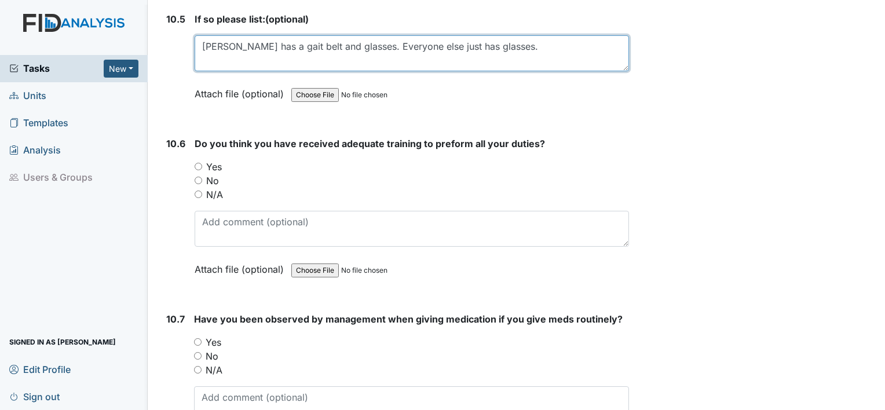
scroll to position [15282, 0]
type textarea "Julius has a gait belt and glasses. Everyone else just has glasses."
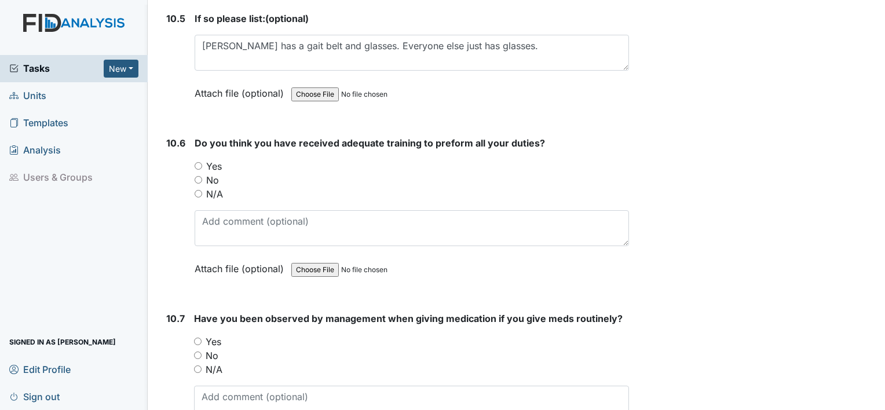
click at [197, 162] on input "Yes" at bounding box center [199, 166] width 8 height 8
radio input "true"
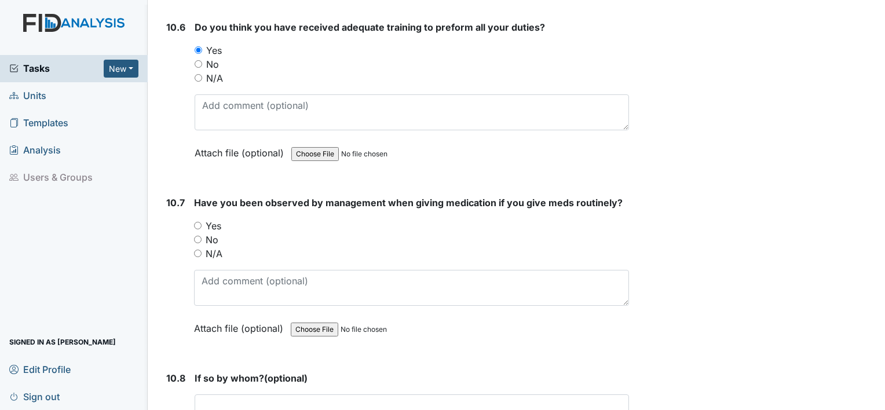
click at [196, 222] on input "Yes" at bounding box center [198, 226] width 8 height 8
radio input "true"
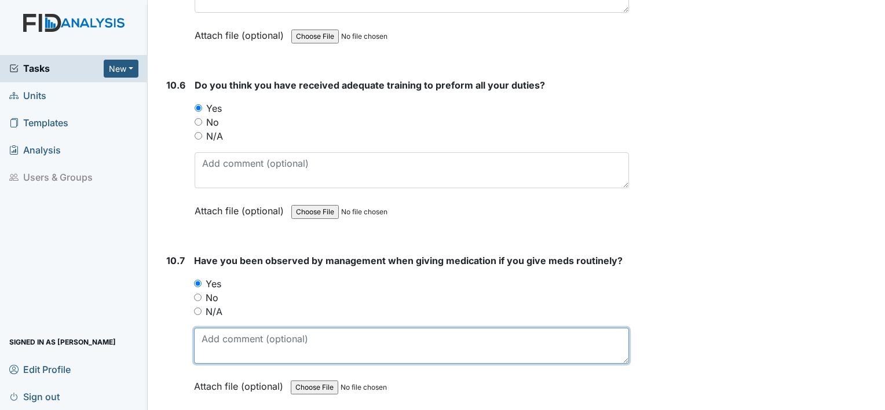
scroll to position [15340, 0]
drag, startPoint x: 200, startPoint y: 227, endPoint x: 180, endPoint y: 203, distance: 31.2
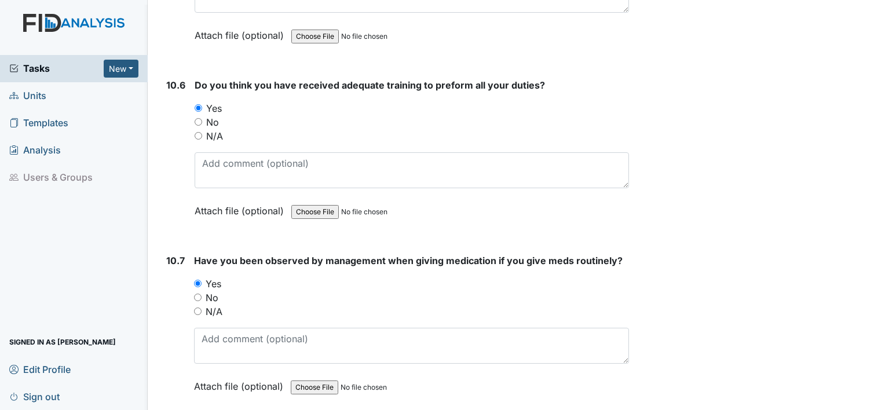
drag, startPoint x: 180, startPoint y: 203, endPoint x: 497, endPoint y: 169, distance: 319.1
click at [497, 197] on div "Attach file (optional) You can upload .pdf, .txt, .jpg, .jpeg, .png, .csv, .xls…" at bounding box center [412, 211] width 434 height 28
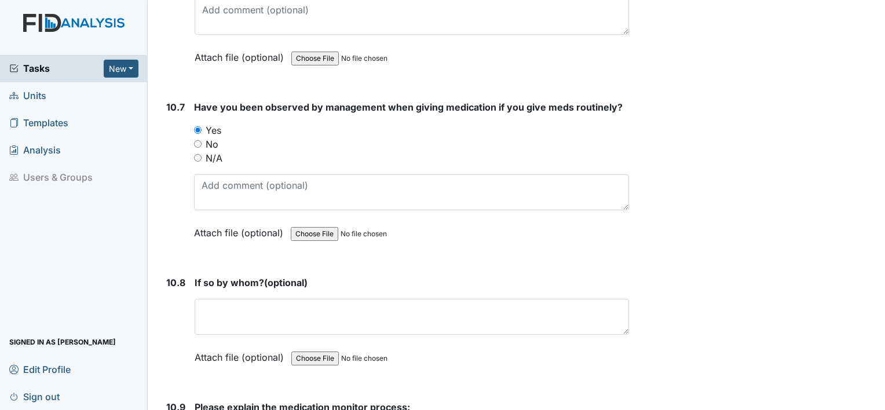
scroll to position [15514, 0]
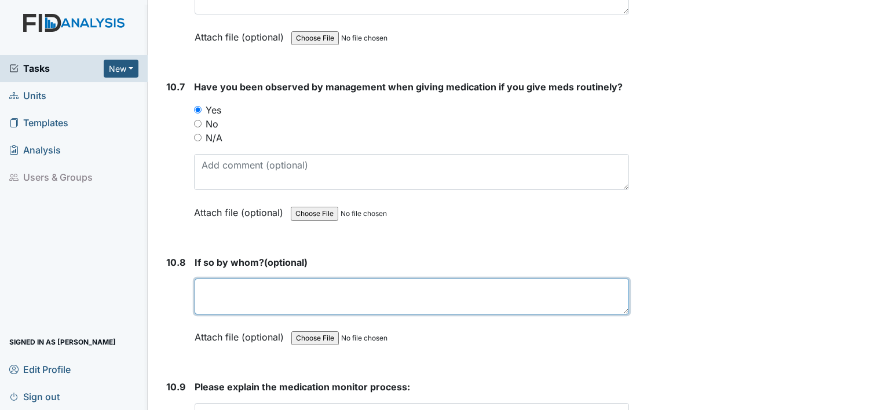
drag, startPoint x: 263, startPoint y: 237, endPoint x: 254, endPoint y: 229, distance: 11.9
click at [261, 278] on textarea at bounding box center [412, 296] width 434 height 36
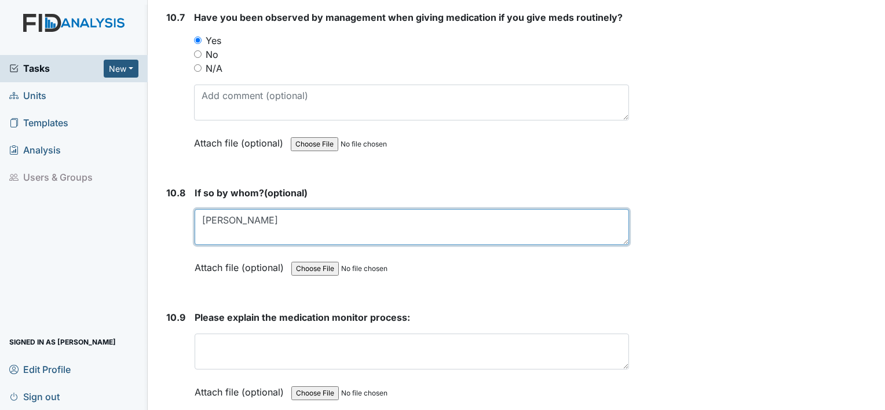
scroll to position [15586, 0]
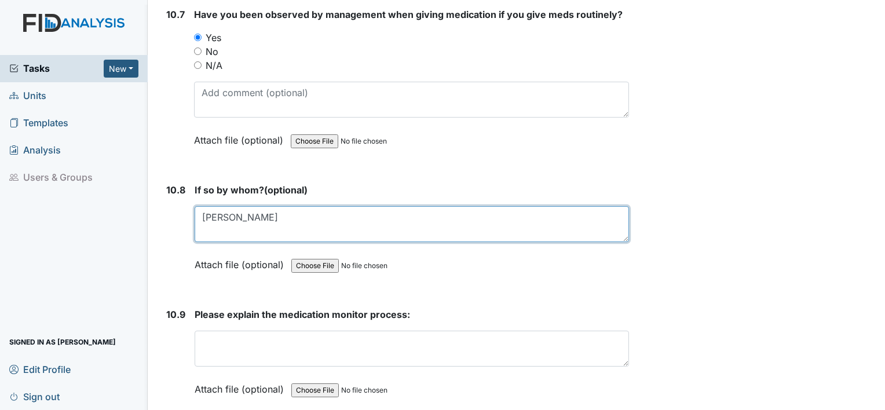
type textarea "[PERSON_NAME]"
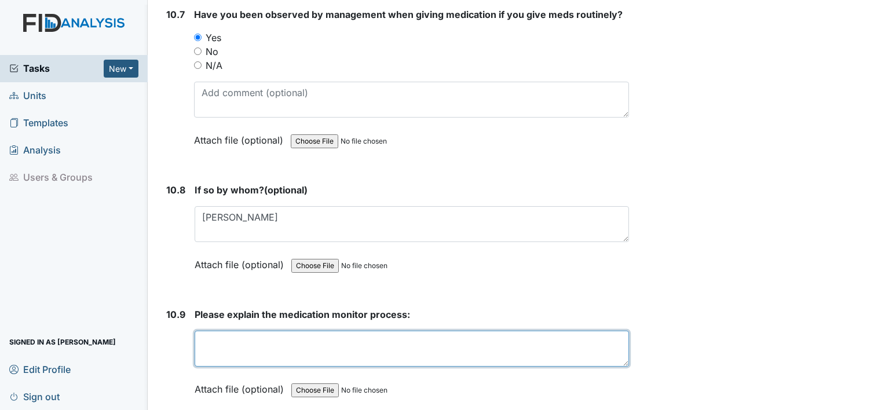
click at [261, 331] on textarea at bounding box center [412, 349] width 434 height 36
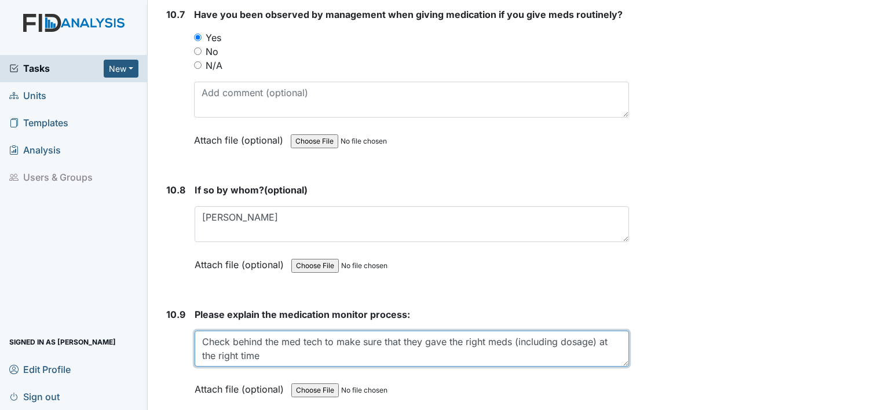
click at [274, 331] on textarea "Check behind the med tech to make sure that they gave the right meds (including…" at bounding box center [412, 349] width 434 height 36
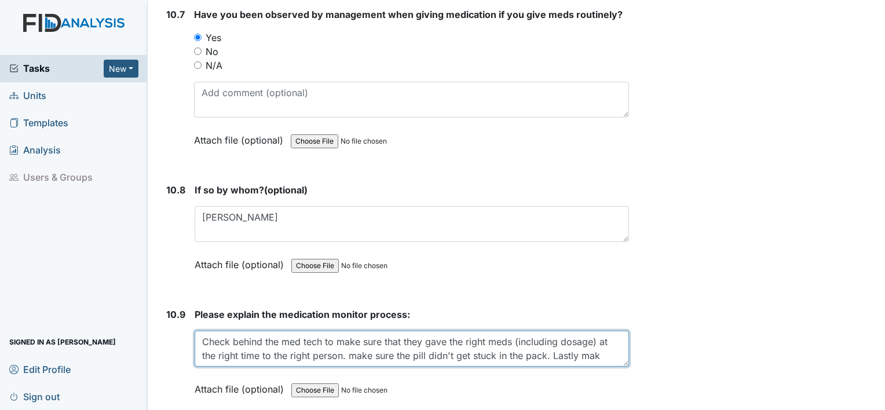
scroll to position [9, 0]
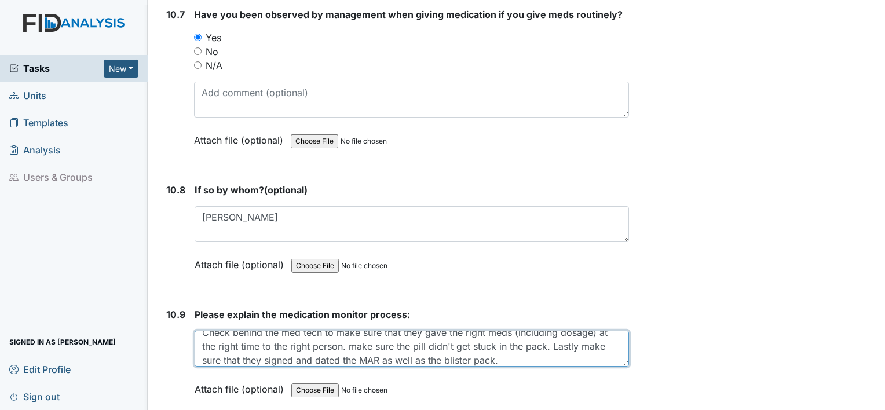
type textarea "Check behind the med tech to make sure that they gave the right meds (including…"
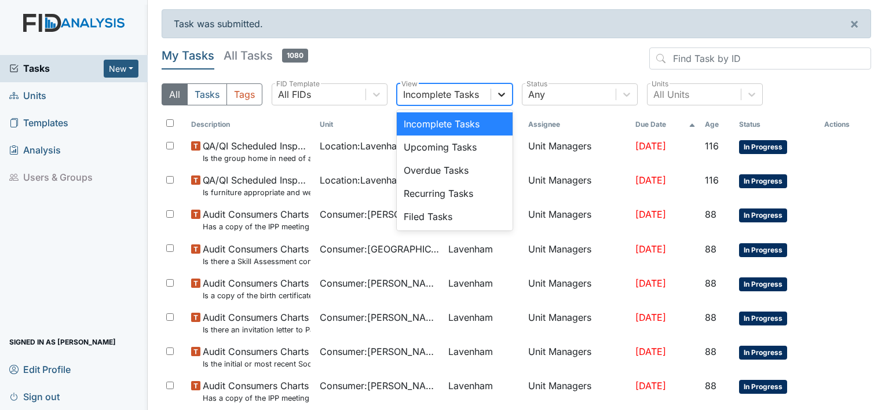
click at [498, 92] on icon at bounding box center [502, 95] width 12 height 12
click at [439, 216] on div "Filed Tasks" at bounding box center [455, 216] width 116 height 23
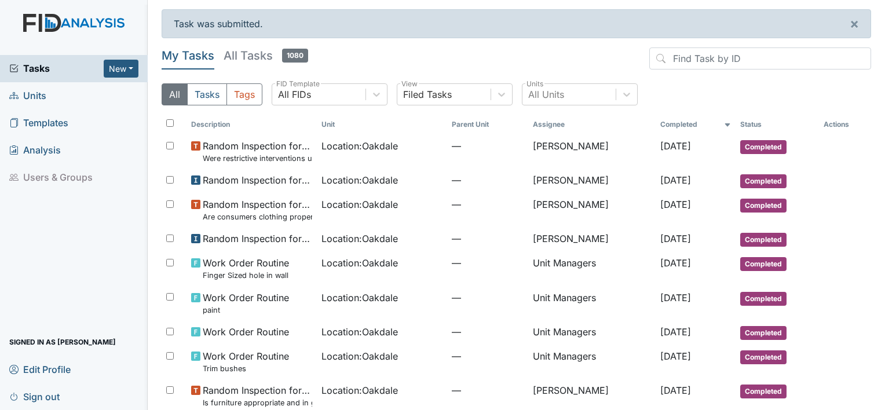
click at [35, 65] on span "Tasks" at bounding box center [56, 68] width 94 height 14
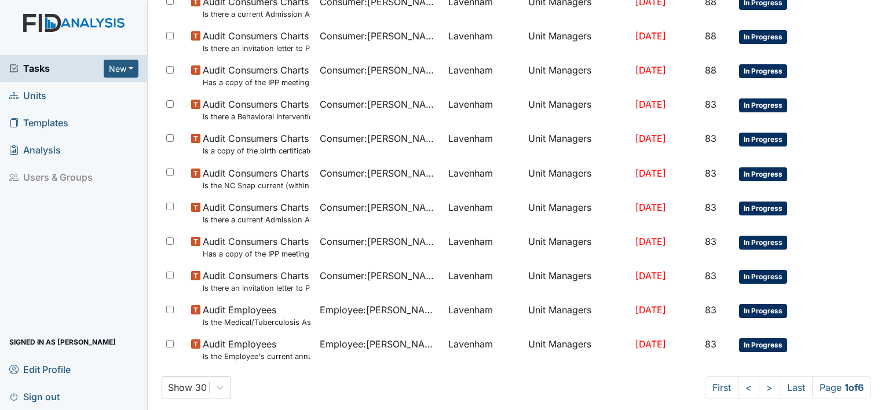
scroll to position [764, 0]
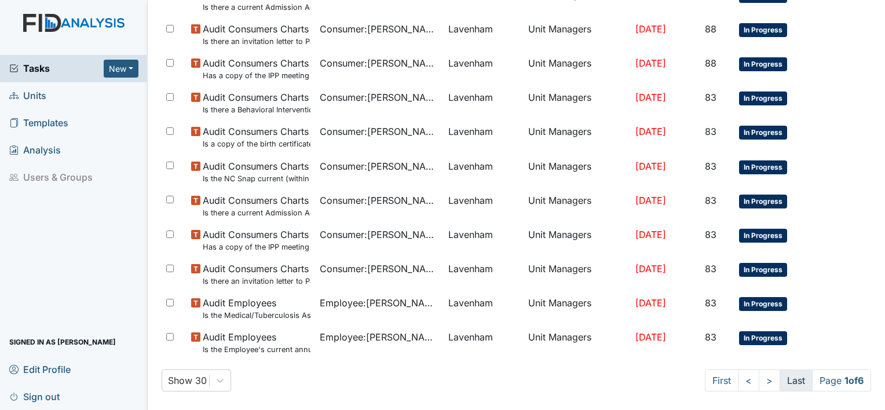
click at [780, 383] on link "Last" at bounding box center [795, 380] width 33 height 22
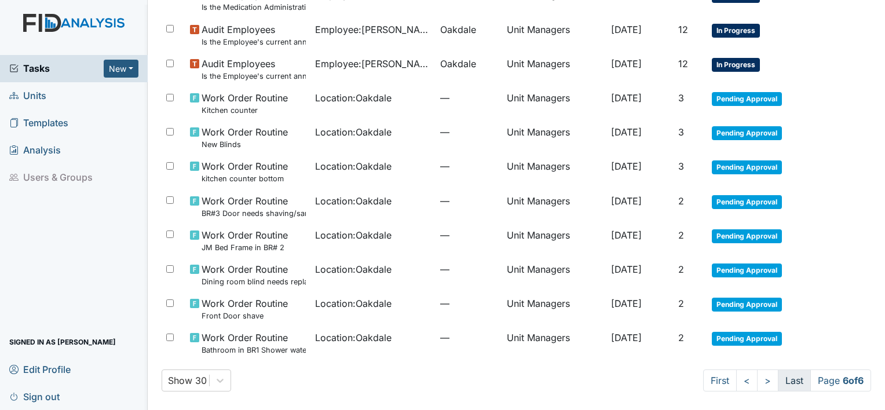
scroll to position [181, 0]
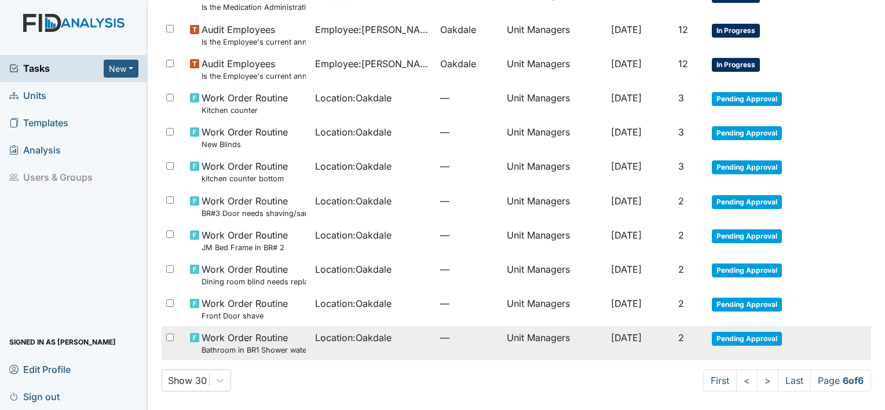
click at [257, 348] on small "Bathroom in BR1 Shower water knob" at bounding box center [253, 349] width 104 height 11
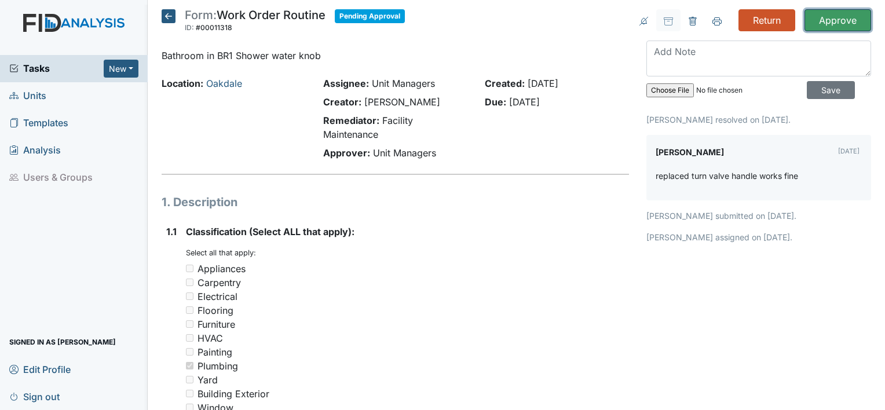
click at [819, 14] on input "Approve" at bounding box center [837, 20] width 67 height 22
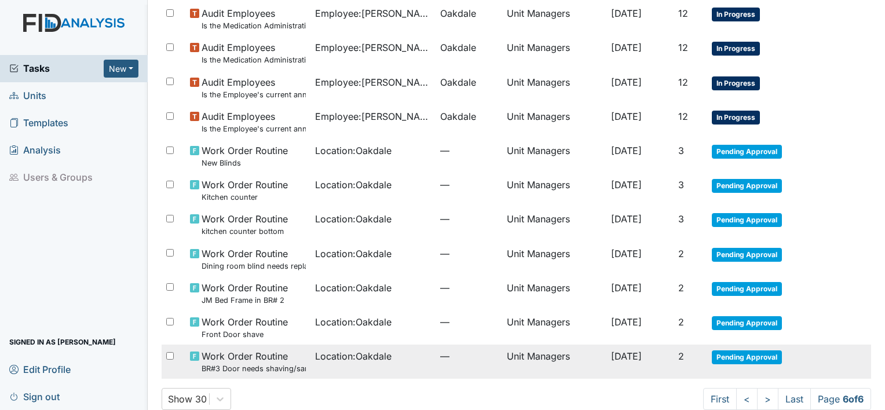
scroll to position [185, 0]
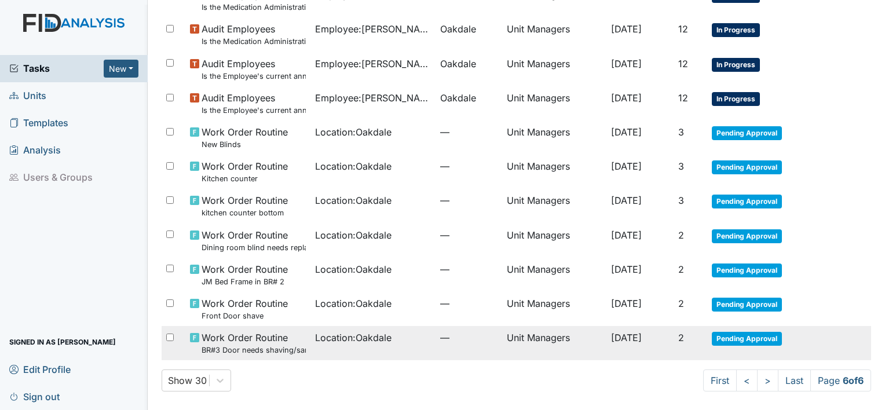
click at [271, 343] on span "Work Order Routine BR#3 Door needs shaving/sanding" at bounding box center [253, 343] width 104 height 25
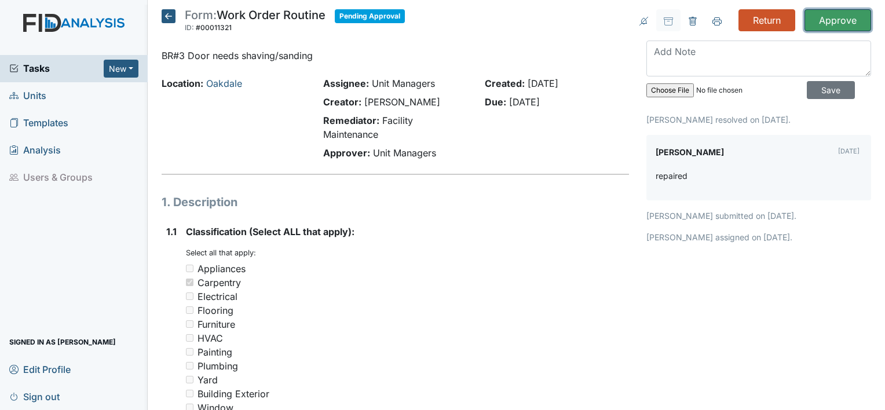
click at [837, 23] on input "Approve" at bounding box center [837, 20] width 67 height 22
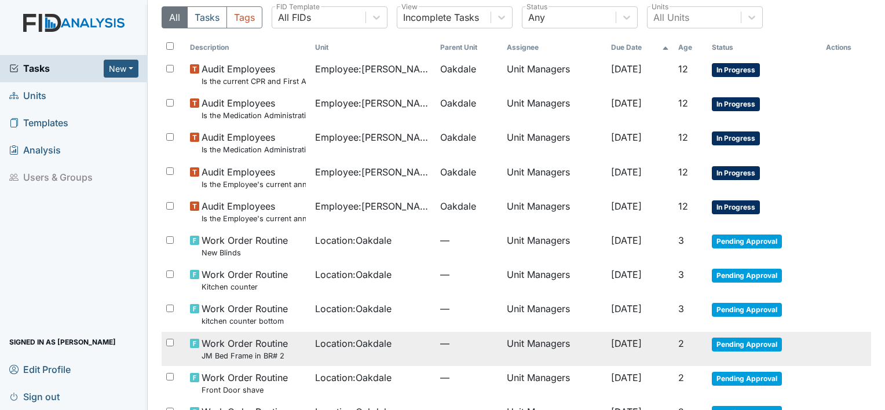
scroll to position [151, 0]
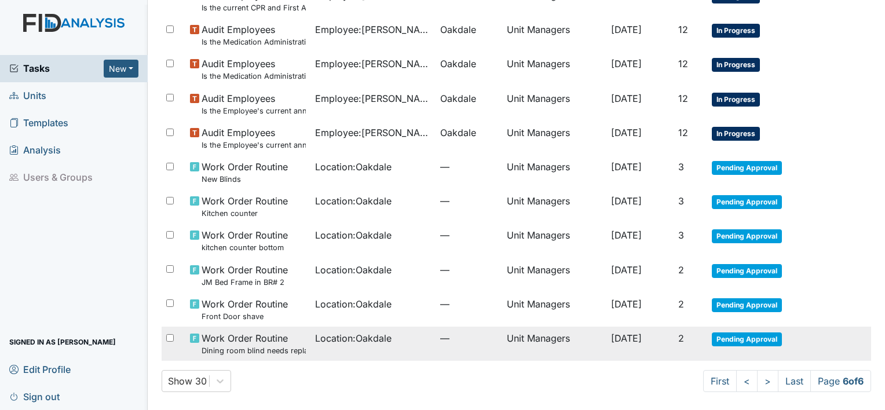
click at [256, 343] on span "Work Order Routine Dining room blind needs replacing" at bounding box center [253, 343] width 104 height 25
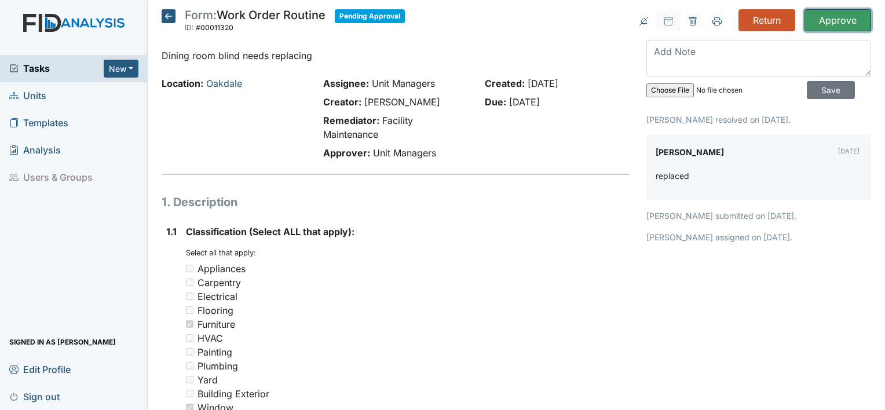
click at [828, 23] on input "Approve" at bounding box center [837, 20] width 67 height 22
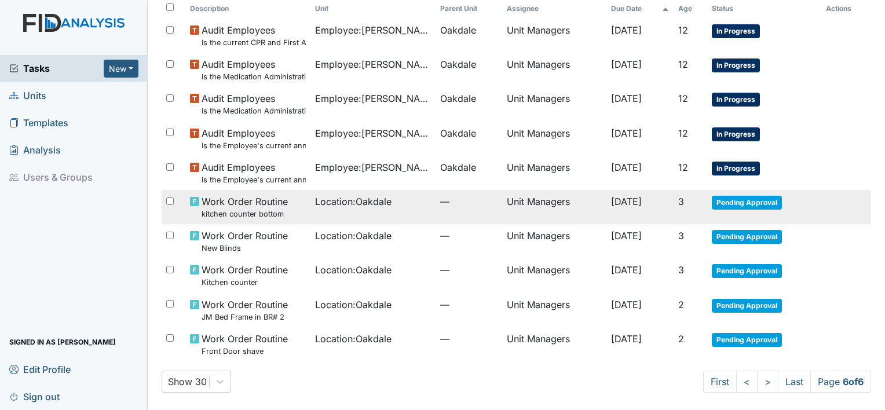
scroll to position [116, 0]
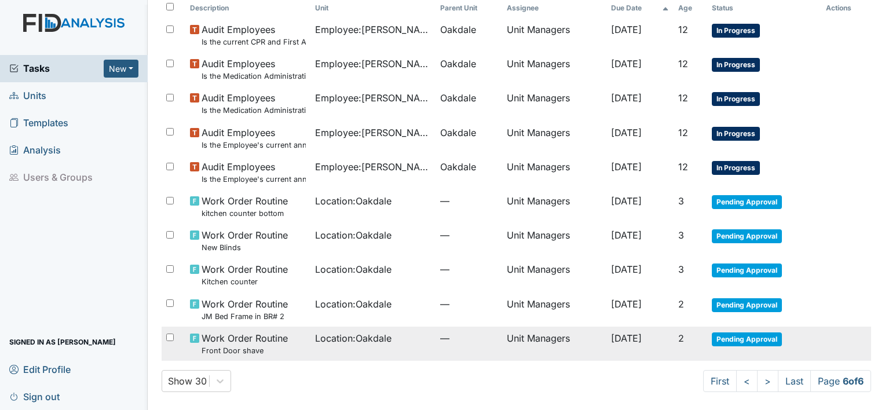
click at [233, 347] on small "Front Door shave" at bounding box center [244, 350] width 86 height 11
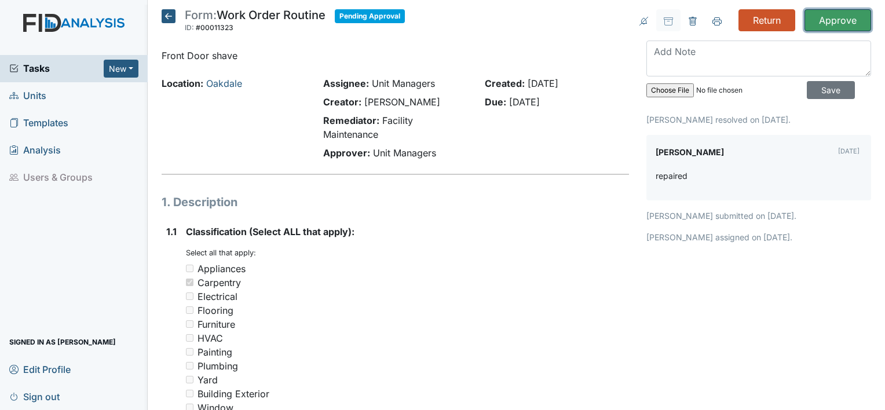
click at [822, 14] on input "Approve" at bounding box center [837, 20] width 67 height 22
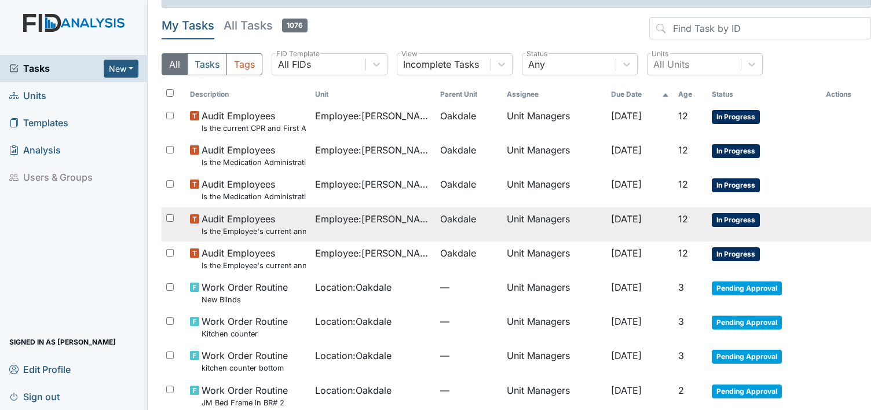
scroll to position [82, 0]
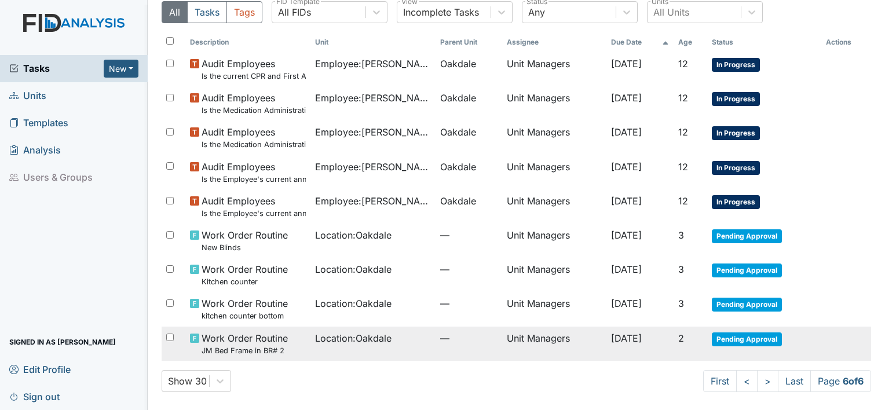
click at [329, 340] on span "Location : Oakdale" at bounding box center [353, 338] width 76 height 14
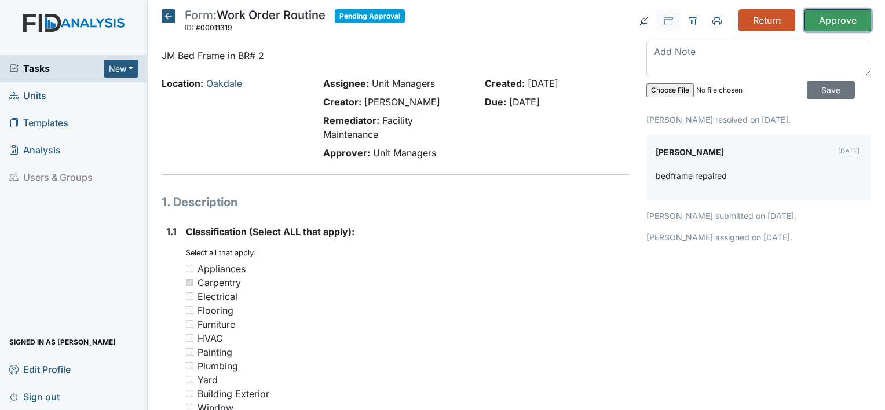
click at [834, 23] on input "Approve" at bounding box center [837, 20] width 67 height 22
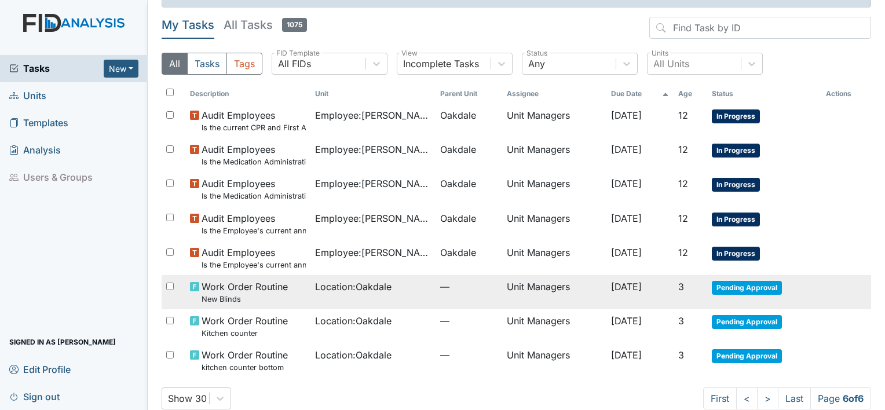
scroll to position [48, 0]
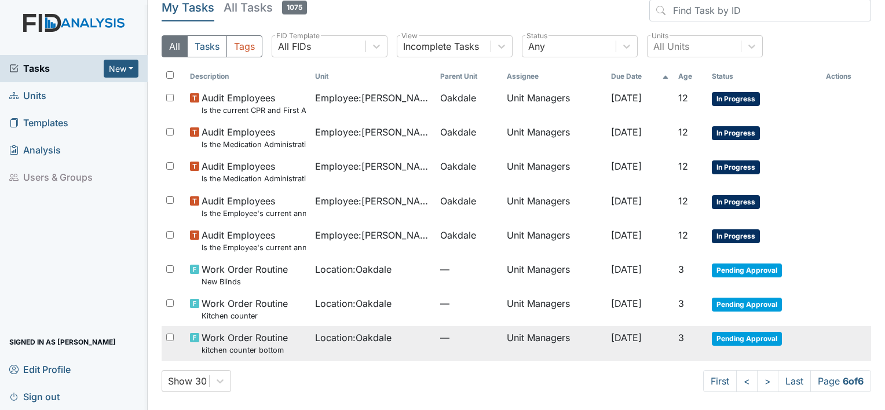
click at [322, 337] on span "Location : Oakdale" at bounding box center [353, 338] width 76 height 14
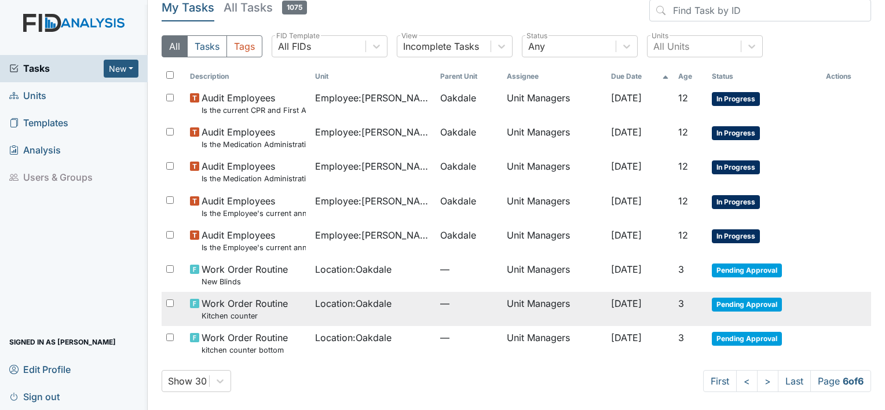
click at [353, 304] on span "Location : Oakdale" at bounding box center [353, 303] width 76 height 14
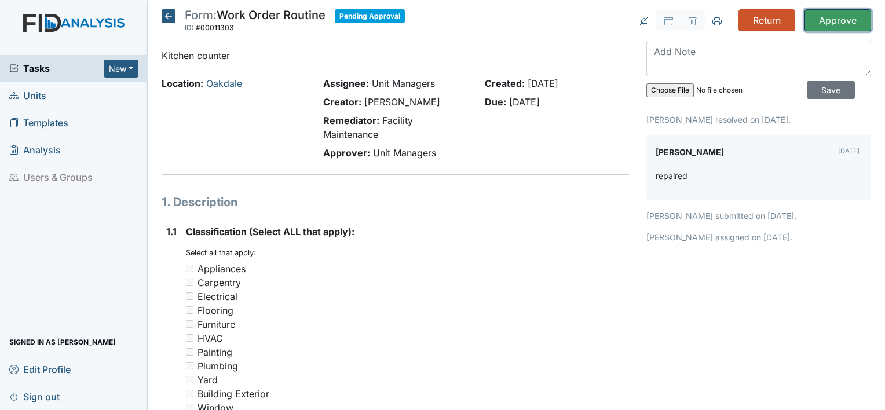
click at [831, 21] on input "Approve" at bounding box center [837, 20] width 67 height 22
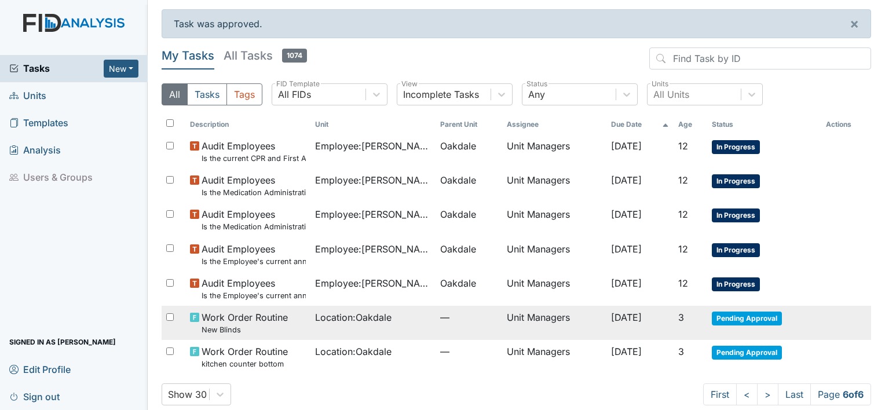
click at [252, 321] on span "Work Order Routine New Blinds" at bounding box center [244, 322] width 86 height 25
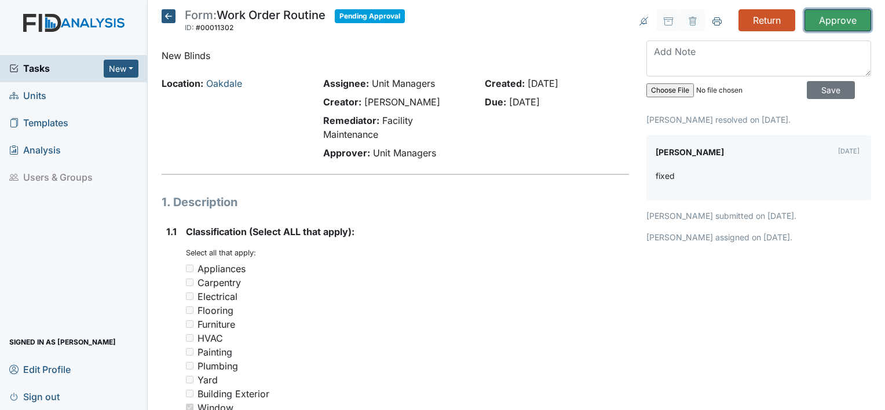
click at [819, 19] on input "Approve" at bounding box center [837, 20] width 67 height 22
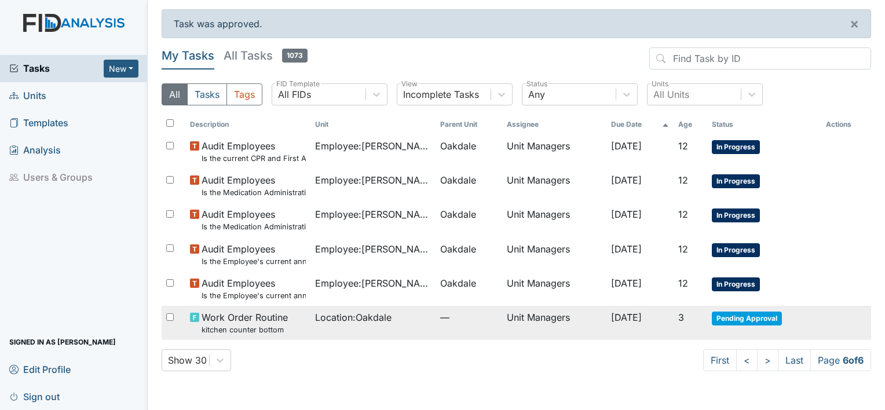
click at [260, 325] on small "kitchen counter bottom" at bounding box center [244, 329] width 86 height 11
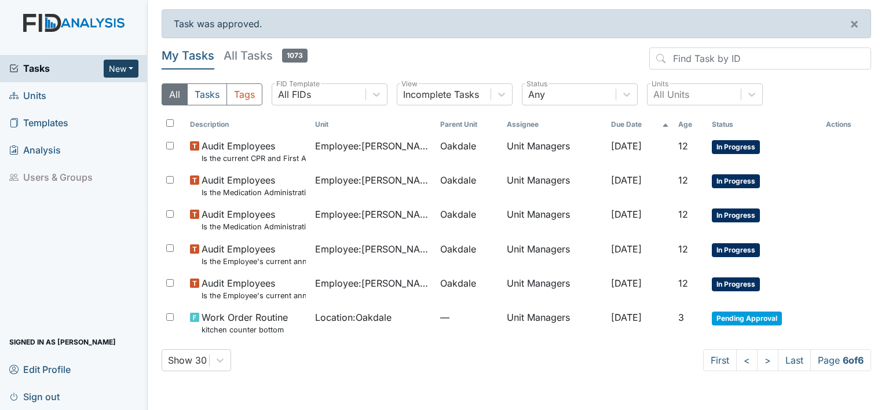
click at [126, 67] on button "New" at bounding box center [121, 69] width 35 height 18
click at [80, 93] on link "Form" at bounding box center [91, 92] width 91 height 19
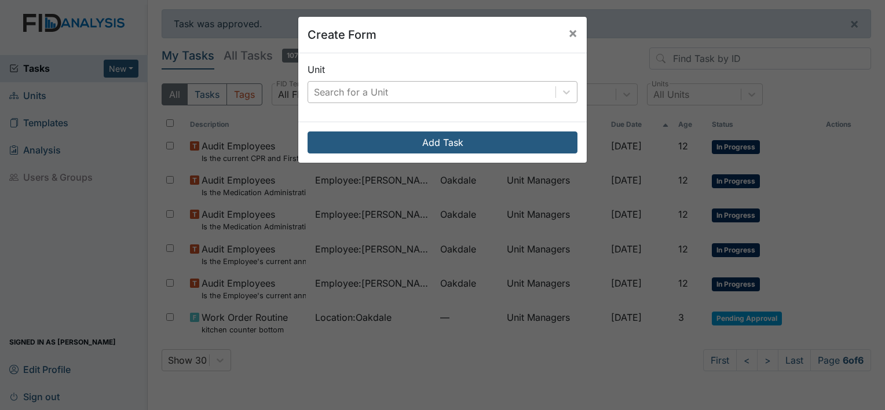
click at [432, 88] on div "Search for a Unit" at bounding box center [431, 92] width 247 height 21
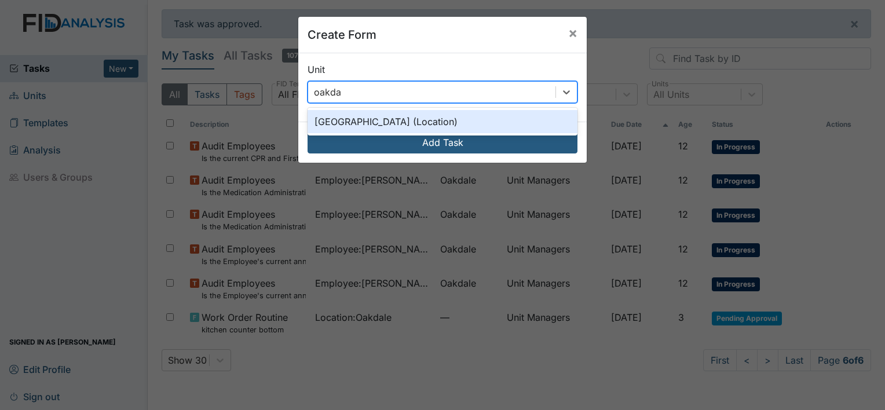
type input "oakdale"
click at [387, 120] on div "Oakdale (Location)" at bounding box center [442, 121] width 270 height 23
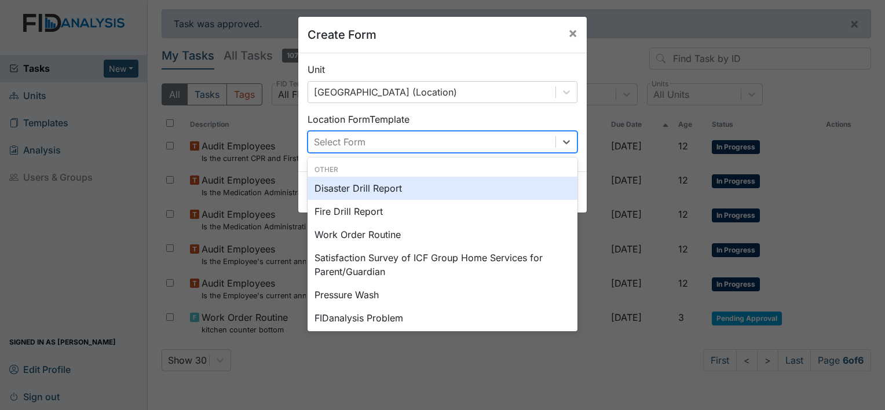
click at [350, 145] on div "Select Form" at bounding box center [340, 142] width 52 height 14
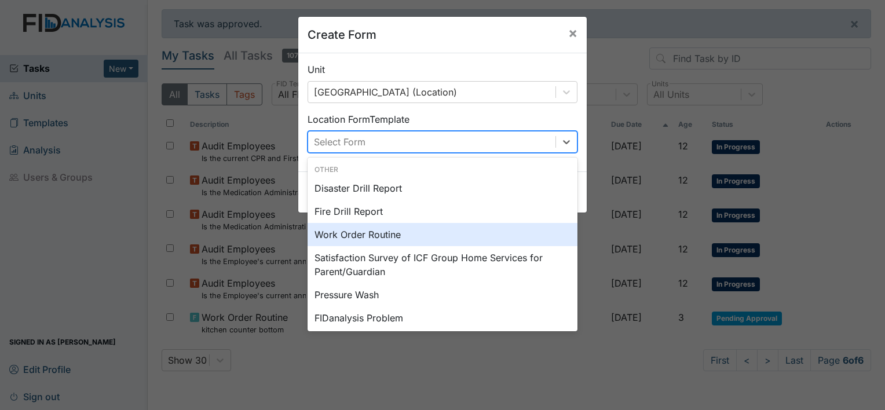
click at [349, 236] on div "Work Order Routine" at bounding box center [442, 234] width 270 height 23
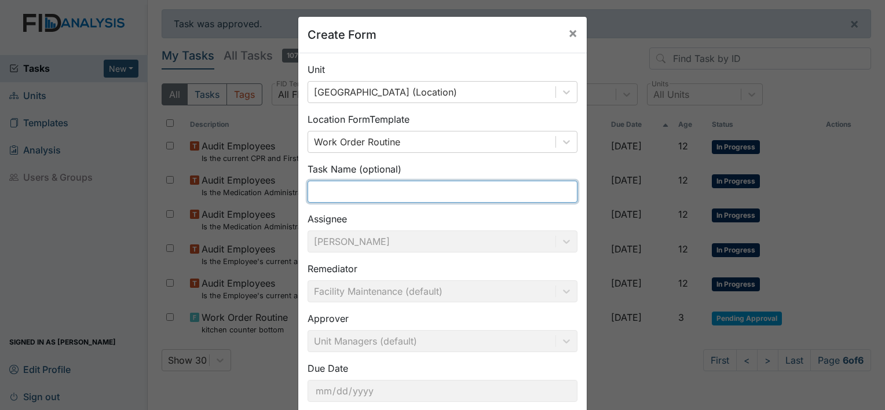
click at [357, 192] on input "text" at bounding box center [442, 192] width 270 height 22
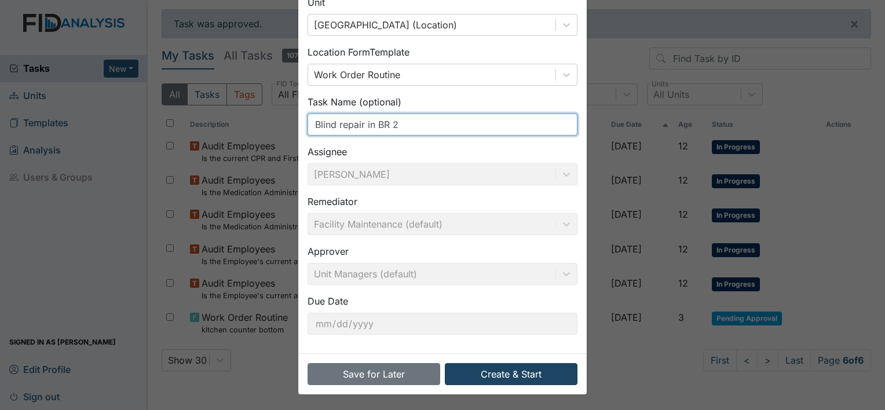
type input "Blind repair in BR 2"
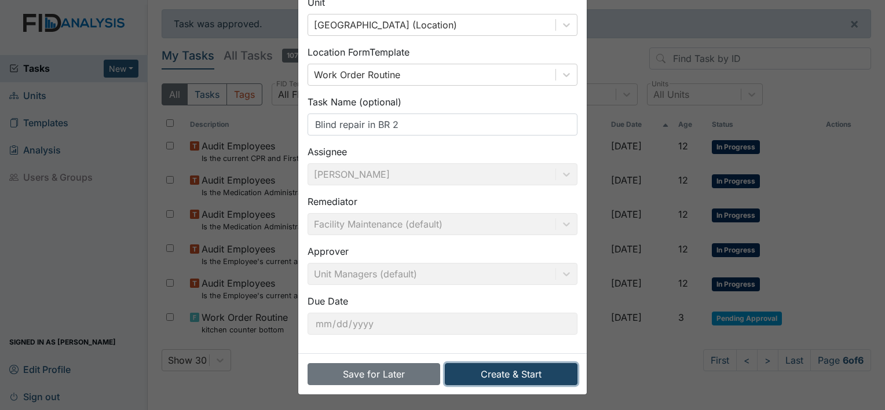
click at [513, 377] on button "Create & Start" at bounding box center [511, 374] width 133 height 22
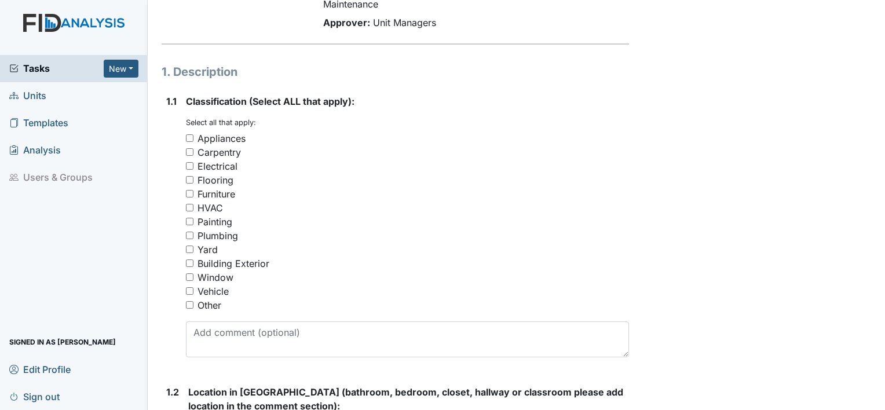
scroll to position [174, 0]
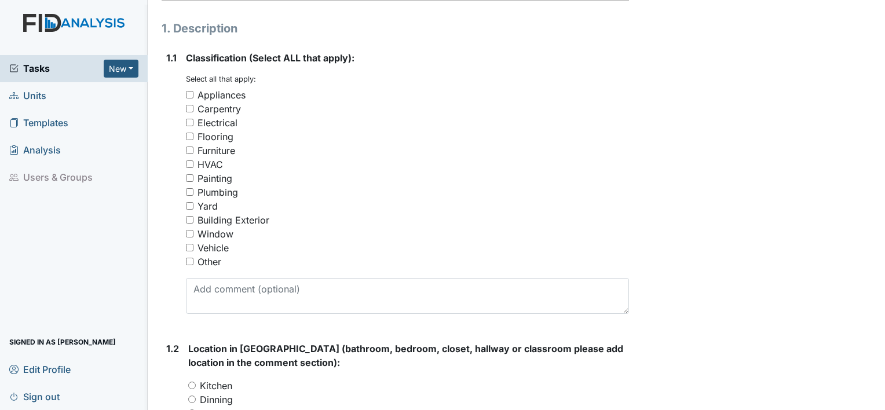
click at [186, 149] on input "Furniture" at bounding box center [190, 150] width 8 height 8
checkbox input "true"
click at [188, 234] on input "Window" at bounding box center [190, 234] width 8 height 8
checkbox input "true"
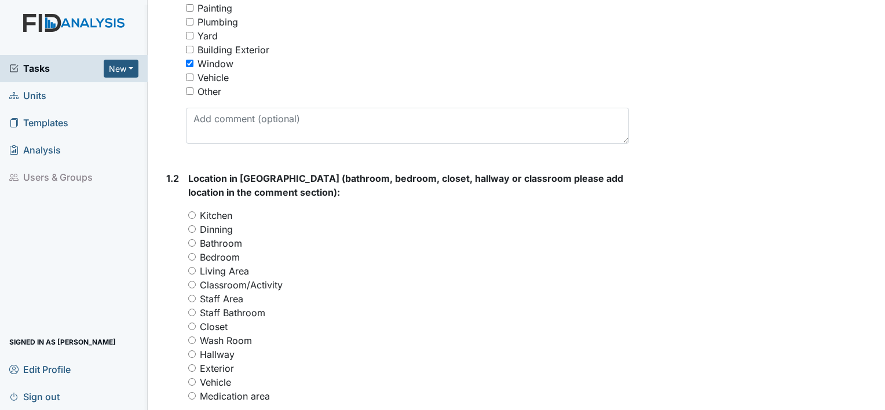
scroll to position [347, 0]
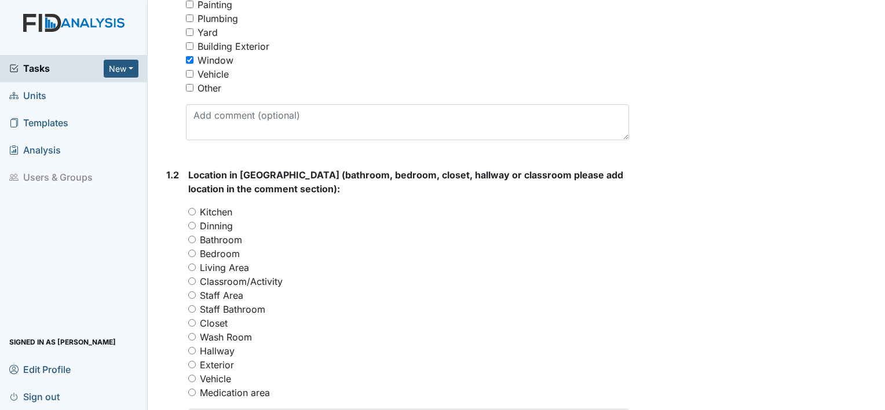
click at [193, 254] on input "Bedroom" at bounding box center [192, 253] width 8 height 8
radio input "true"
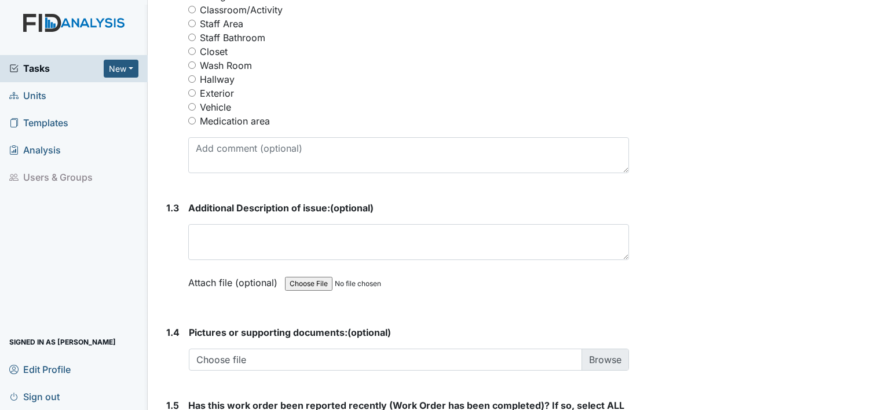
scroll to position [637, 0]
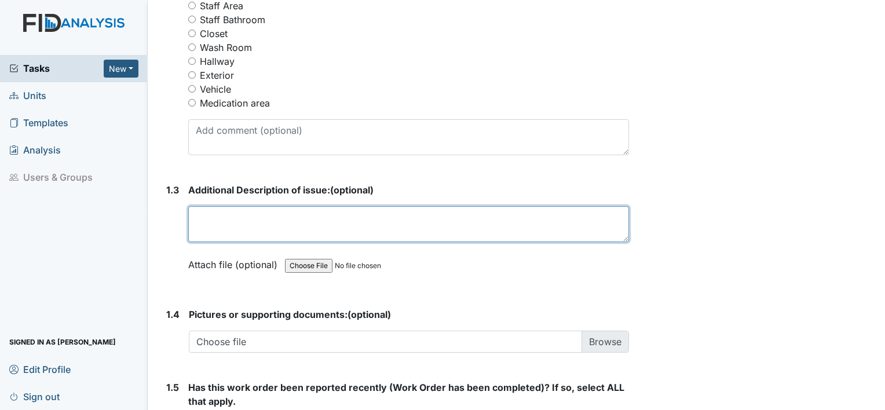
click at [245, 219] on textarea at bounding box center [408, 224] width 441 height 36
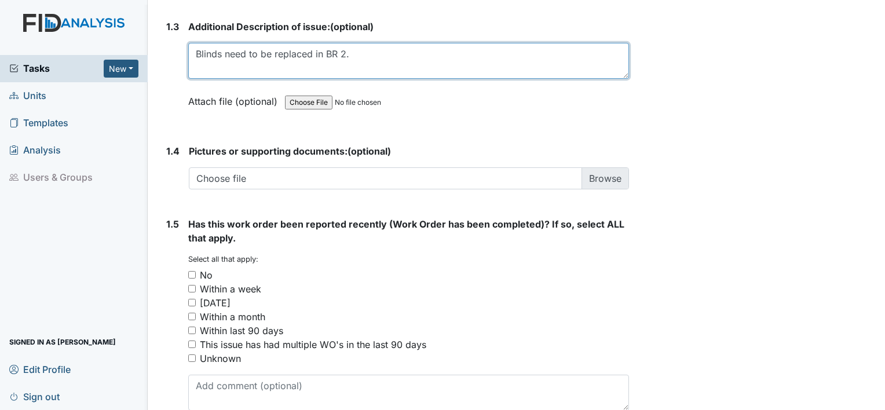
scroll to position [858, 0]
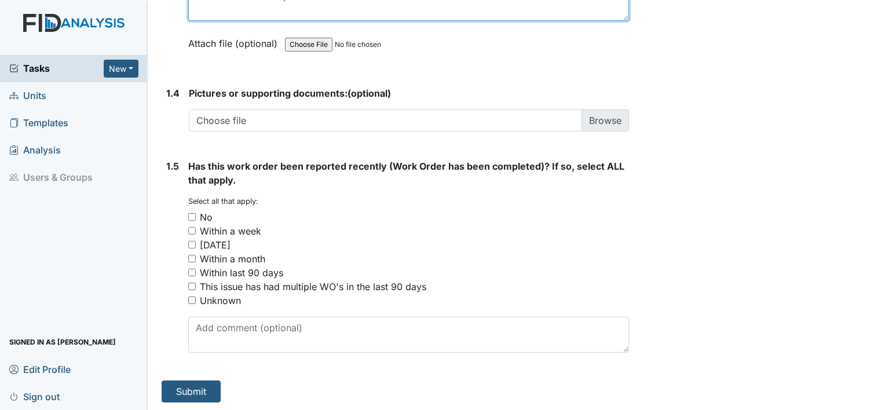
type textarea "Blinds need to be replaced in BR 2."
click at [192, 214] on input "No" at bounding box center [192, 217] width 8 height 8
checkbox input "true"
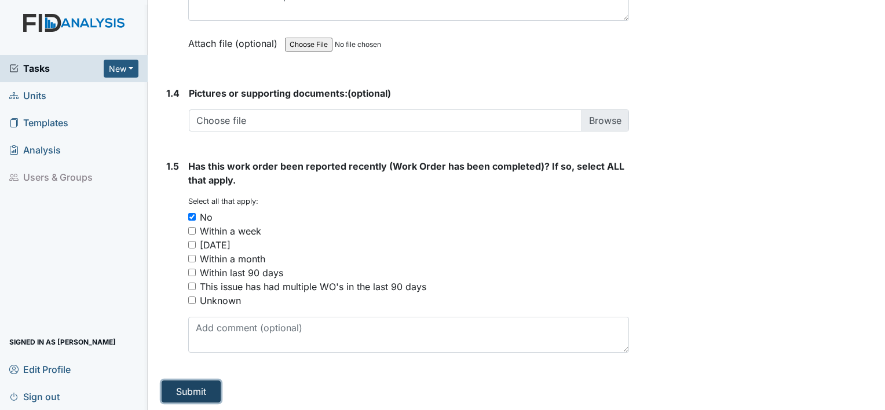
click at [201, 386] on button "Submit" at bounding box center [191, 391] width 59 height 22
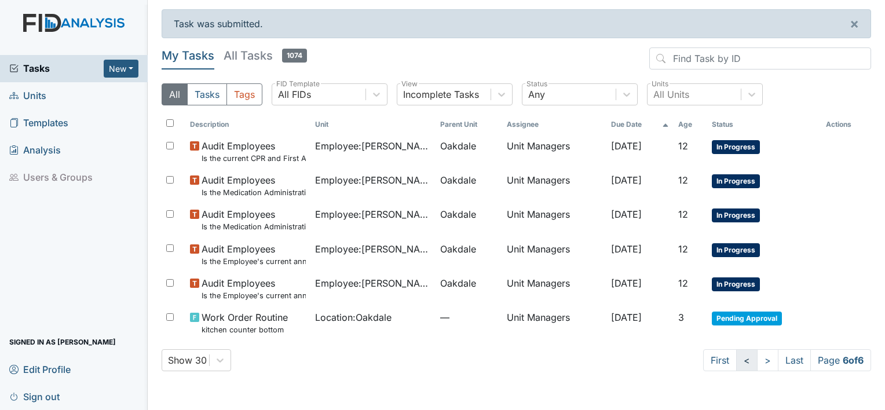
click at [741, 364] on link "<" at bounding box center [746, 360] width 21 height 22
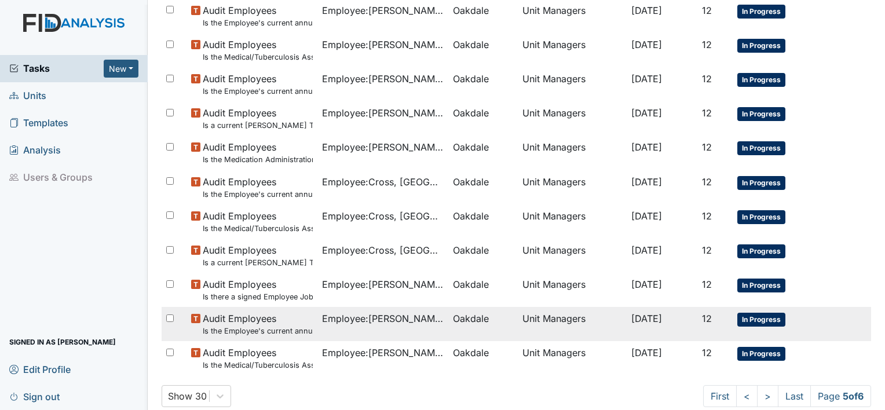
scroll to position [802, 0]
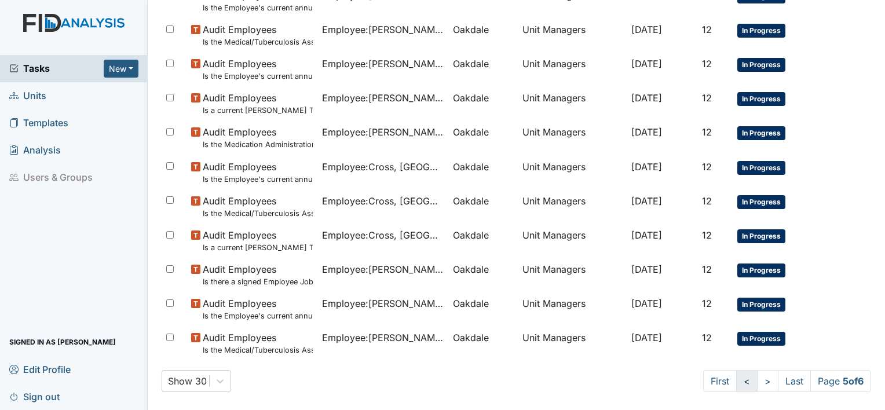
click at [736, 379] on link "<" at bounding box center [746, 381] width 21 height 22
